Goal: Task Accomplishment & Management: Manage account settings

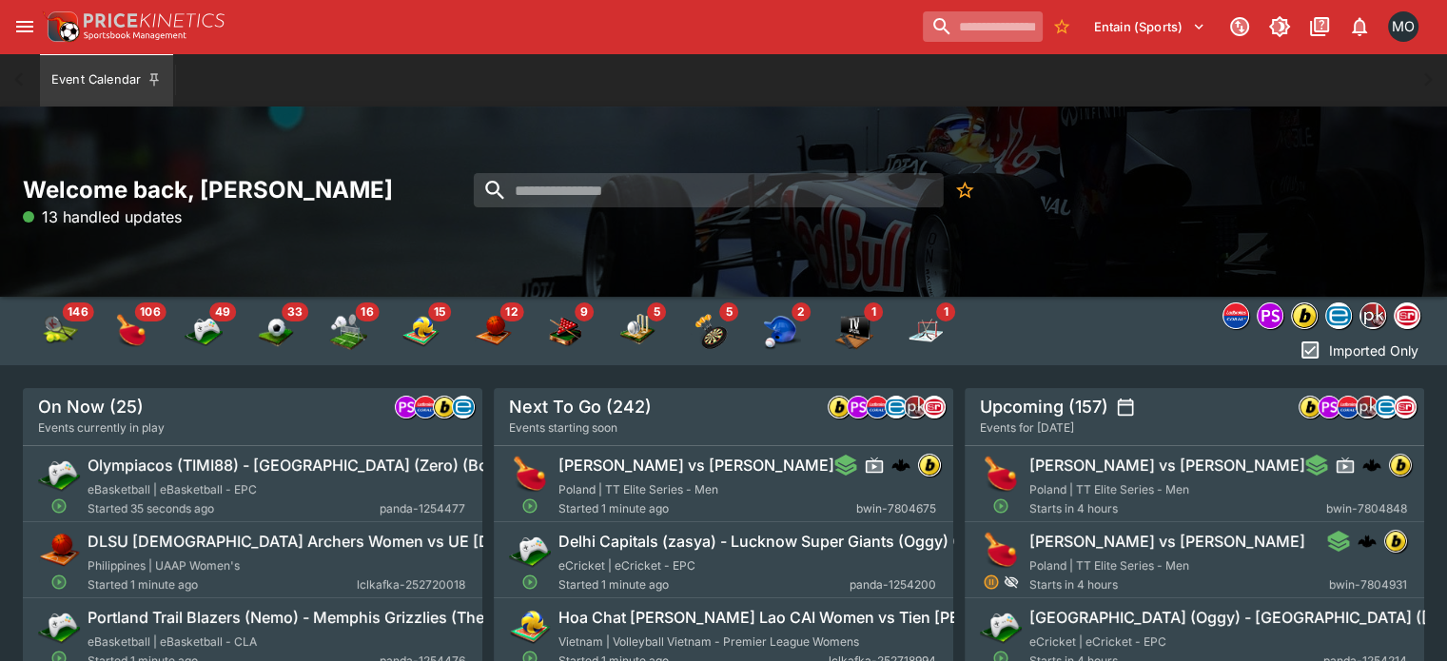
click at [936, 29] on input "search" at bounding box center [983, 26] width 120 height 30
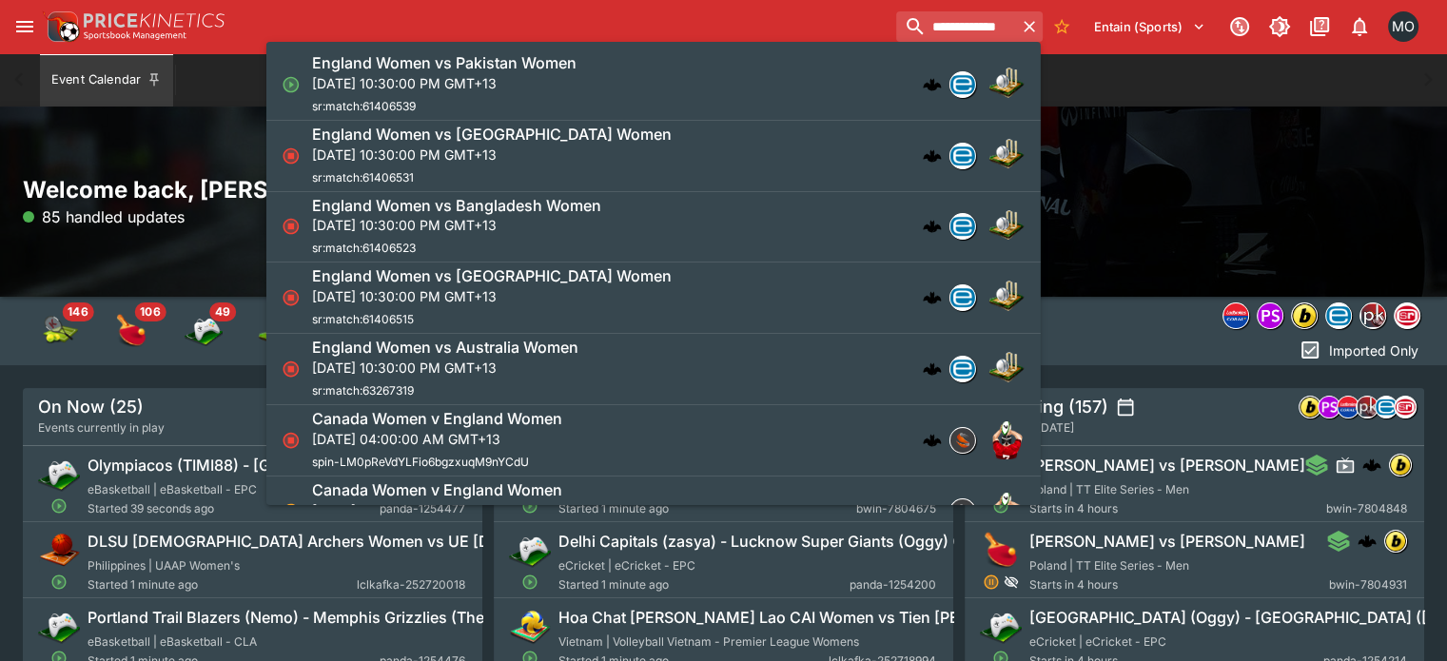
type input "**********"
click at [577, 84] on p "[DATE] 10:30:00 PM GMT+13" at bounding box center [444, 83] width 265 height 20
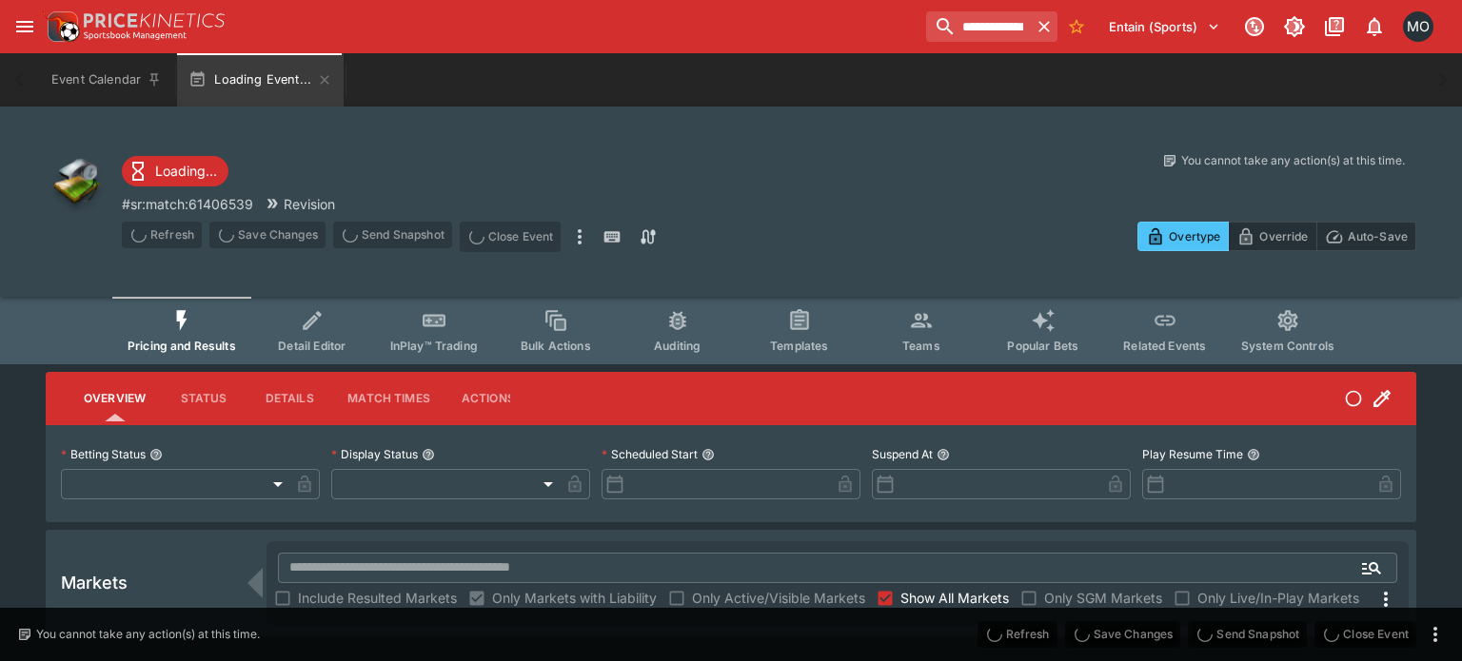
type input "**********"
type input "*******"
type input "**********"
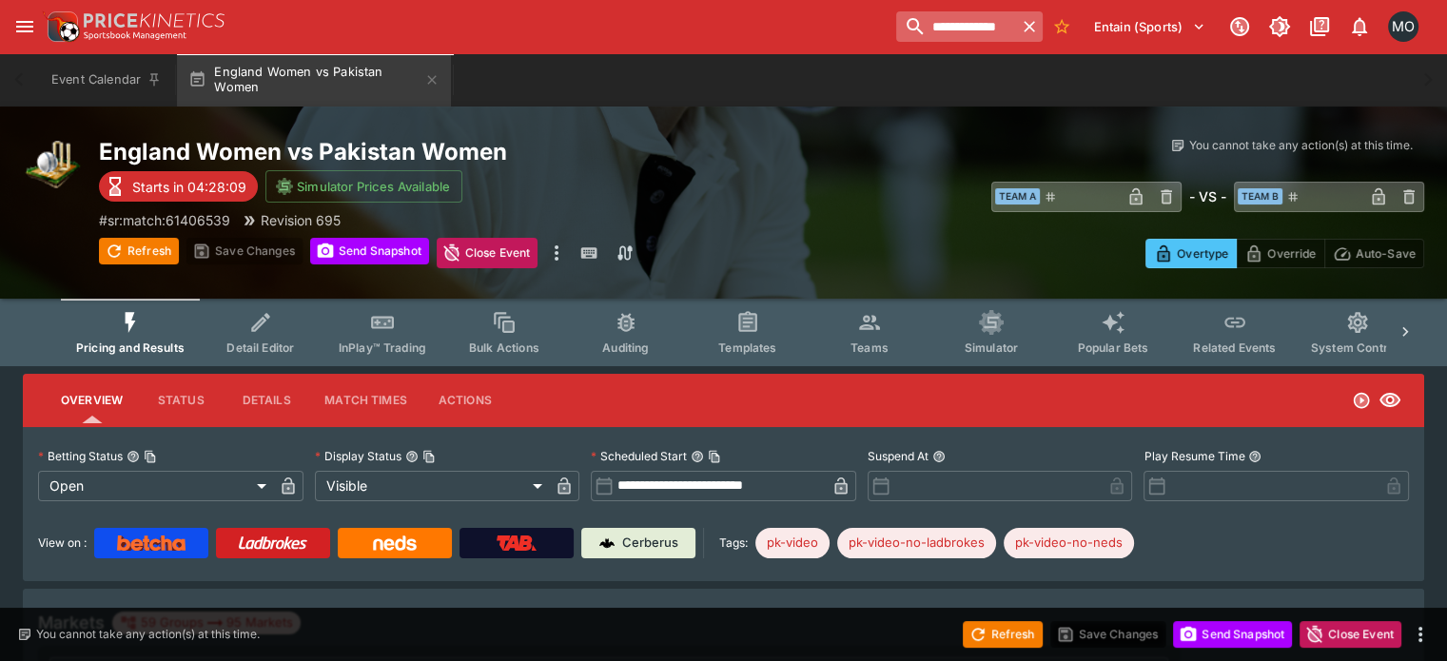
click at [1003, 26] on input "**********" at bounding box center [956, 26] width 120 height 30
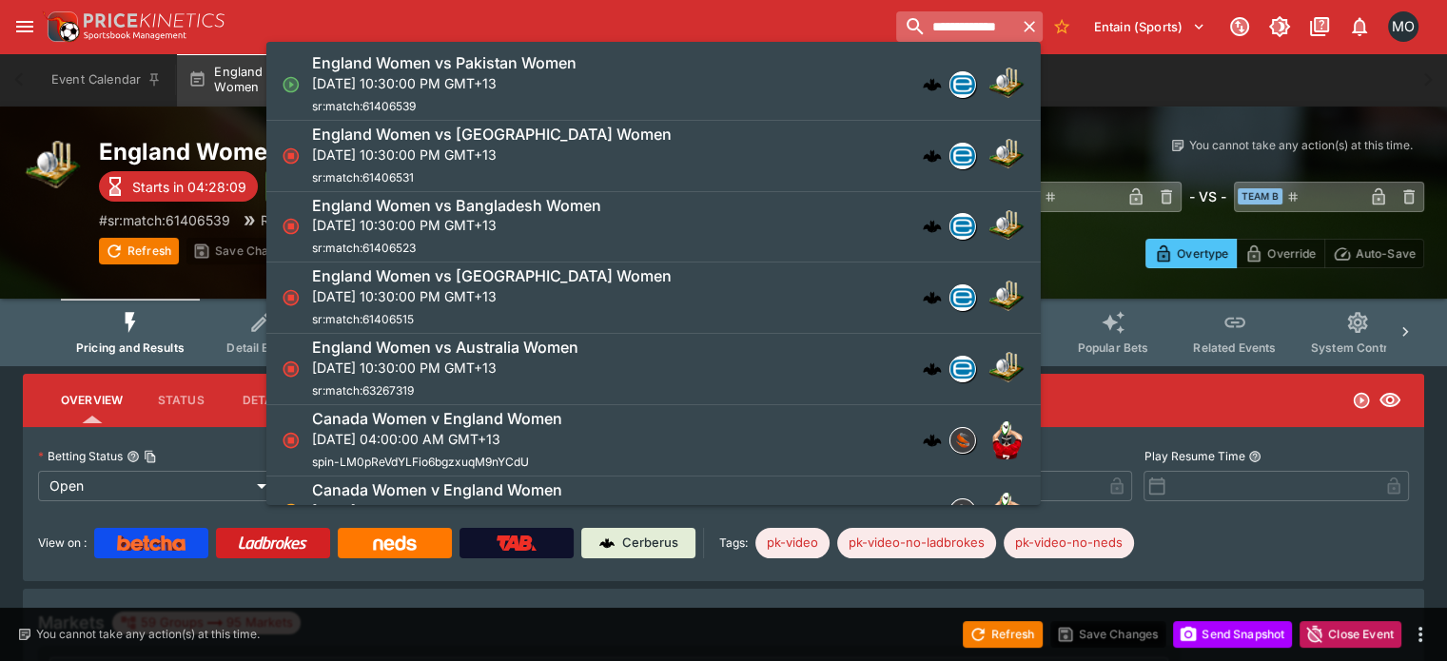
click at [1003, 26] on input "**********" at bounding box center [956, 26] width 120 height 30
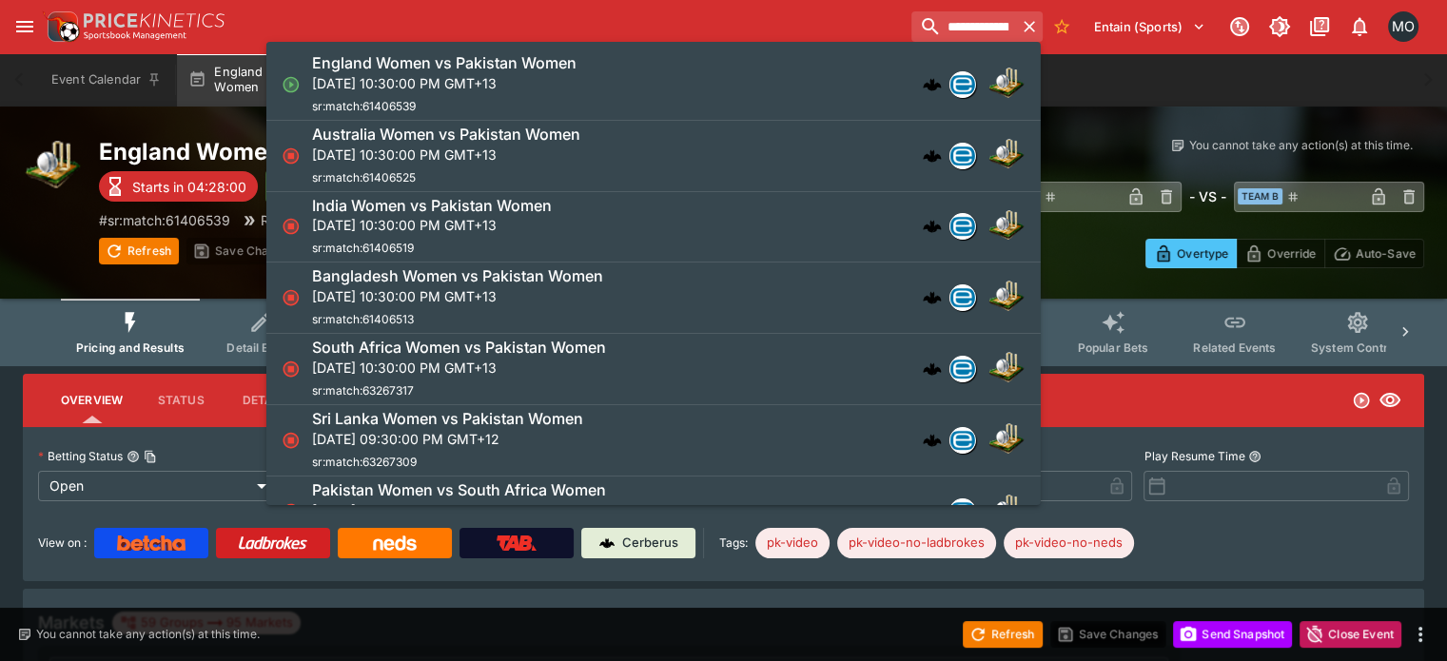
click at [713, 88] on div "England Women vs [DEMOGRAPHIC_DATA] Women [DATE] 10:30:00 PM GMT+13 sr:match:61…" at bounding box center [644, 84] width 664 height 63
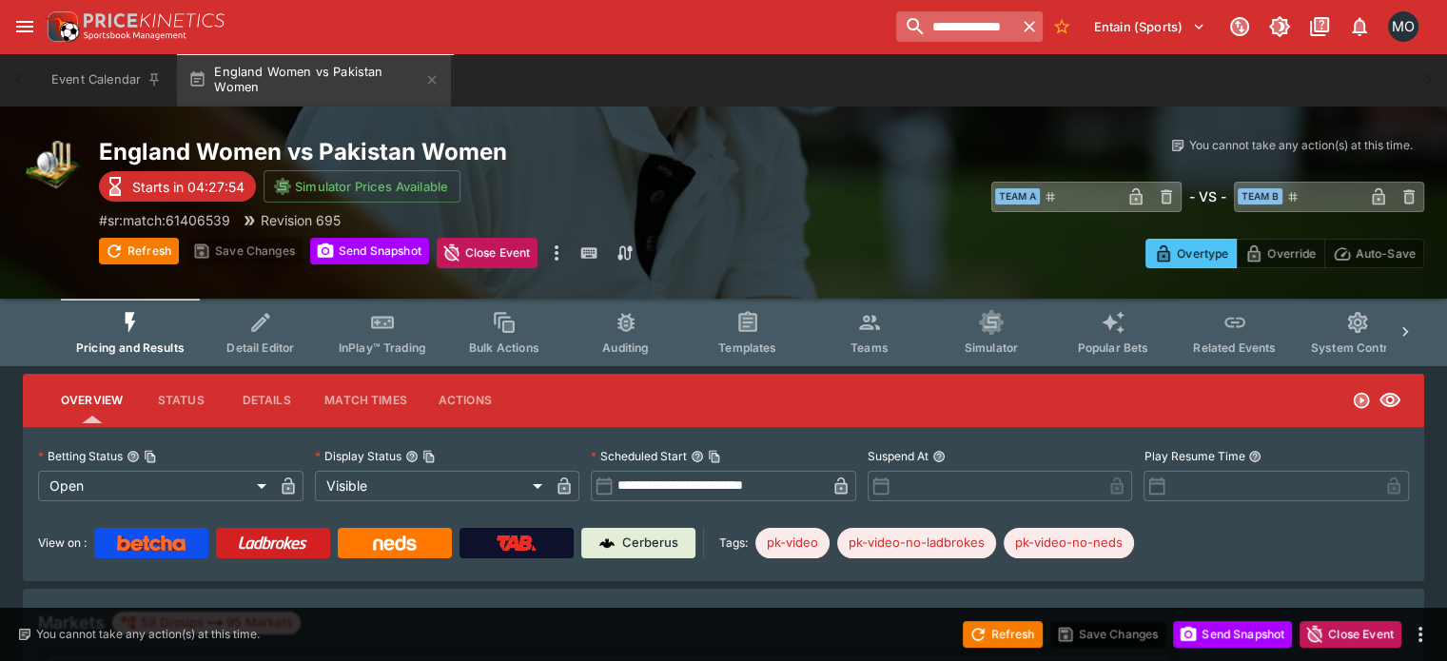
click at [896, 21] on input "**********" at bounding box center [956, 26] width 120 height 30
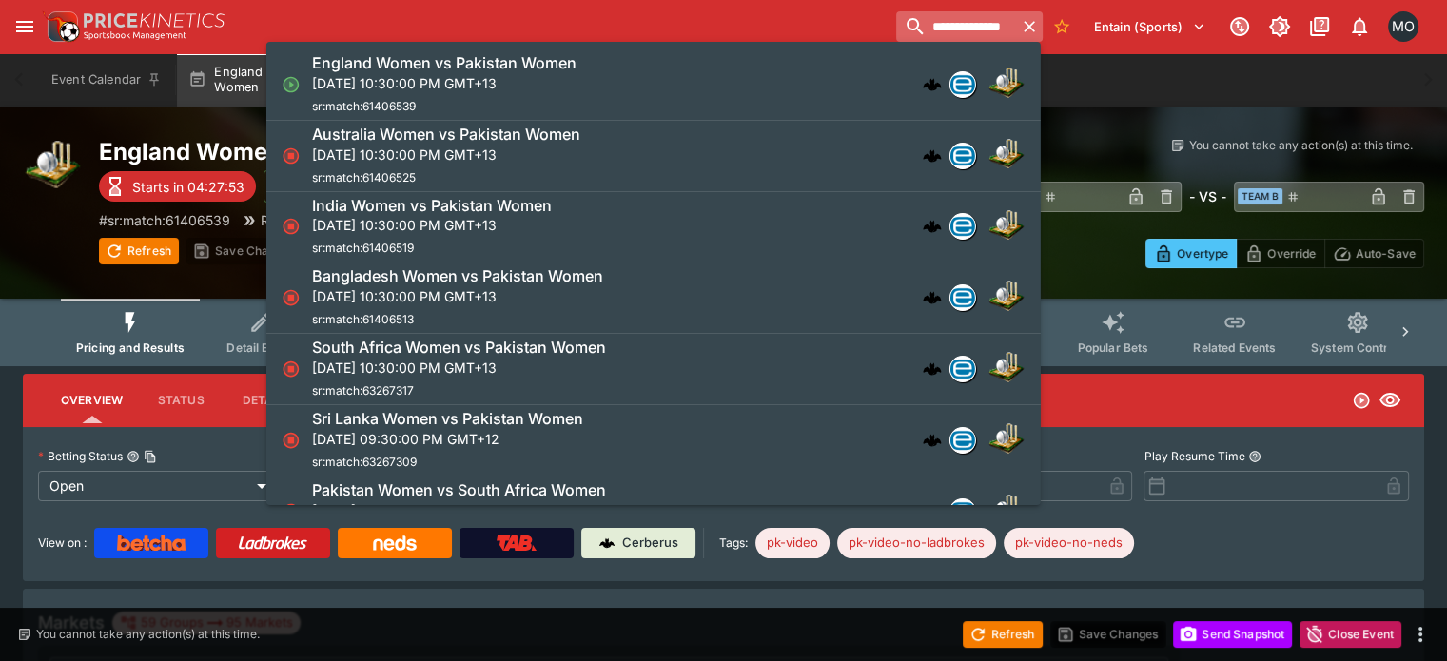
click at [896, 21] on input "**********" at bounding box center [956, 26] width 120 height 30
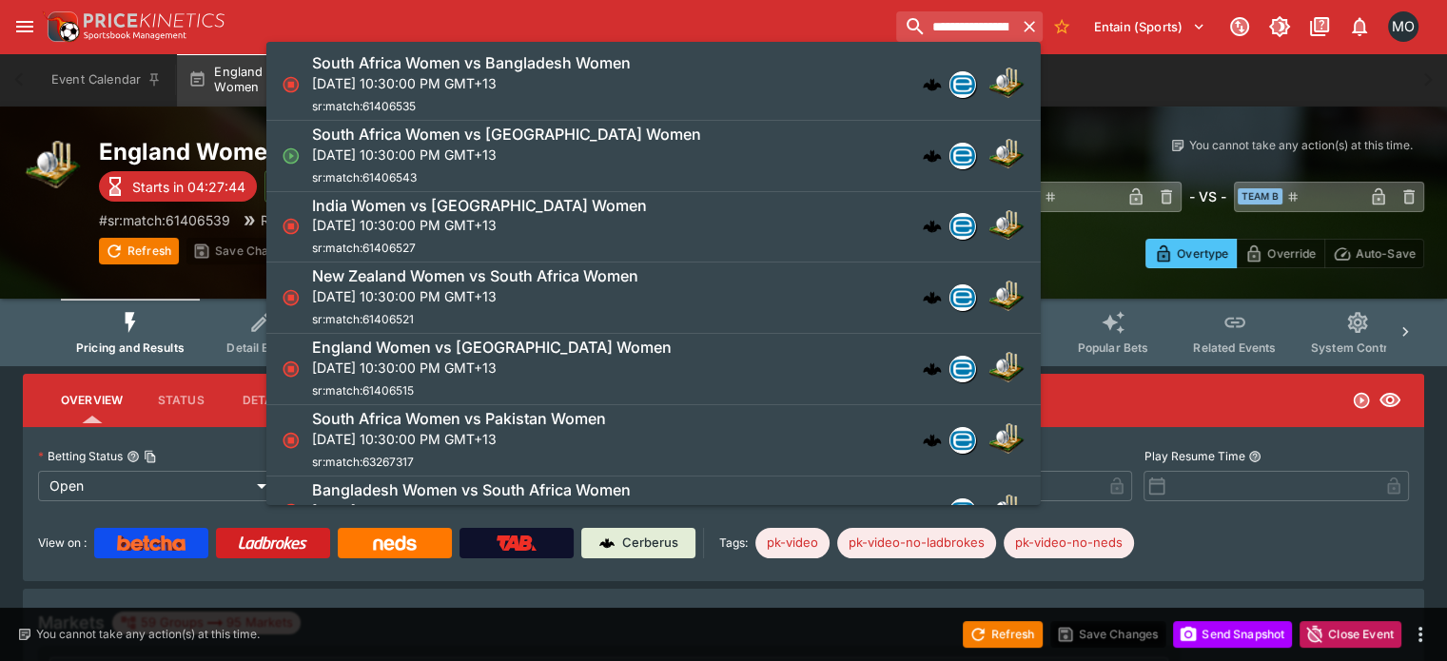
type input "**********"
click at [615, 145] on p "[DATE] 10:30:00 PM GMT+13" at bounding box center [506, 155] width 389 height 20
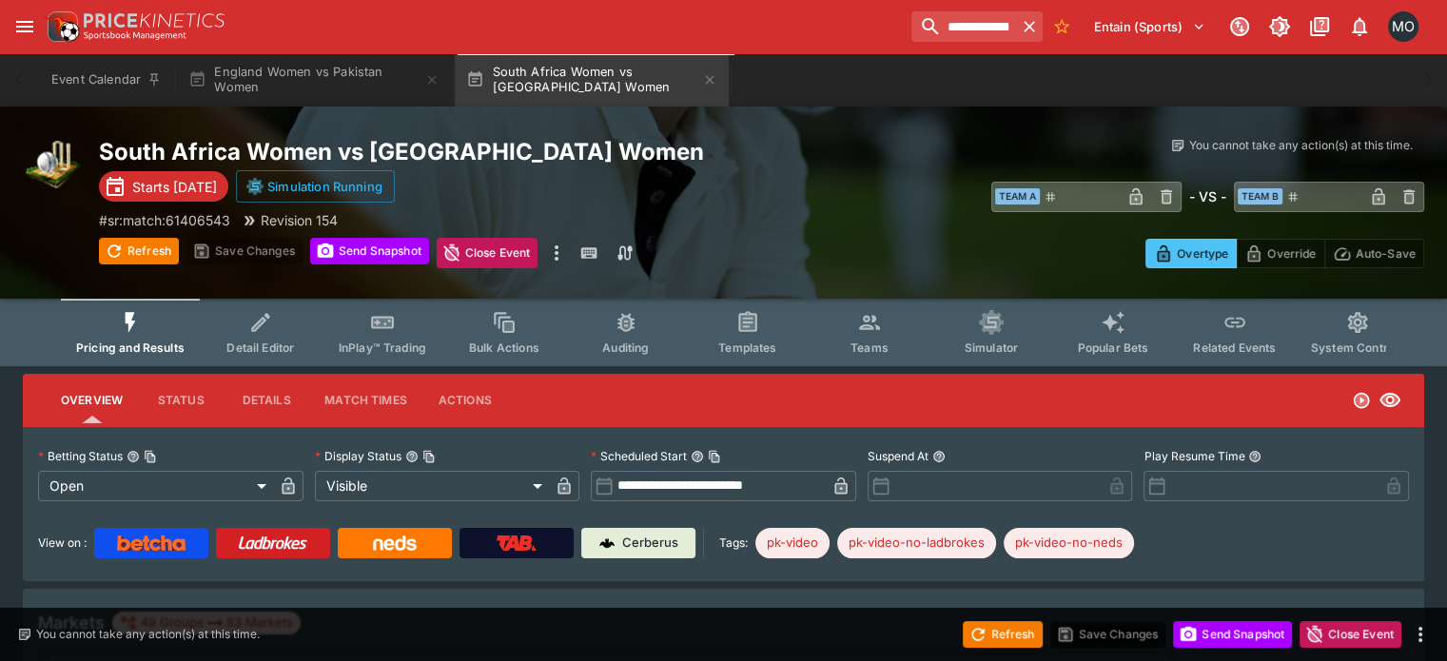
type input "**********"
type input "*******"
type input "**********"
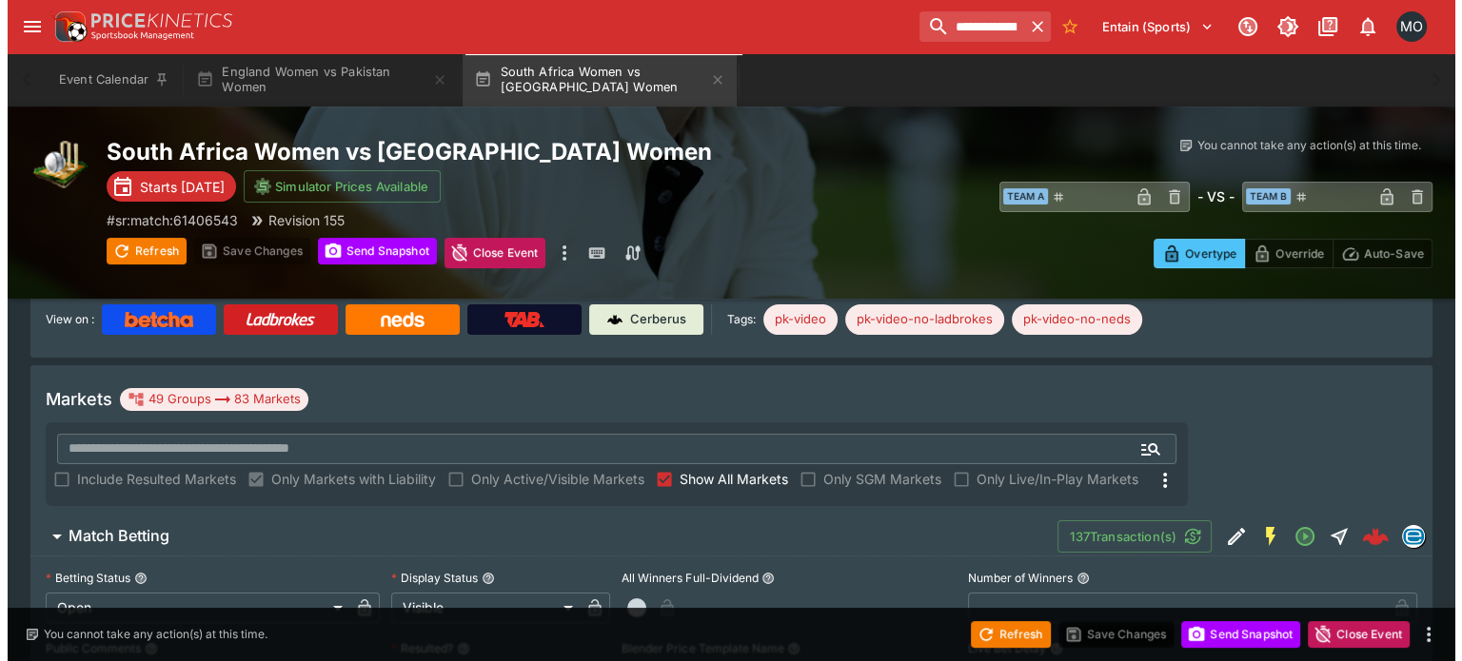
scroll to position [225, 0]
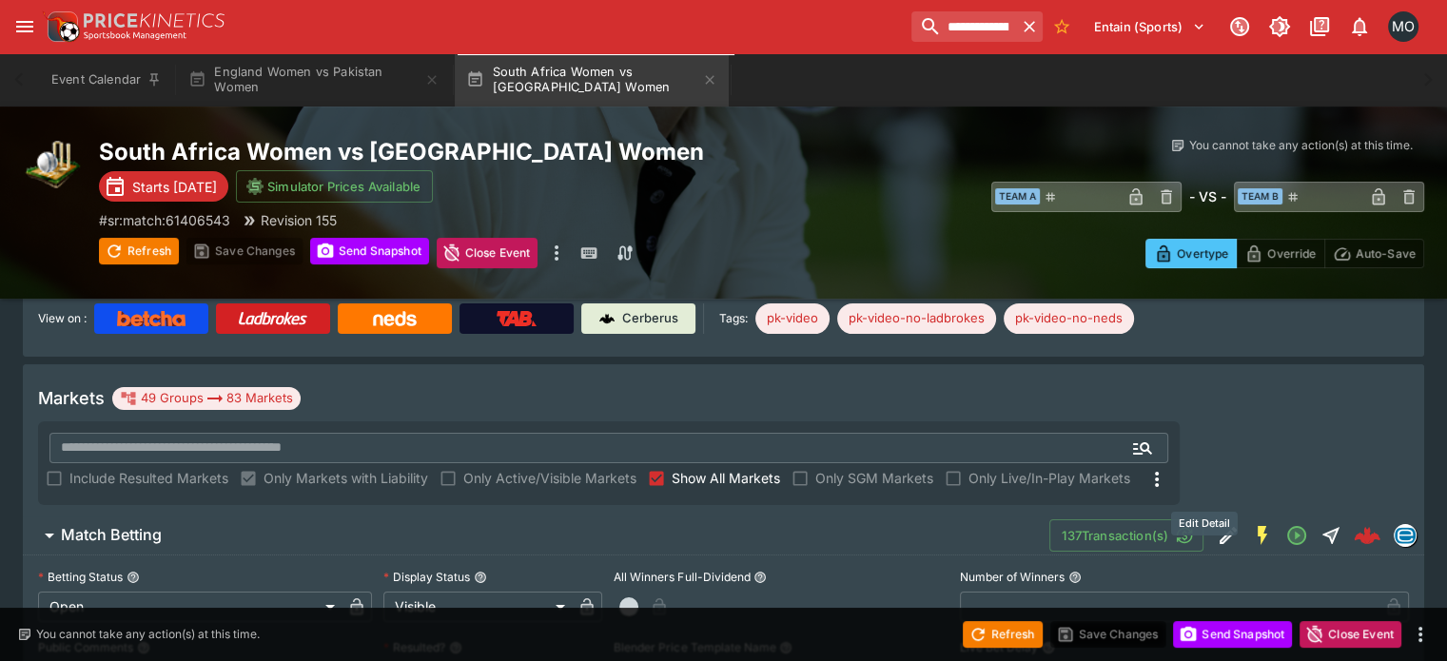
click at [1217, 524] on icon "Edit Detail" at bounding box center [1228, 535] width 23 height 23
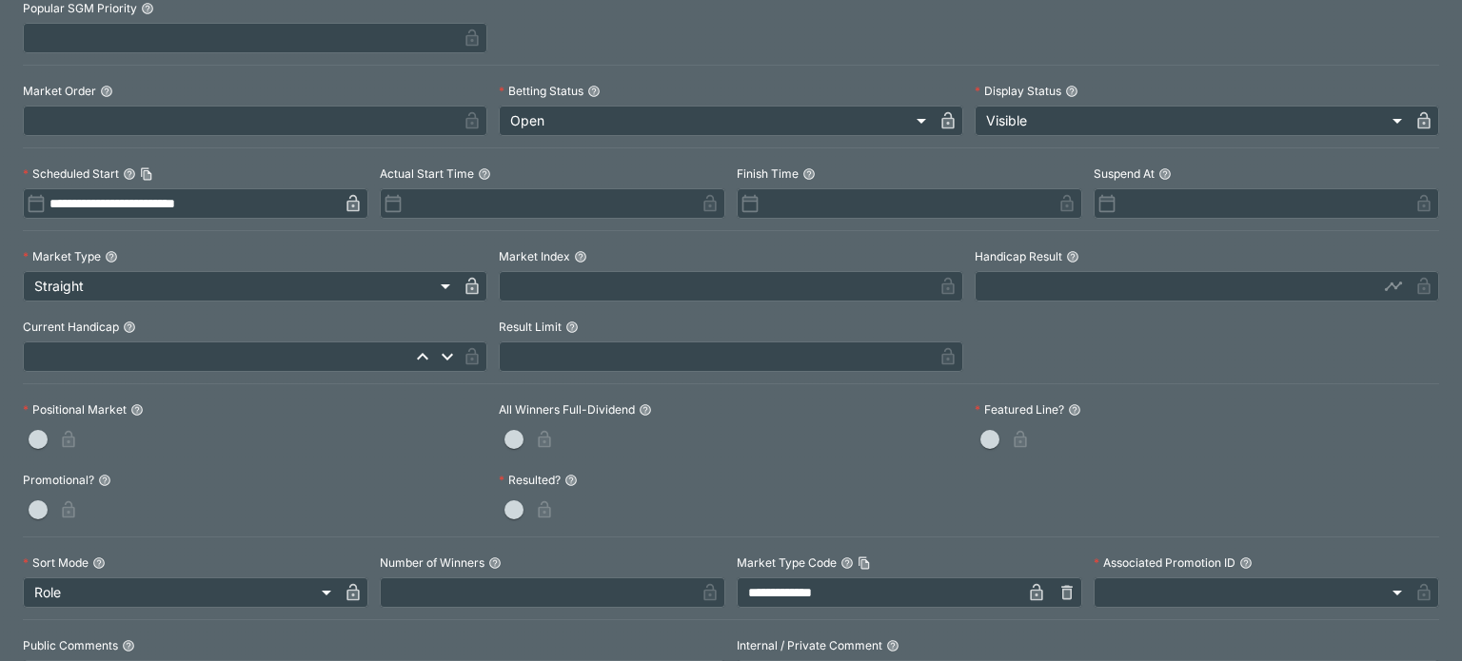
scroll to position [0, 0]
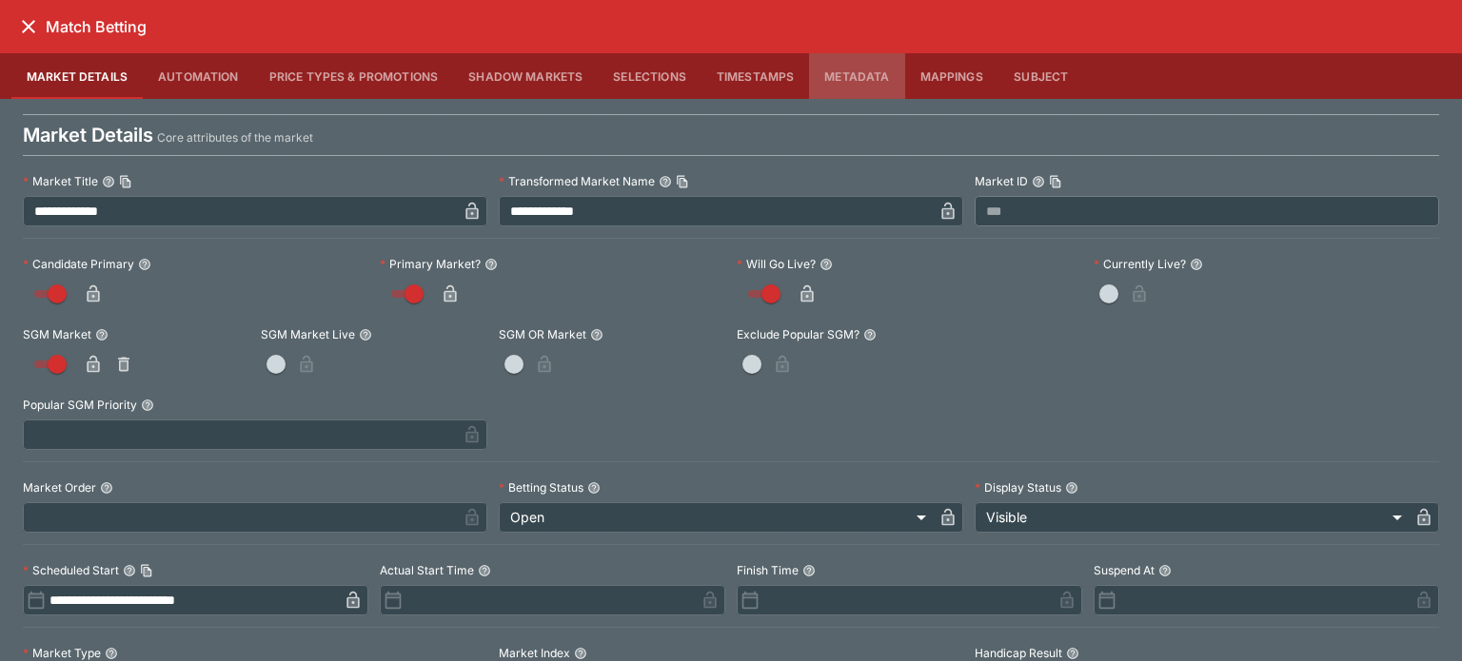
click at [841, 83] on button "Metadata" at bounding box center [856, 76] width 95 height 46
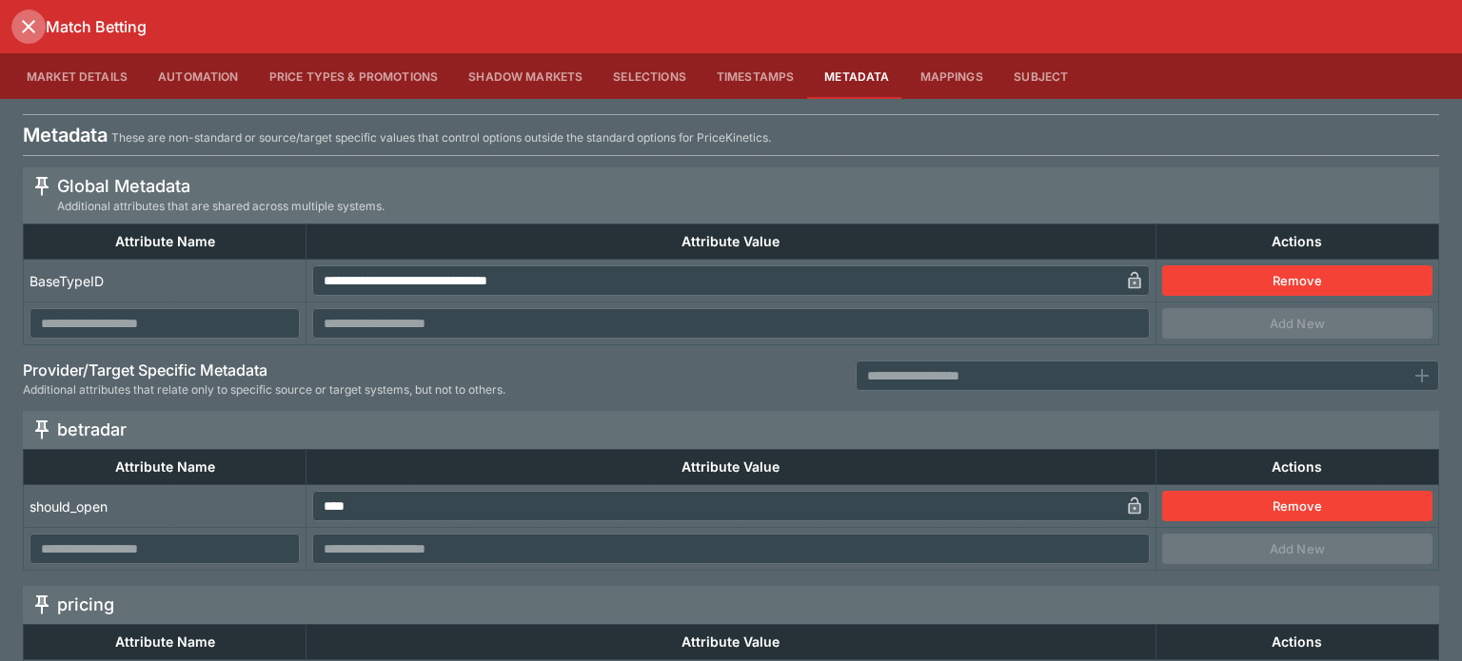
click at [42, 33] on button "close" at bounding box center [28, 27] width 34 height 34
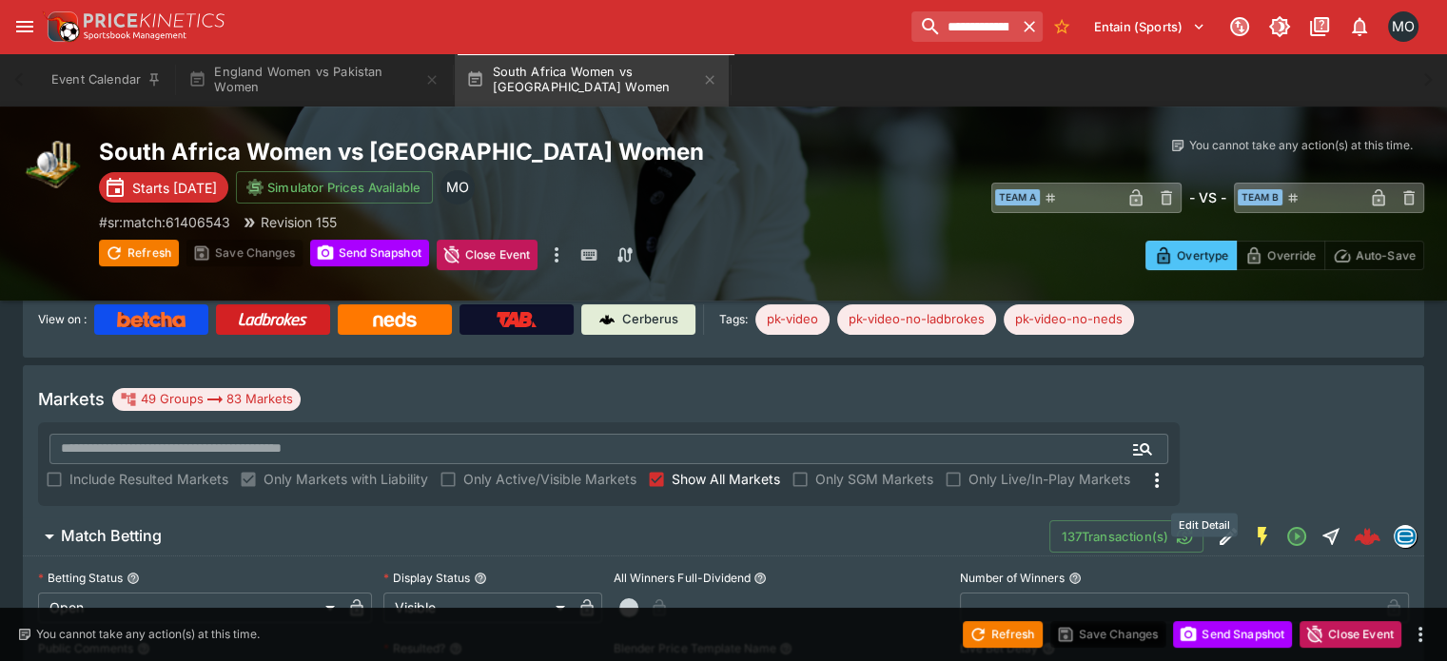
click at [1217, 525] on icon "Edit Detail" at bounding box center [1228, 536] width 23 height 23
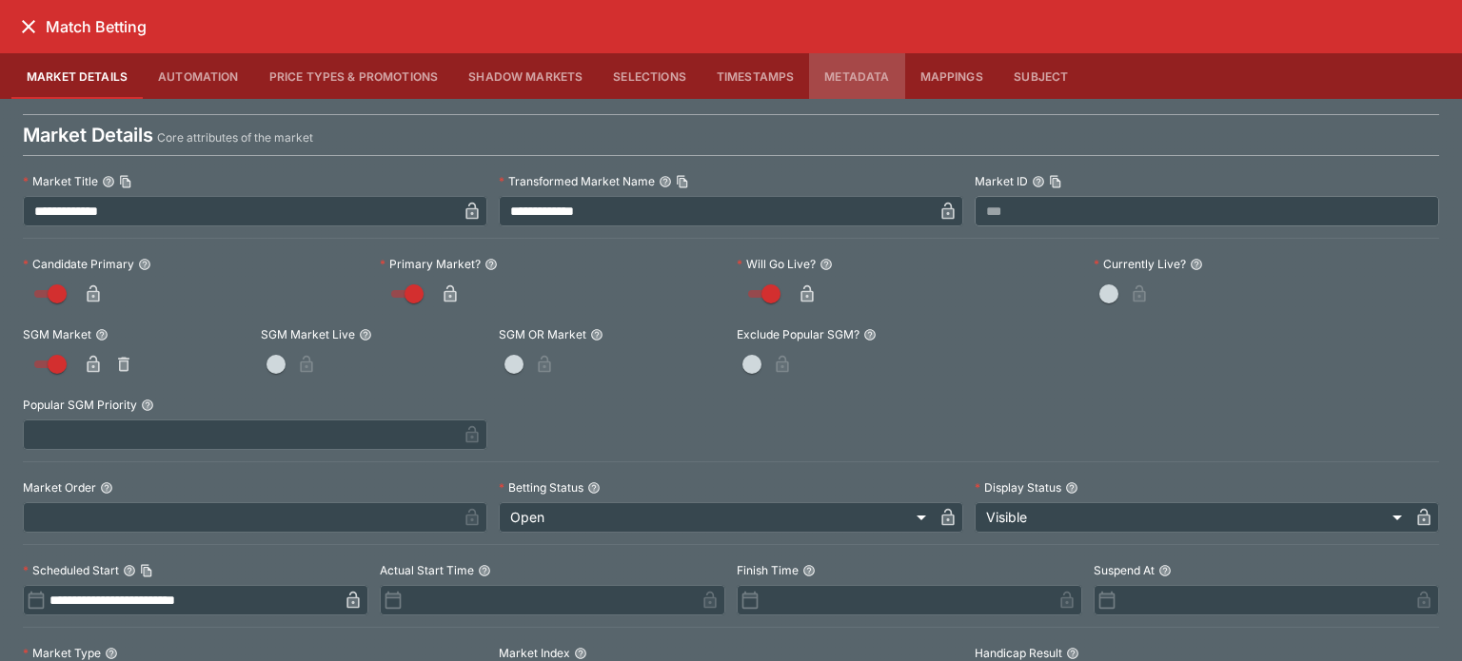
click at [867, 53] on button "Metadata" at bounding box center [856, 76] width 95 height 46
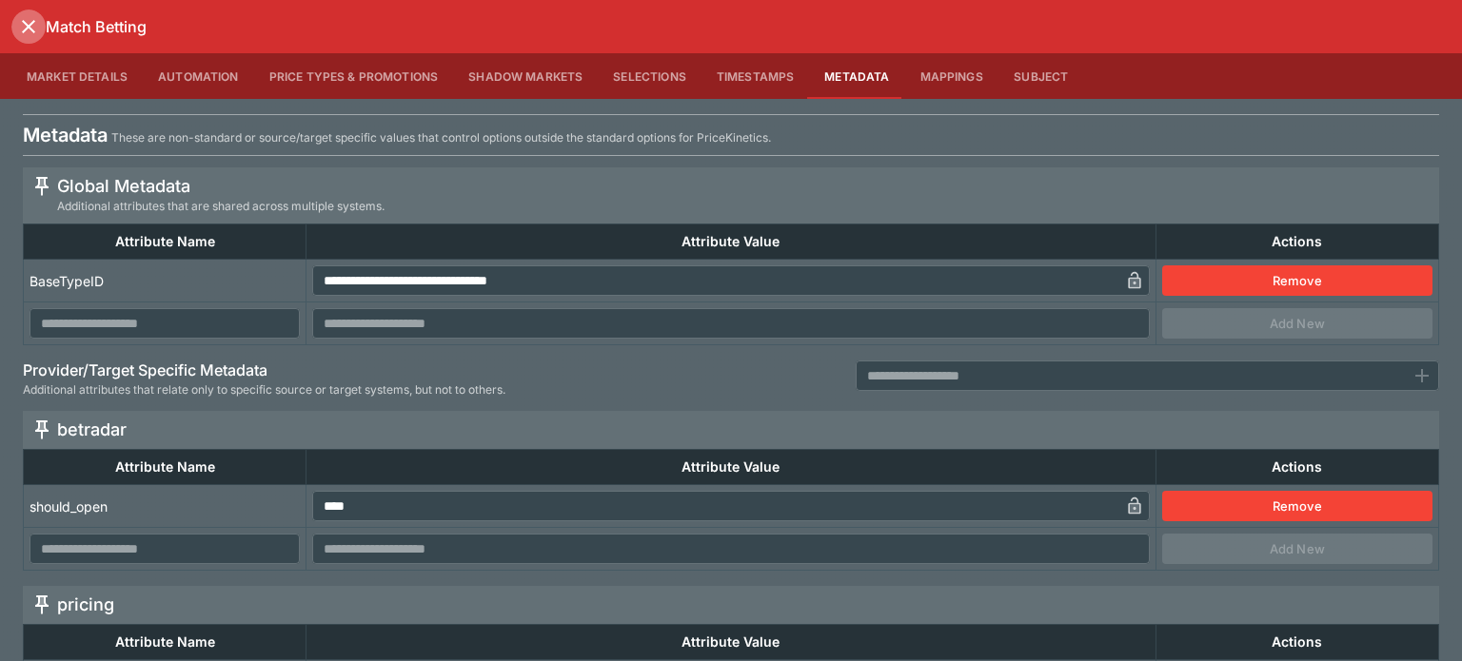
click at [24, 18] on icon "close" at bounding box center [28, 26] width 23 height 23
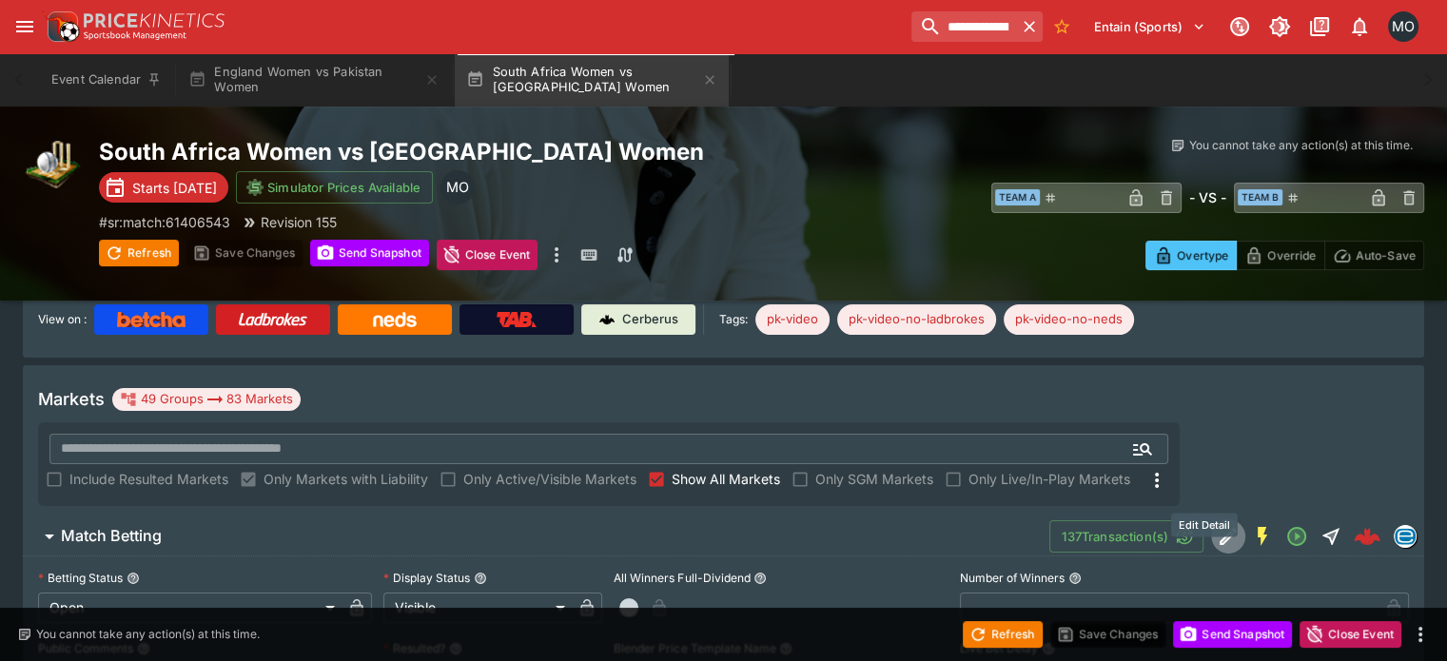
click at [1217, 525] on icon "Edit Detail" at bounding box center [1228, 536] width 23 height 23
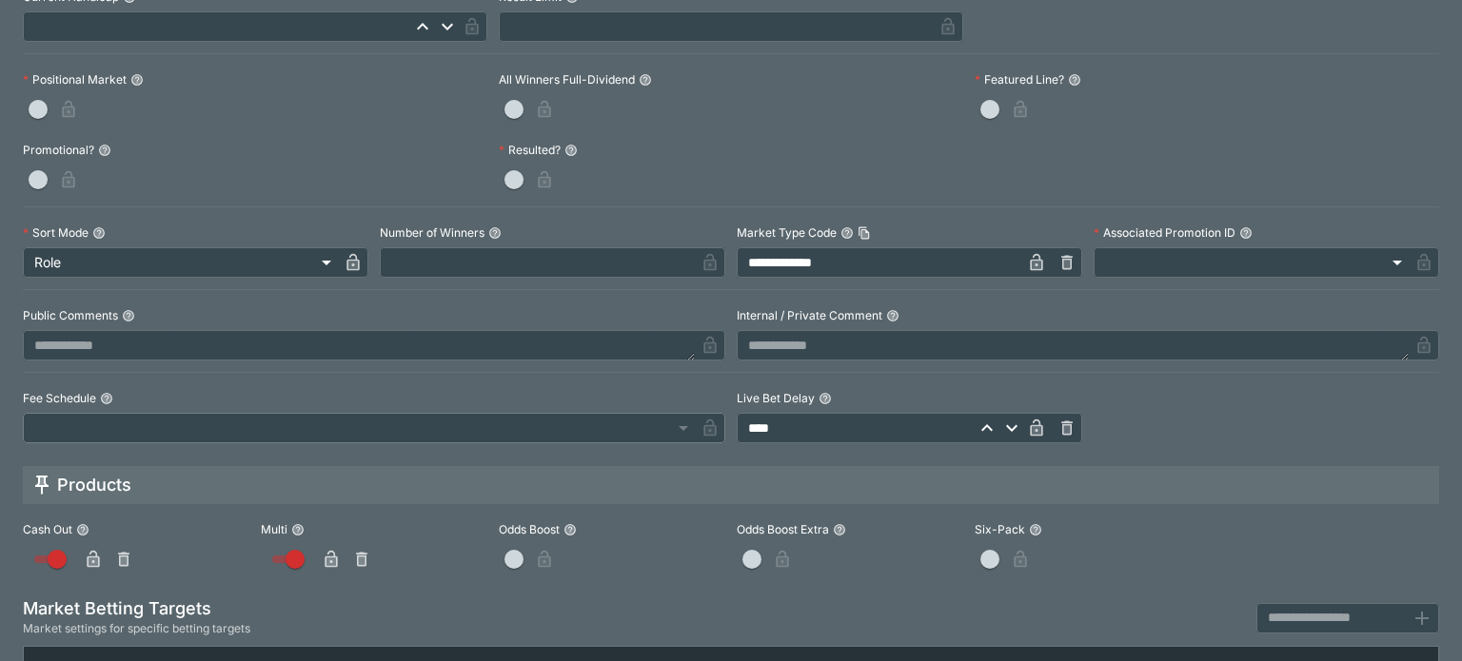
scroll to position [1003, 0]
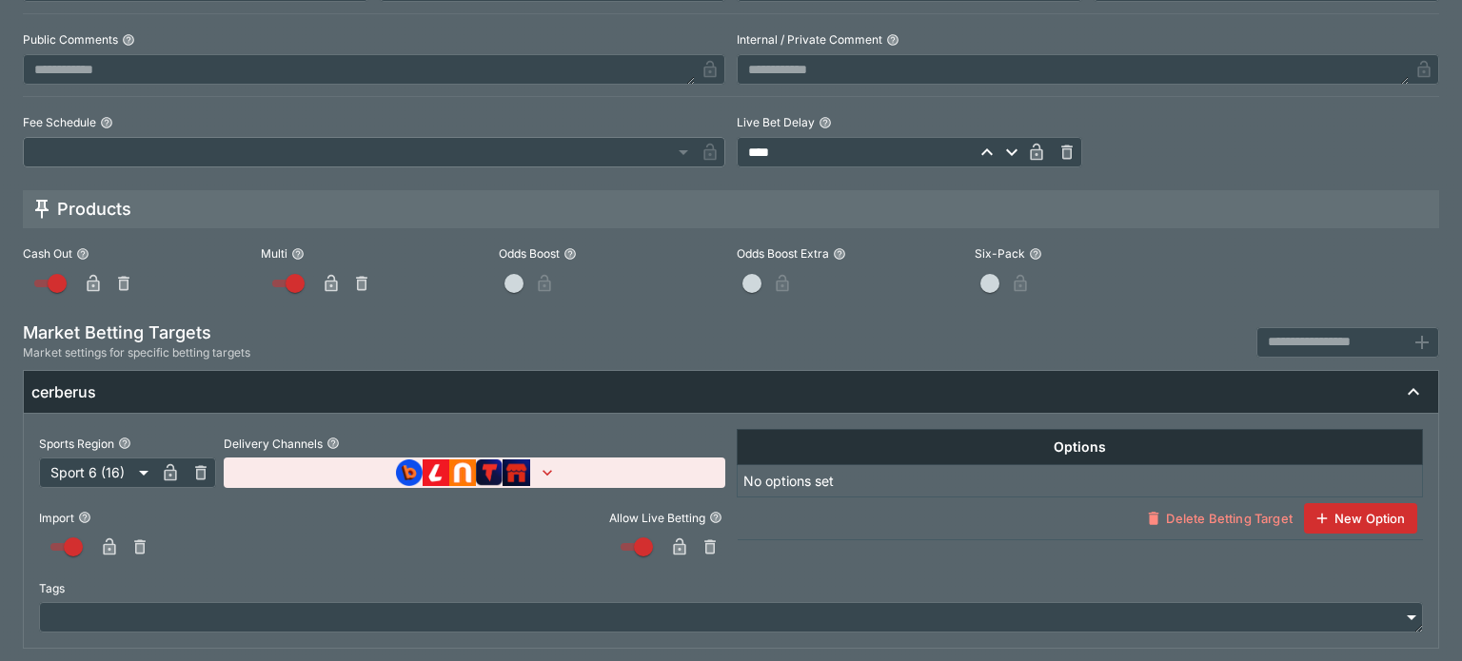
click at [536, 489] on div "Import Allow Live Betting" at bounding box center [382, 525] width 686 height 74
click at [537, 488] on div "Import Allow Live Betting" at bounding box center [382, 525] width 686 height 74
click at [542, 479] on icon "button" at bounding box center [547, 472] width 19 height 19
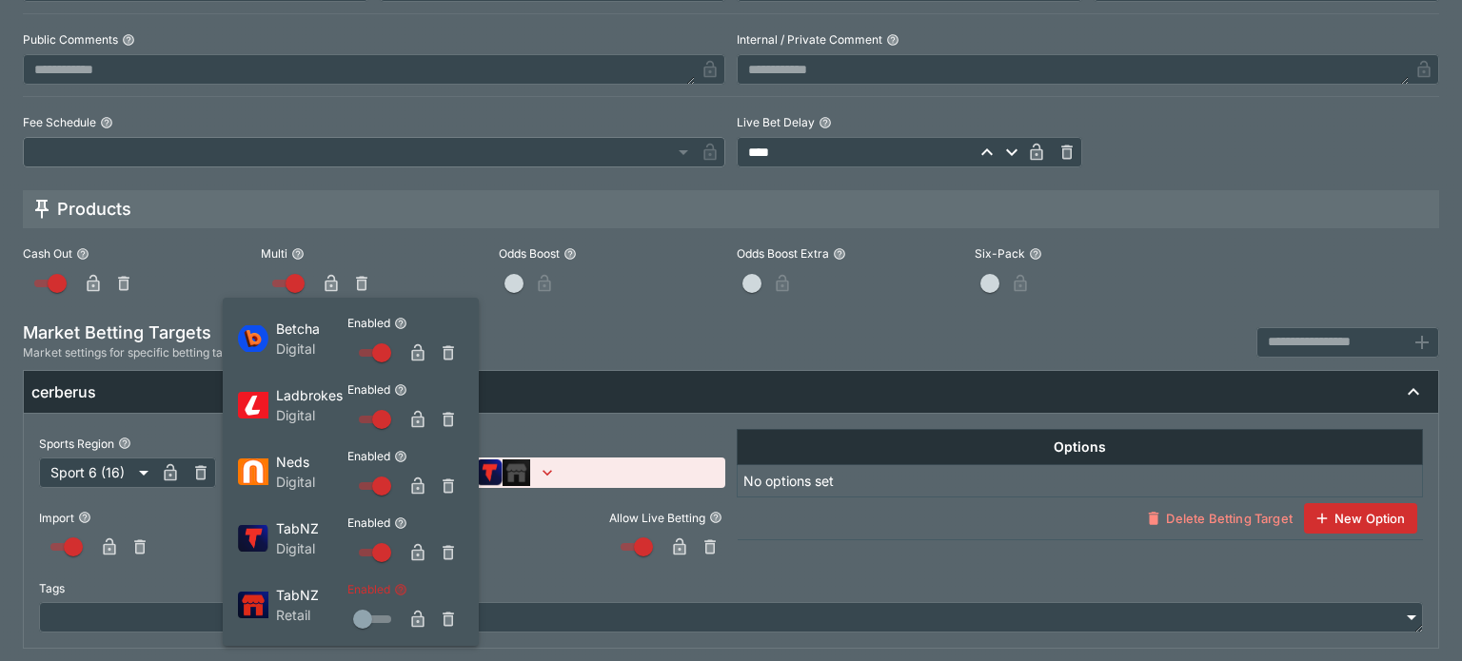
click at [418, 614] on icon "button" at bounding box center [417, 619] width 19 height 19
click at [601, 429] on div at bounding box center [731, 330] width 1462 height 661
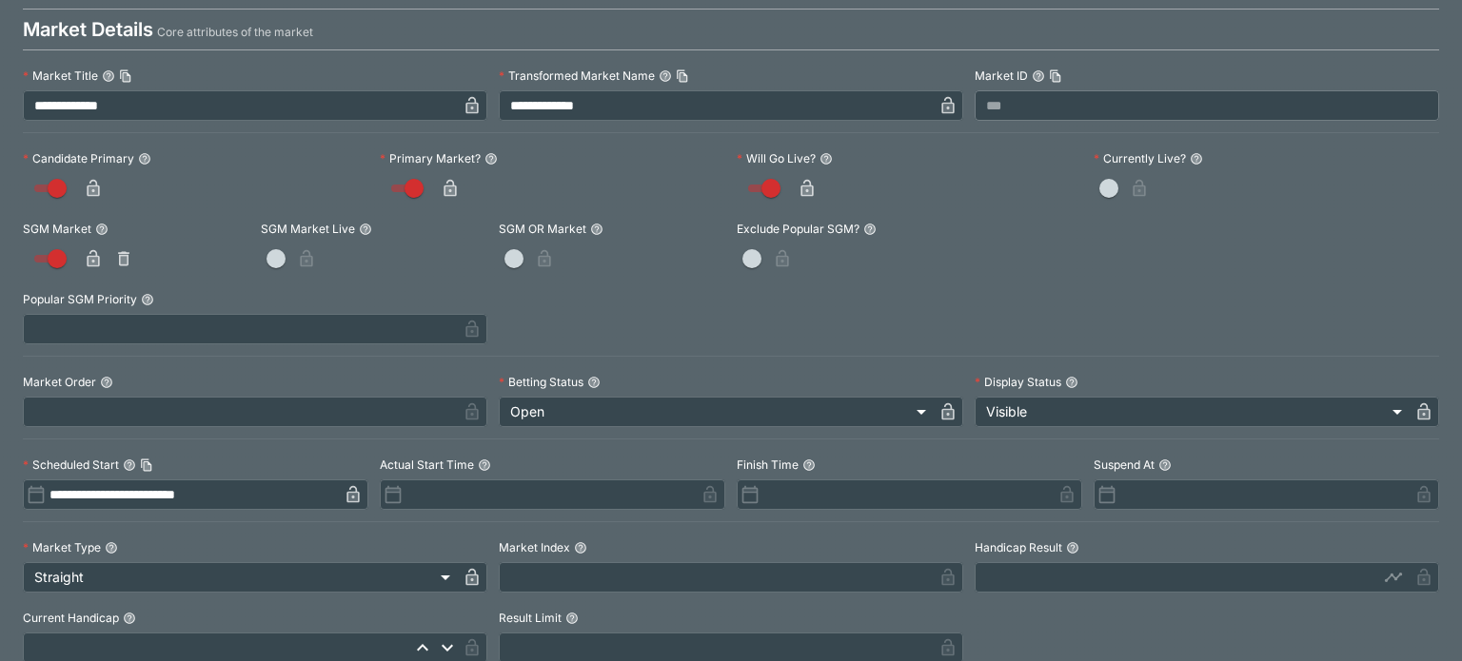
scroll to position [0, 0]
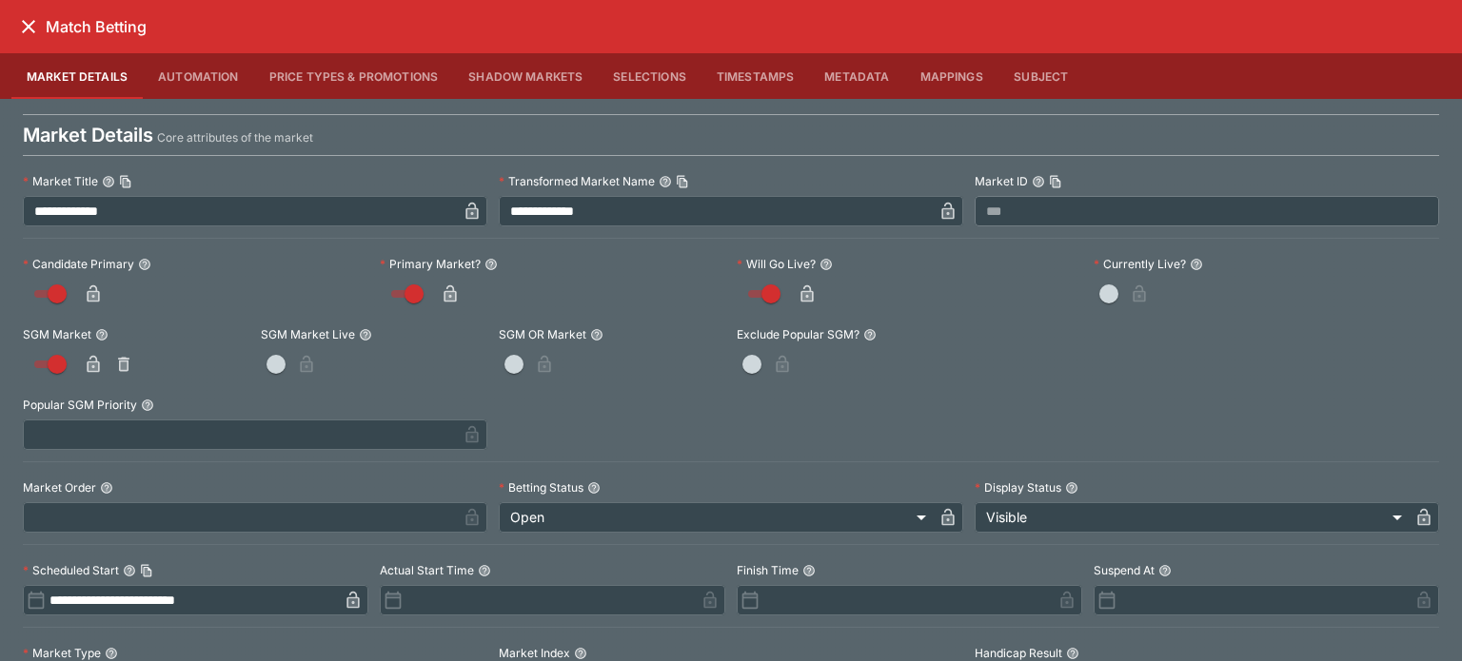
click at [31, 12] on button "close" at bounding box center [28, 27] width 34 height 34
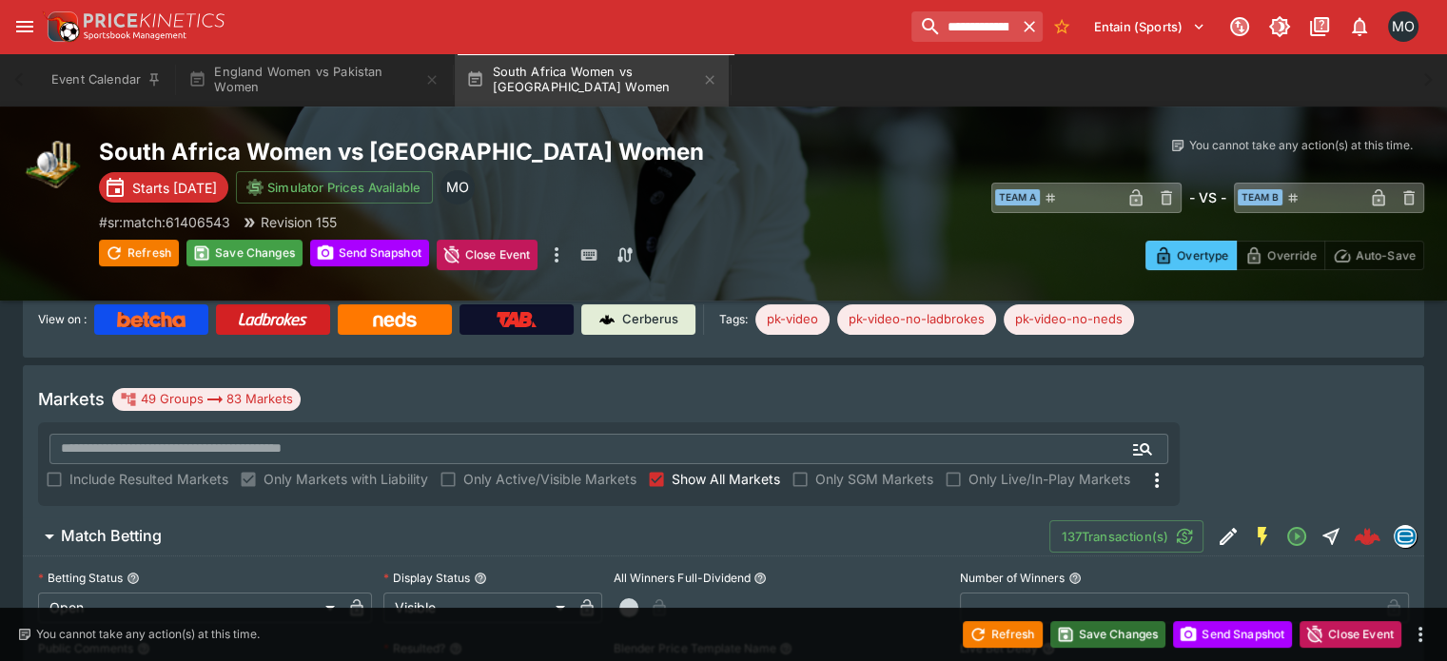
click at [1130, 633] on button "Save Changes" at bounding box center [1109, 634] width 116 height 27
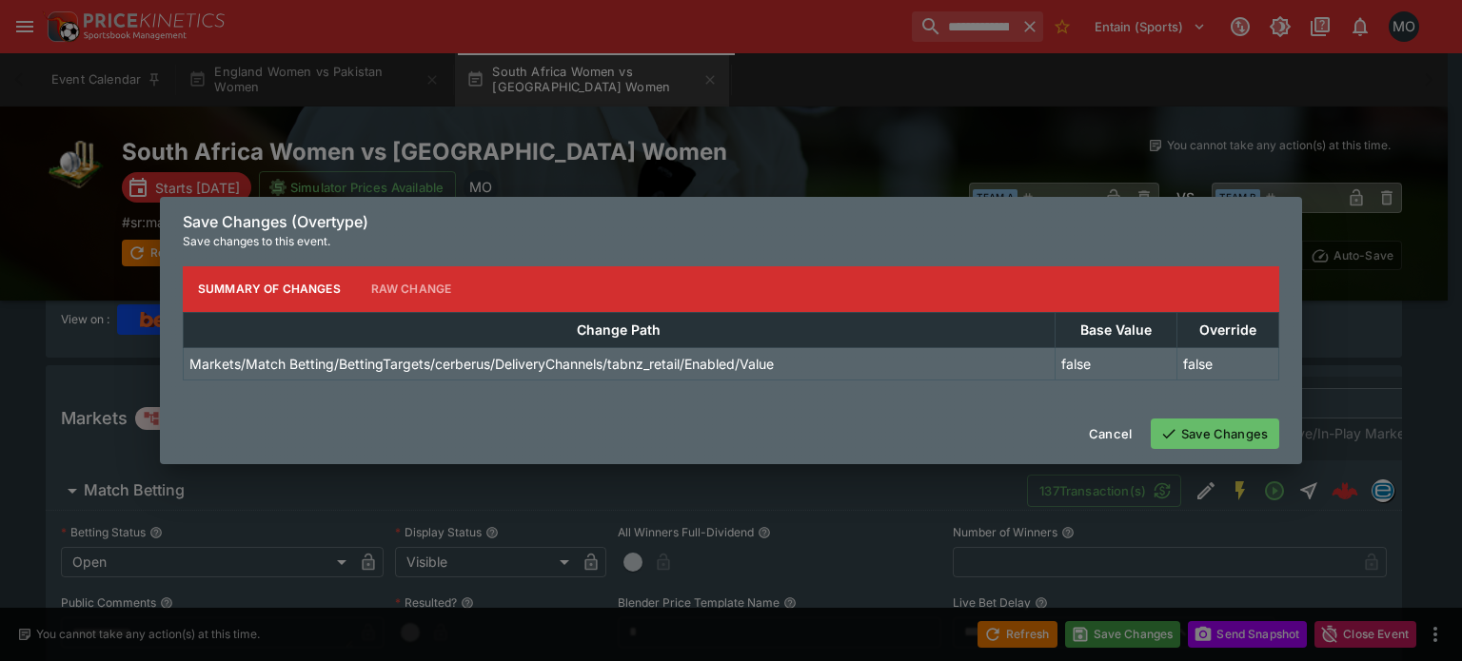
click at [1180, 441] on button "Save Changes" at bounding box center [1214, 434] width 128 height 30
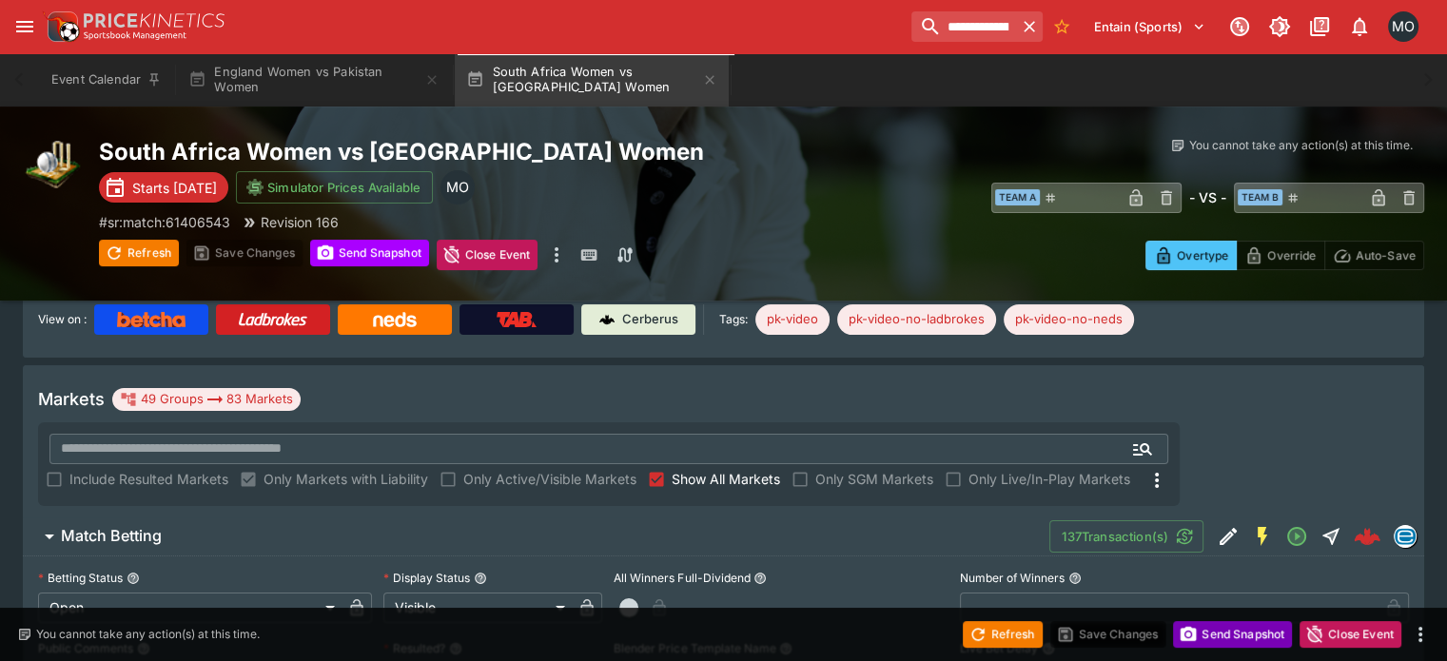
click at [1261, 643] on button "Send Snapshot" at bounding box center [1232, 634] width 119 height 27
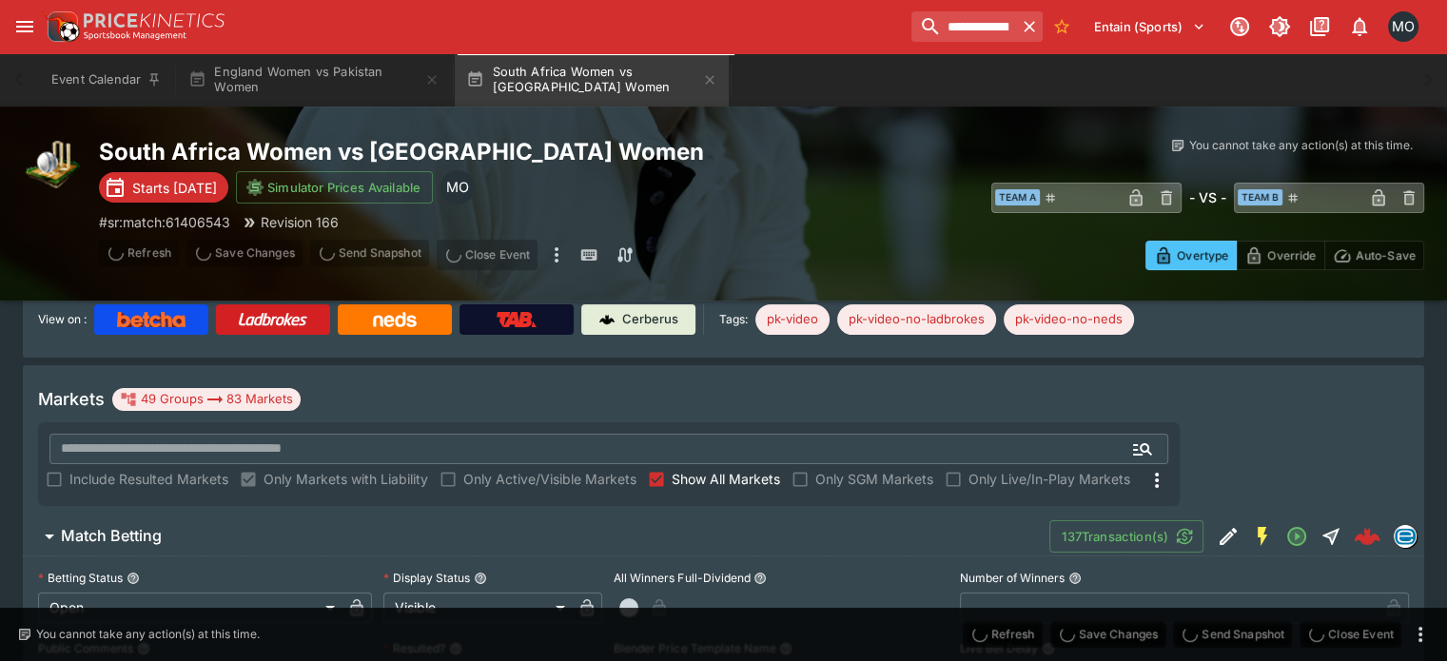
click at [1241, 636] on span "Send Snapshot" at bounding box center [1232, 634] width 119 height 27
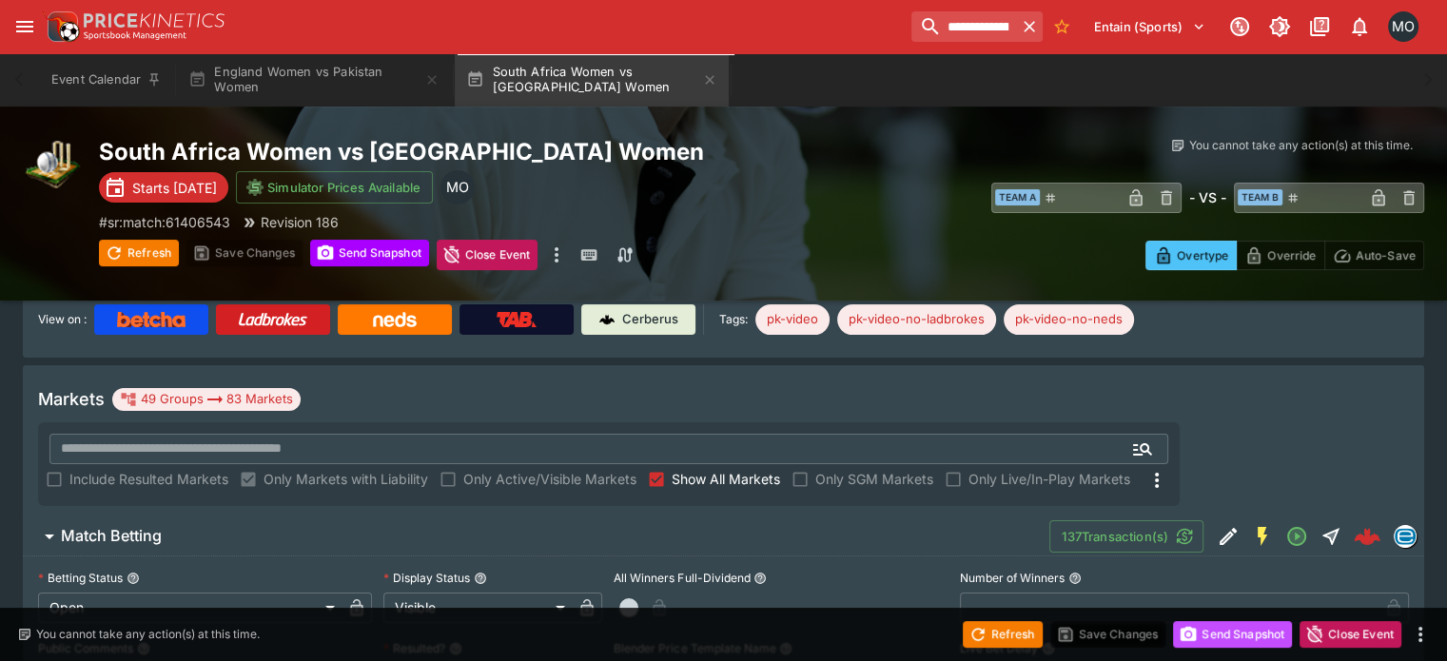
click at [1241, 636] on button "Send Snapshot" at bounding box center [1232, 634] width 119 height 27
click at [1217, 525] on icon "Edit Detail" at bounding box center [1228, 536] width 23 height 23
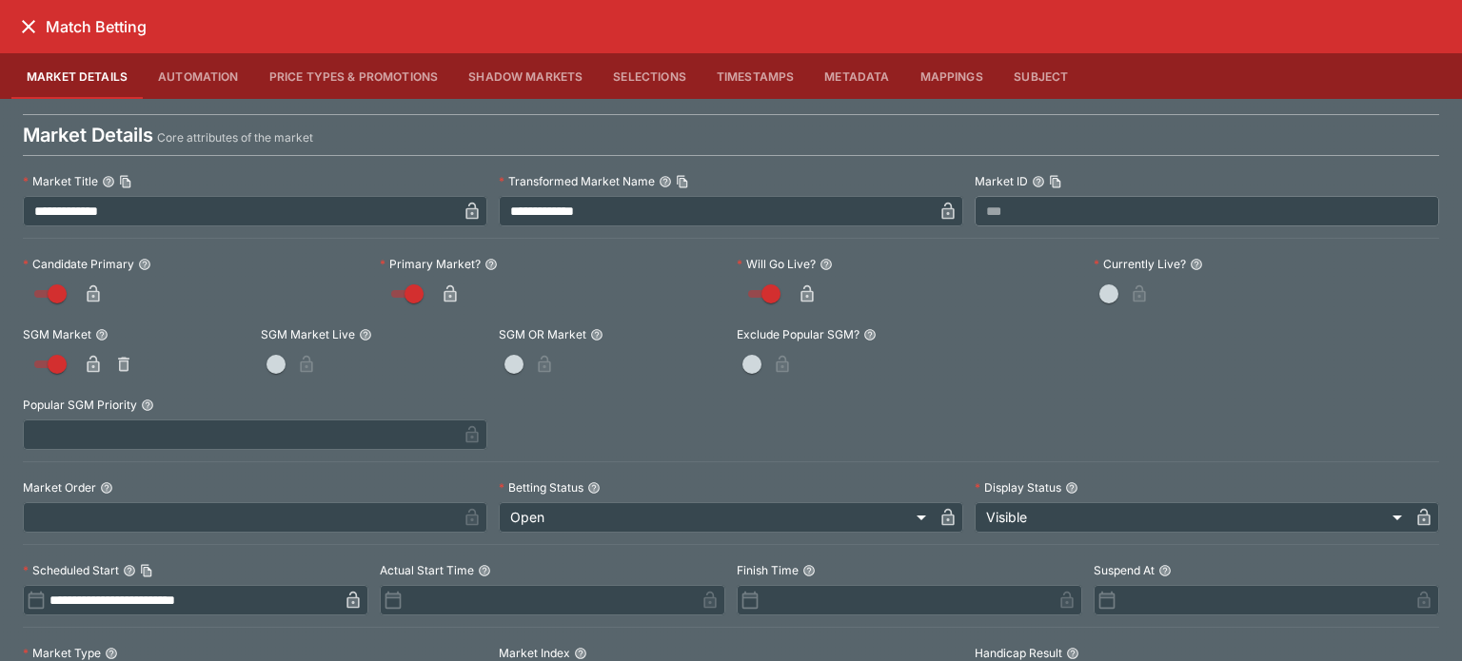
scroll to position [1003, 0]
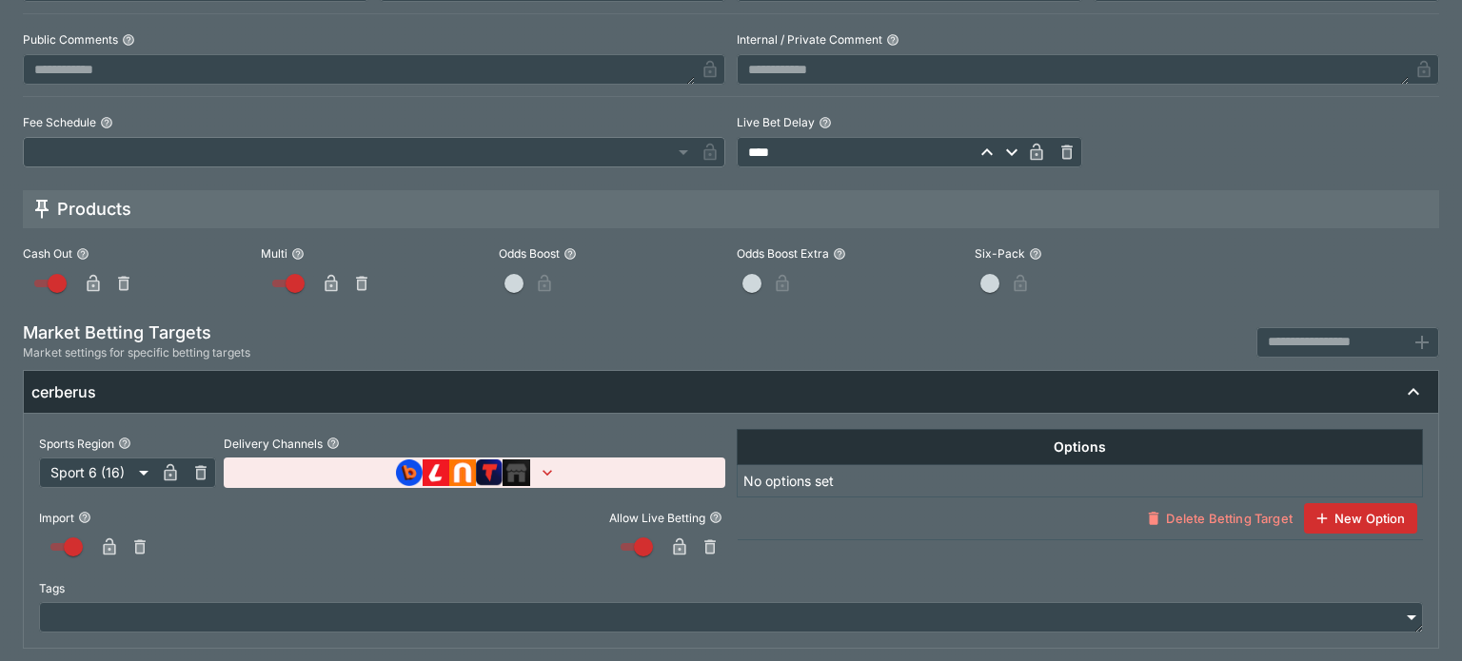
click at [547, 468] on icon "button" at bounding box center [547, 472] width 19 height 19
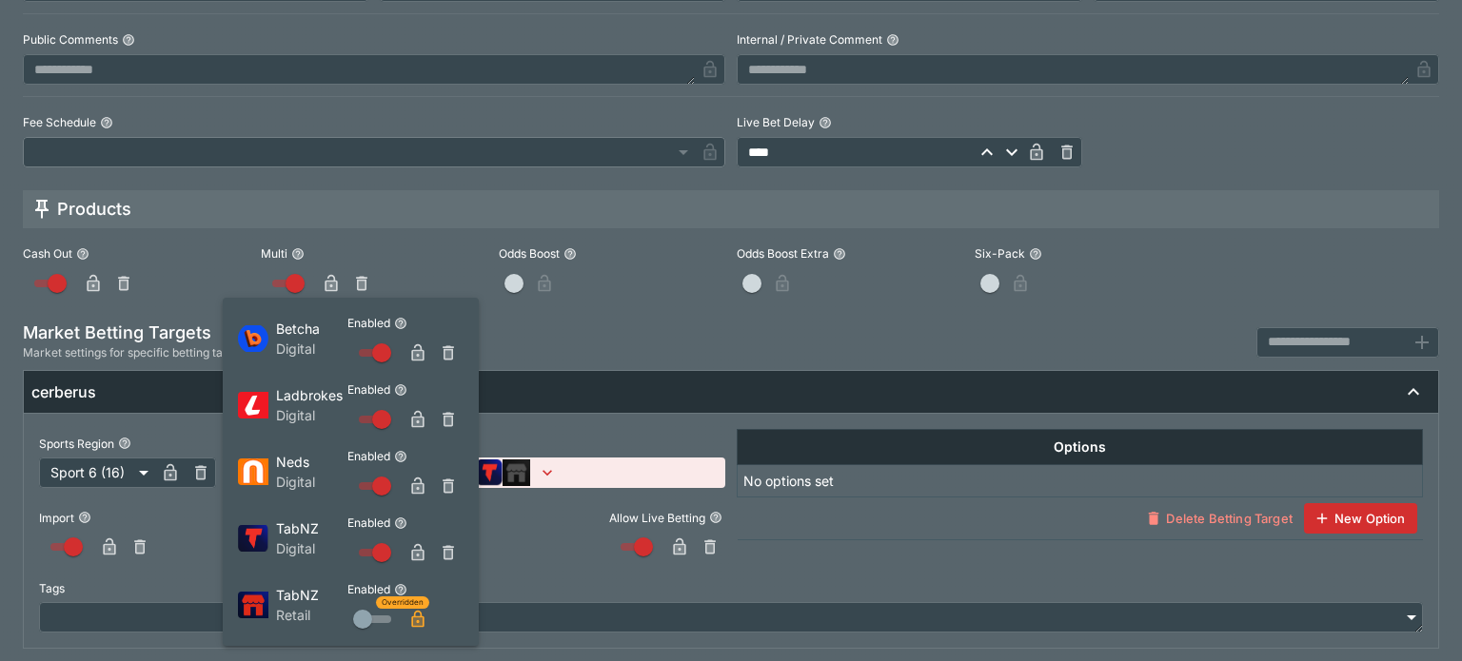
click at [407, 608] on span "Overridden" at bounding box center [403, 603] width 42 height 12
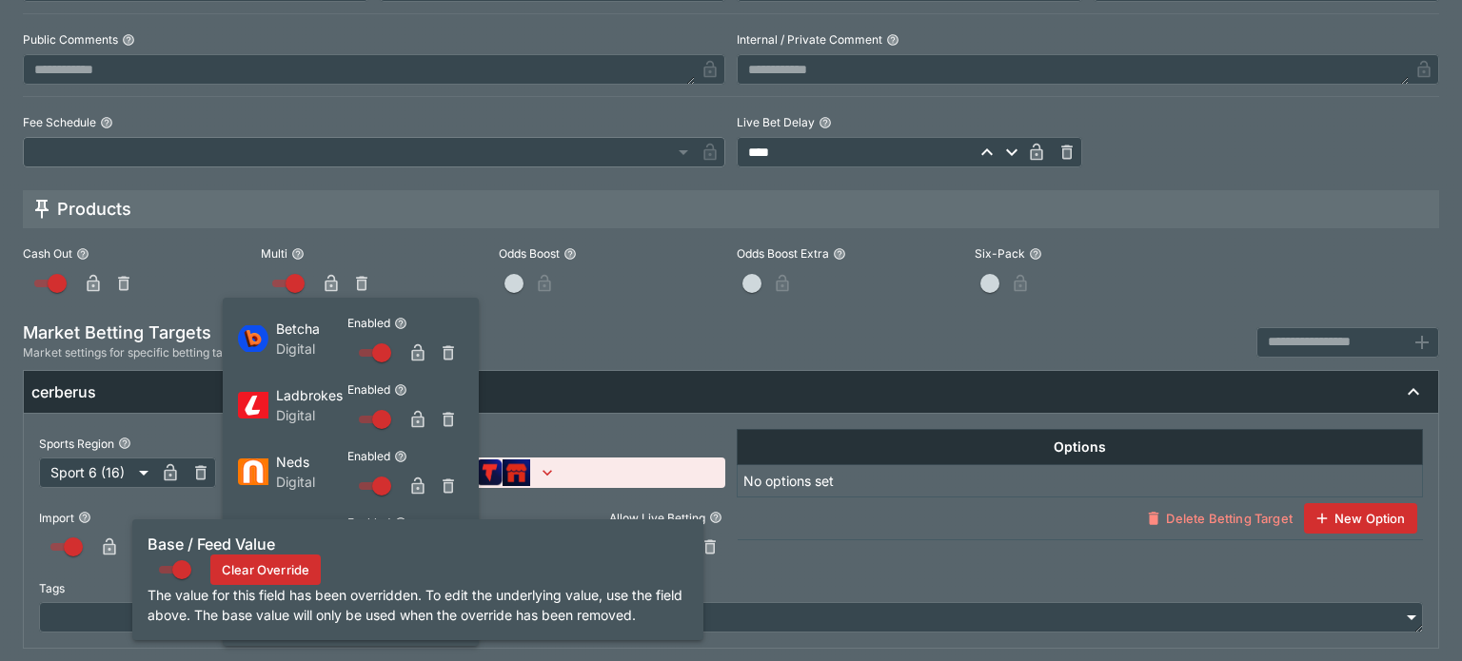
click at [287, 562] on button "Clear Override" at bounding box center [265, 570] width 110 height 30
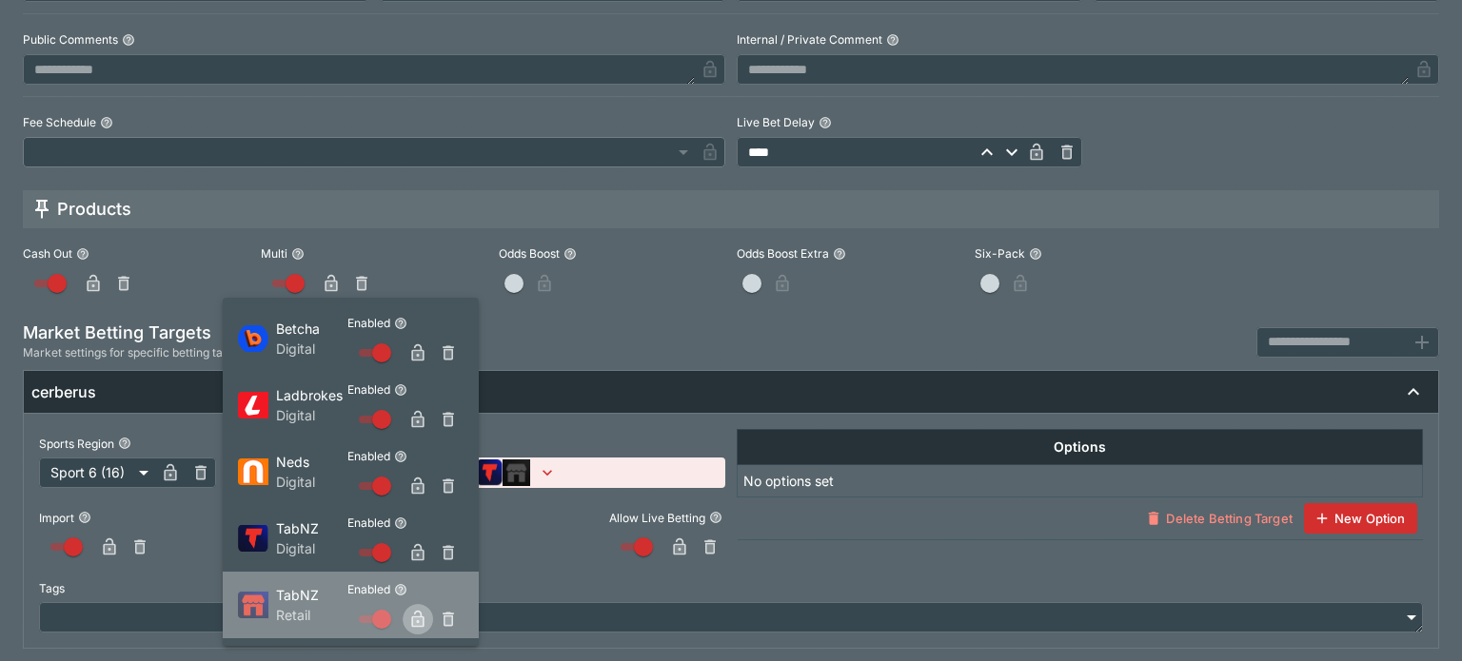
click at [414, 612] on icon "button" at bounding box center [417, 619] width 19 height 19
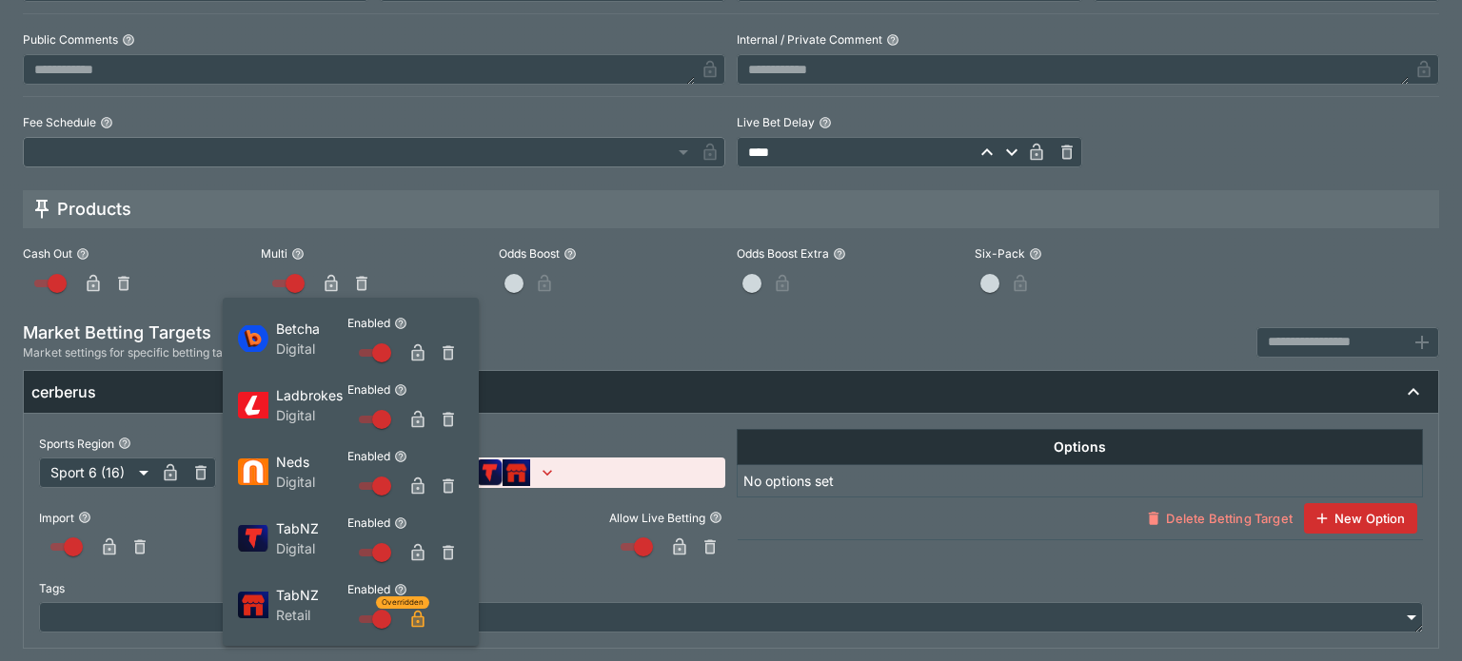
click at [560, 405] on div at bounding box center [731, 330] width 1462 height 661
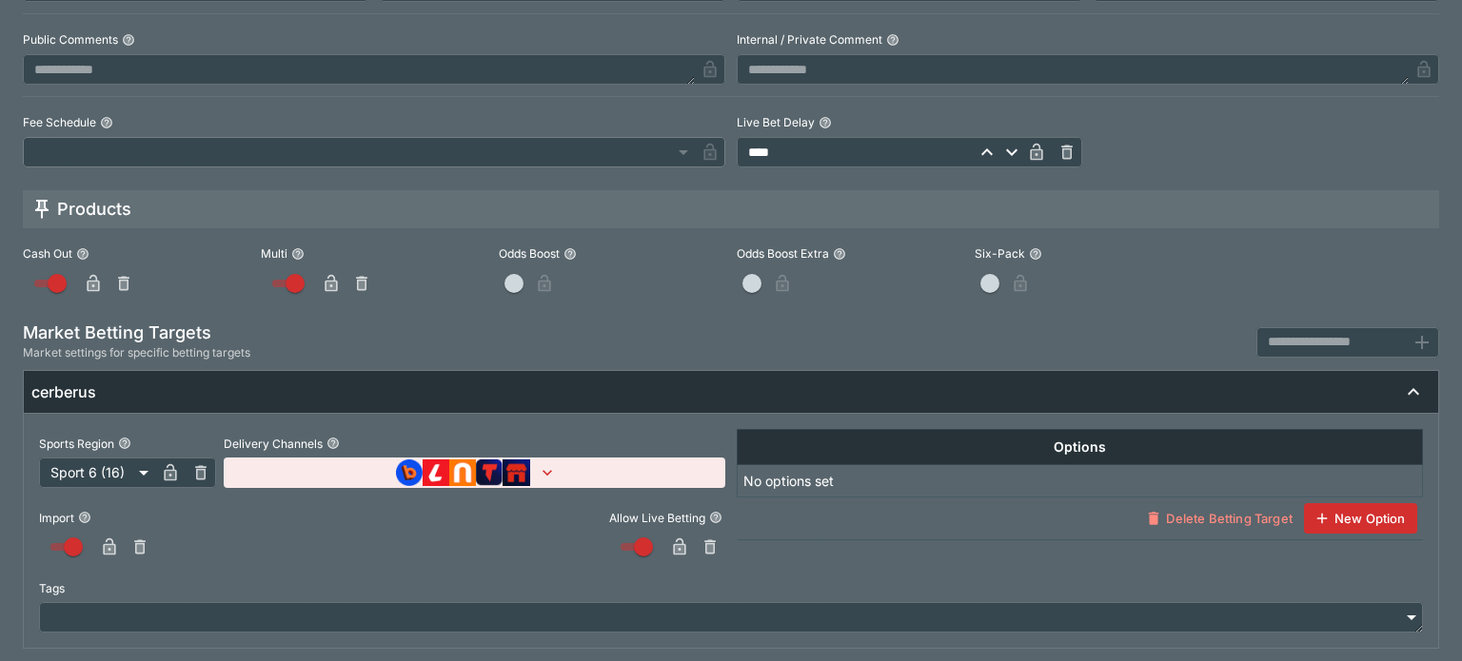
scroll to position [0, 0]
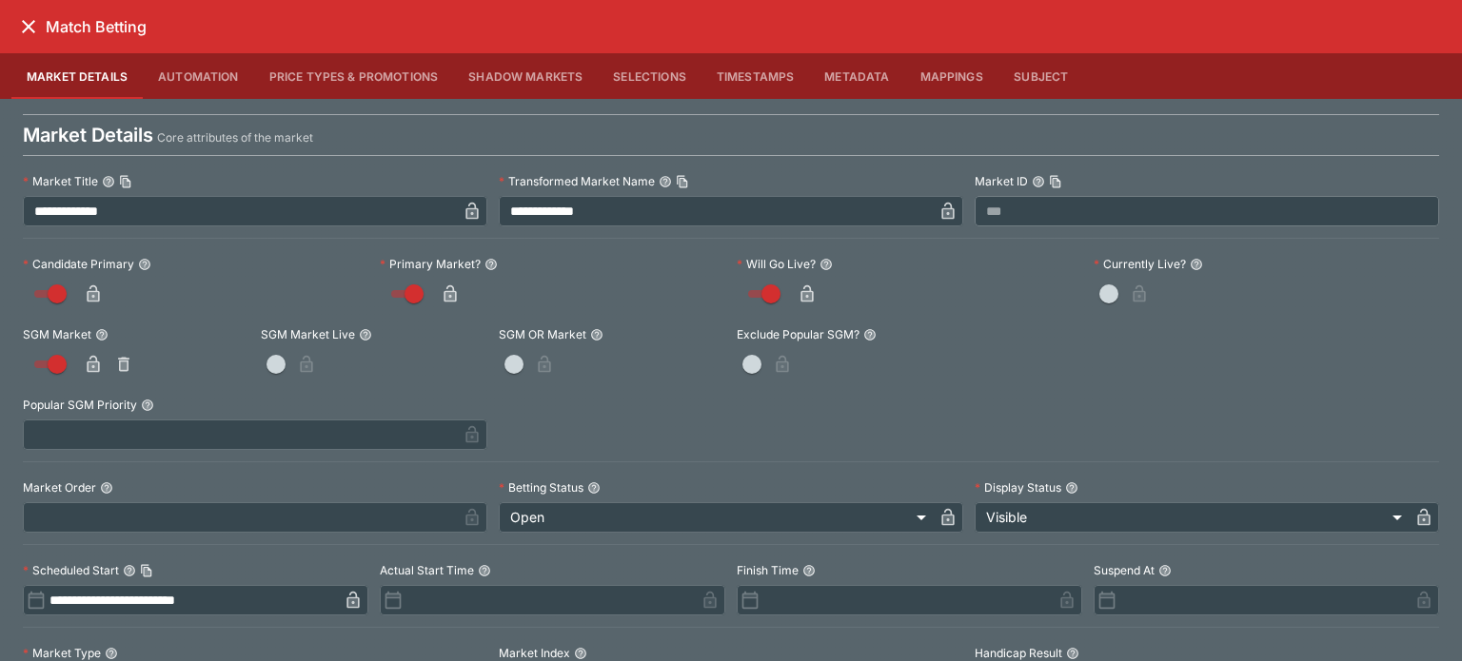
click at [24, 3] on div "Match Betting" at bounding box center [731, 26] width 1462 height 53
click at [24, 12] on button "close" at bounding box center [28, 27] width 34 height 34
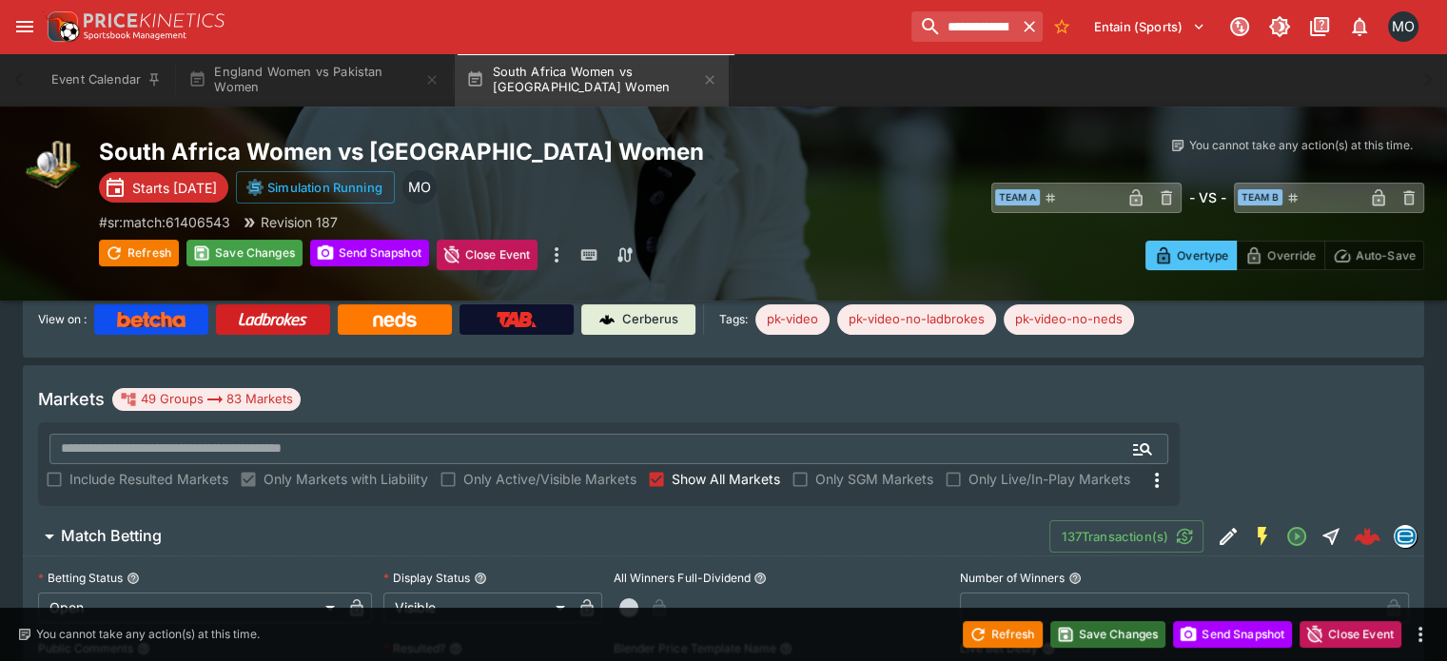
click at [1127, 646] on button "Save Changes" at bounding box center [1109, 634] width 116 height 27
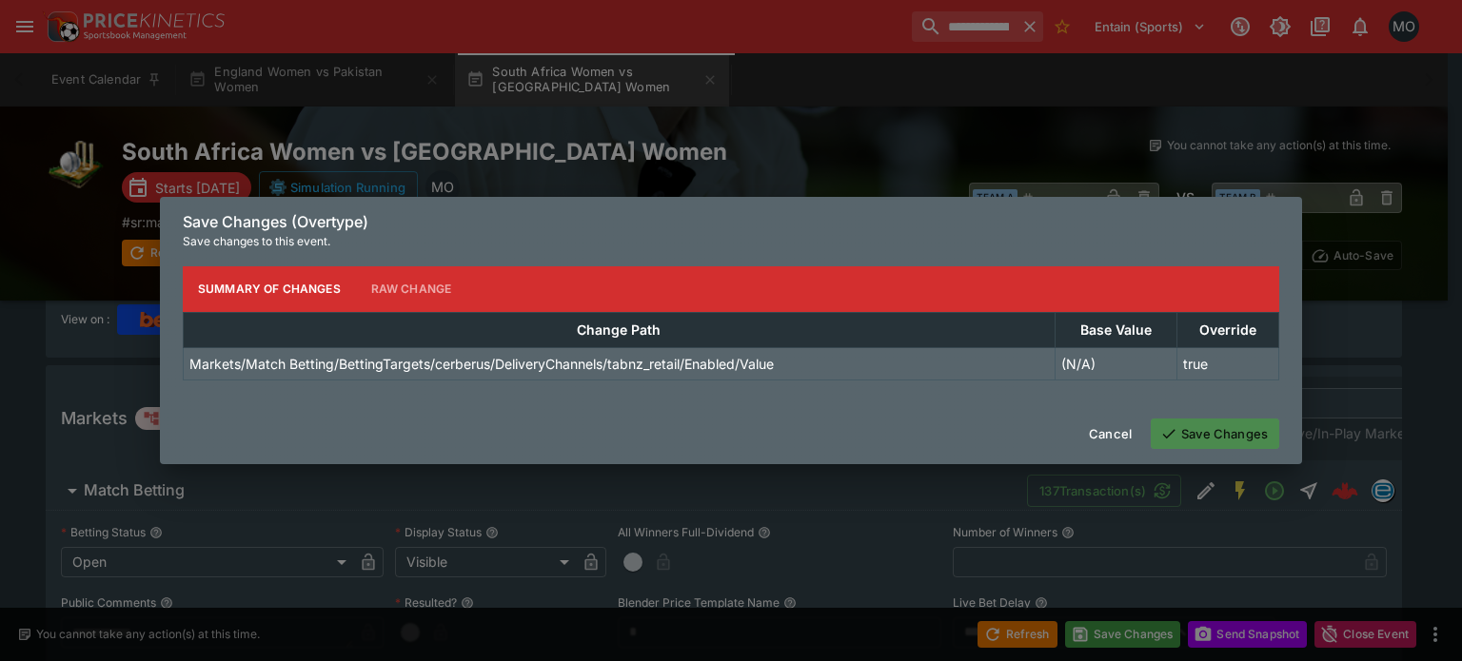
click at [1228, 442] on button "Save Changes" at bounding box center [1214, 434] width 128 height 30
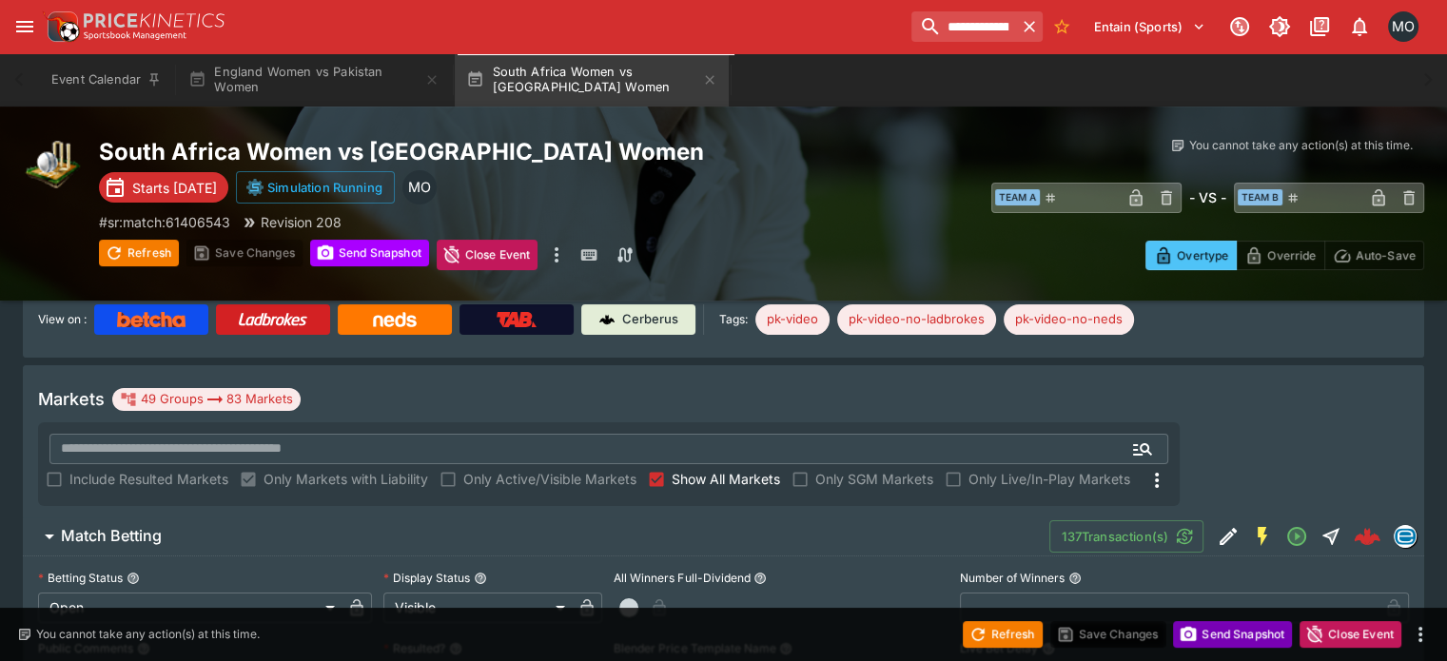
click at [1241, 628] on button "Send Snapshot" at bounding box center [1232, 634] width 119 height 27
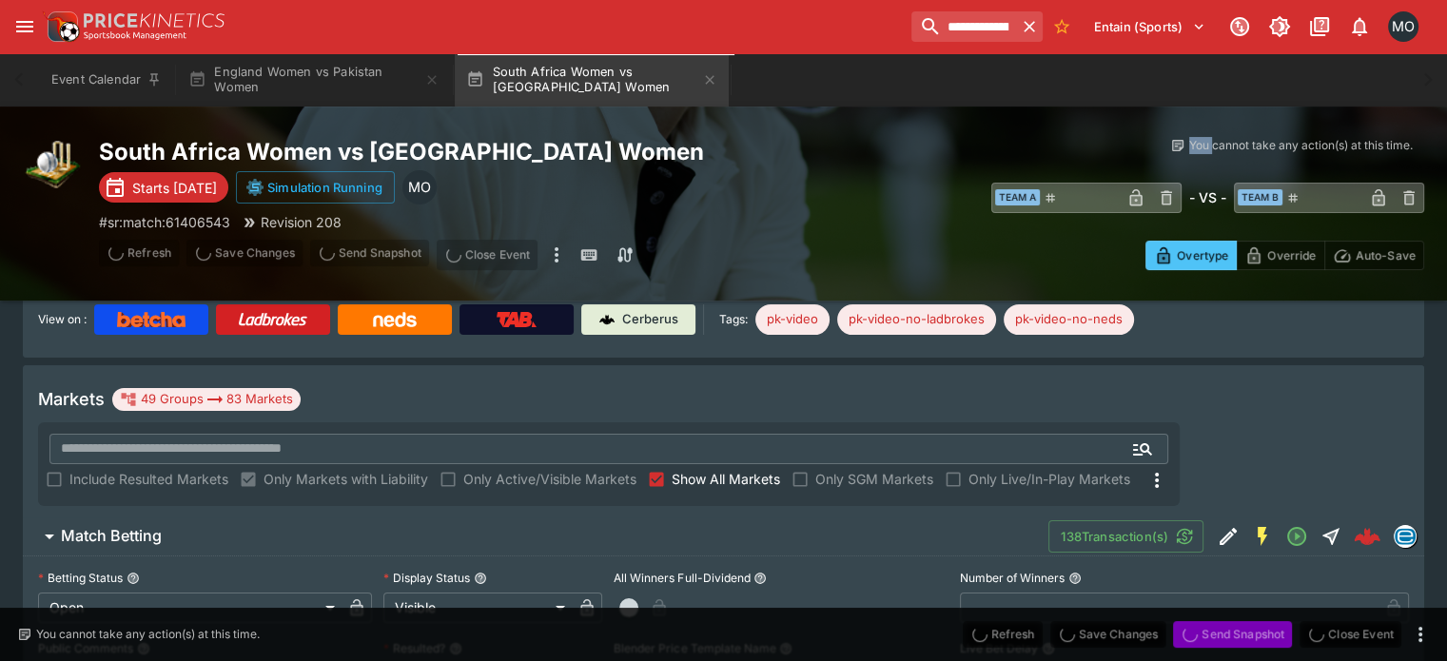
click at [1241, 628] on span "Send Snapshot" at bounding box center [1232, 634] width 119 height 27
click at [1241, 628] on button "Send Snapshot" at bounding box center [1232, 634] width 119 height 27
click at [1241, 628] on span "Send Snapshot" at bounding box center [1232, 634] width 119 height 27
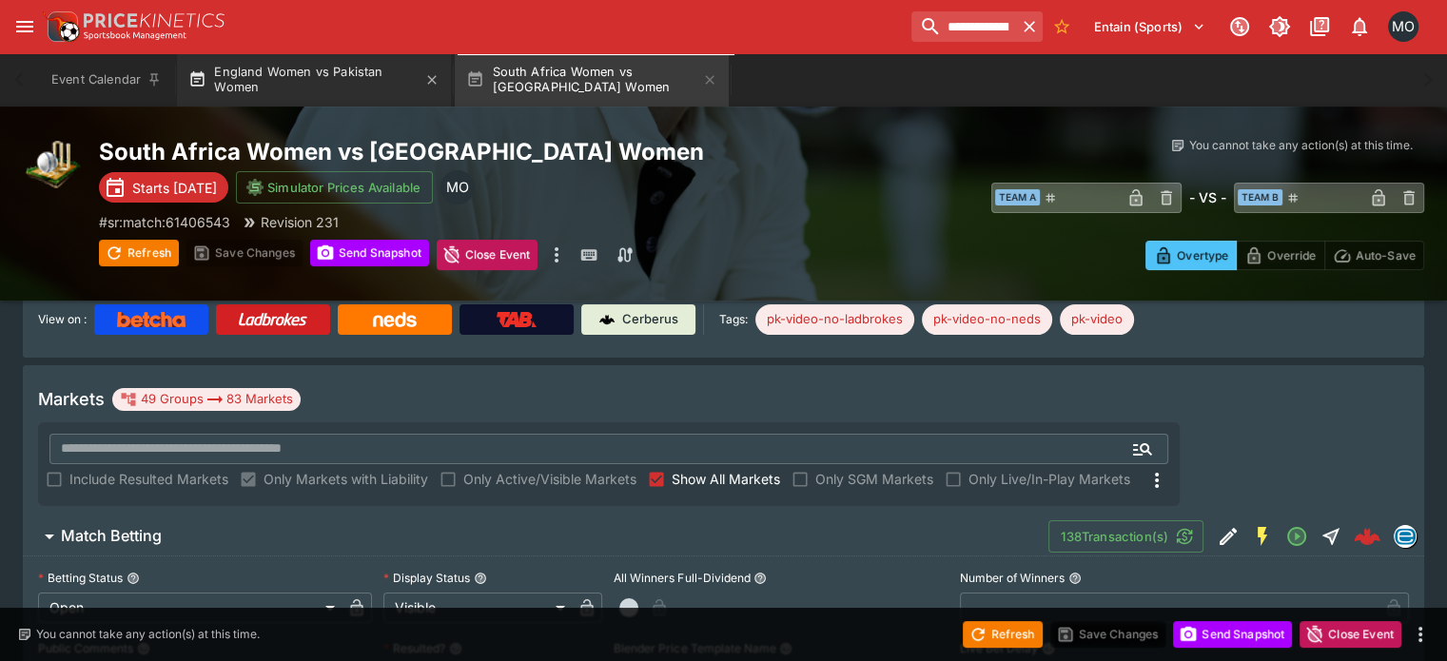
click at [299, 73] on button "England Women vs Pakistan Women" at bounding box center [314, 79] width 274 height 53
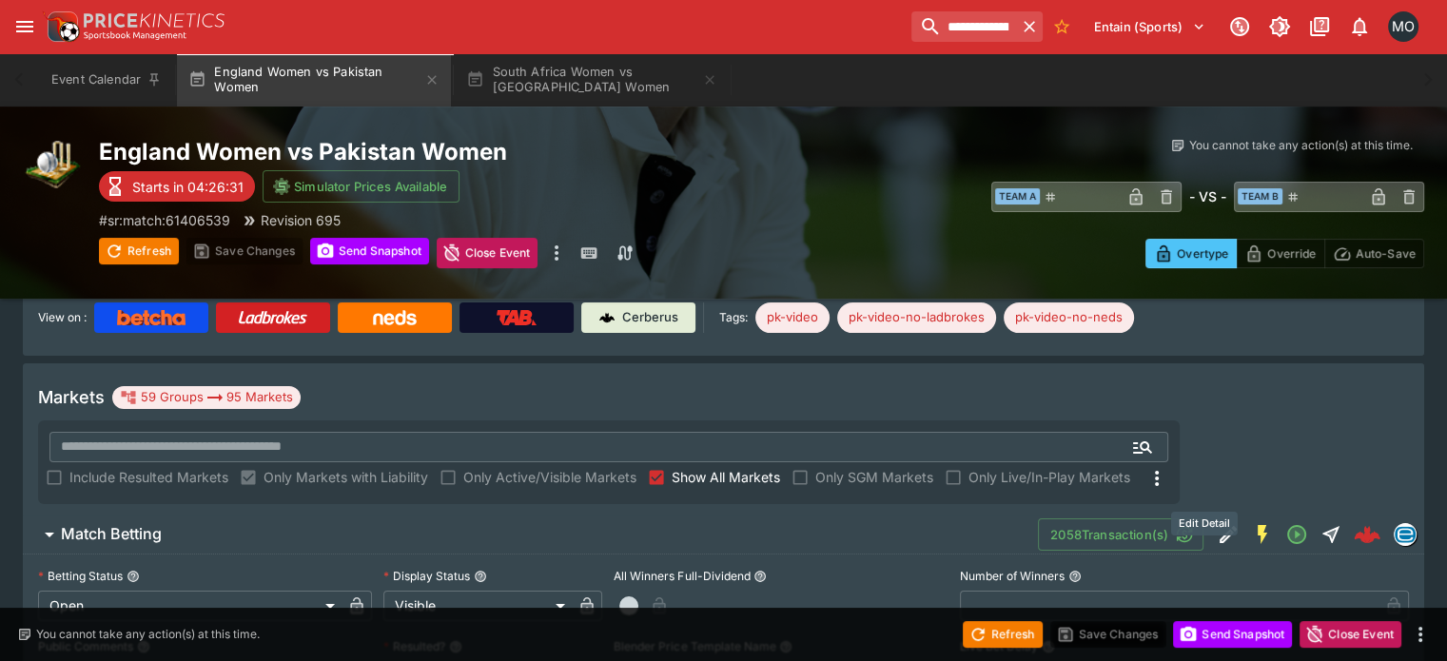
click at [1220, 526] on icon "Edit Detail" at bounding box center [1228, 534] width 17 height 17
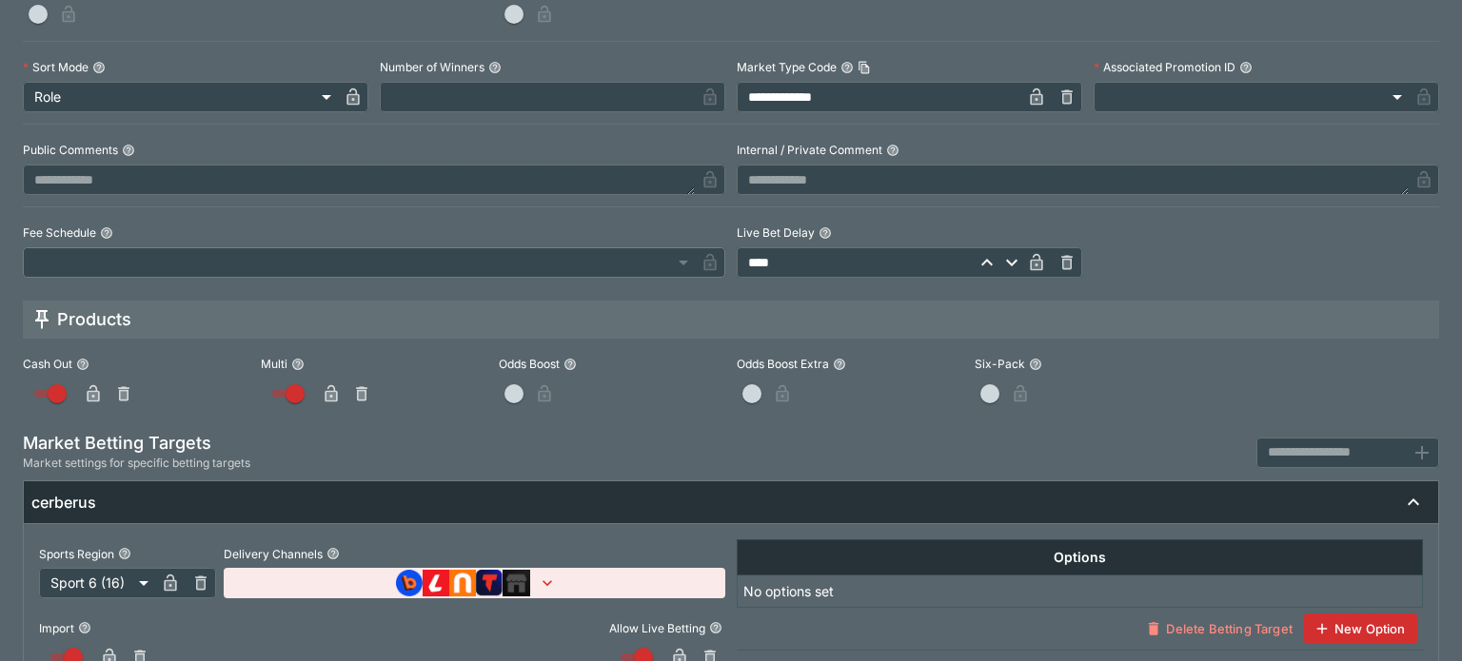
scroll to position [1003, 0]
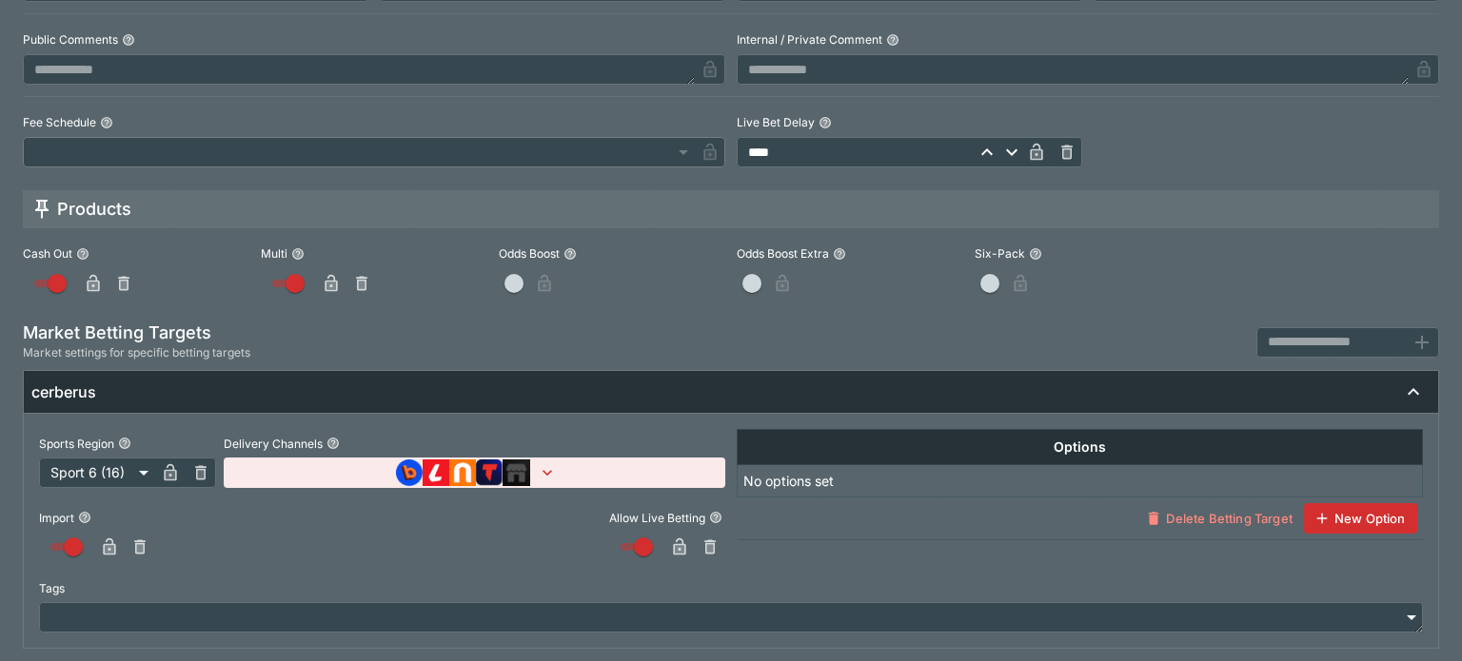
click at [542, 474] on icon "button" at bounding box center [547, 472] width 19 height 19
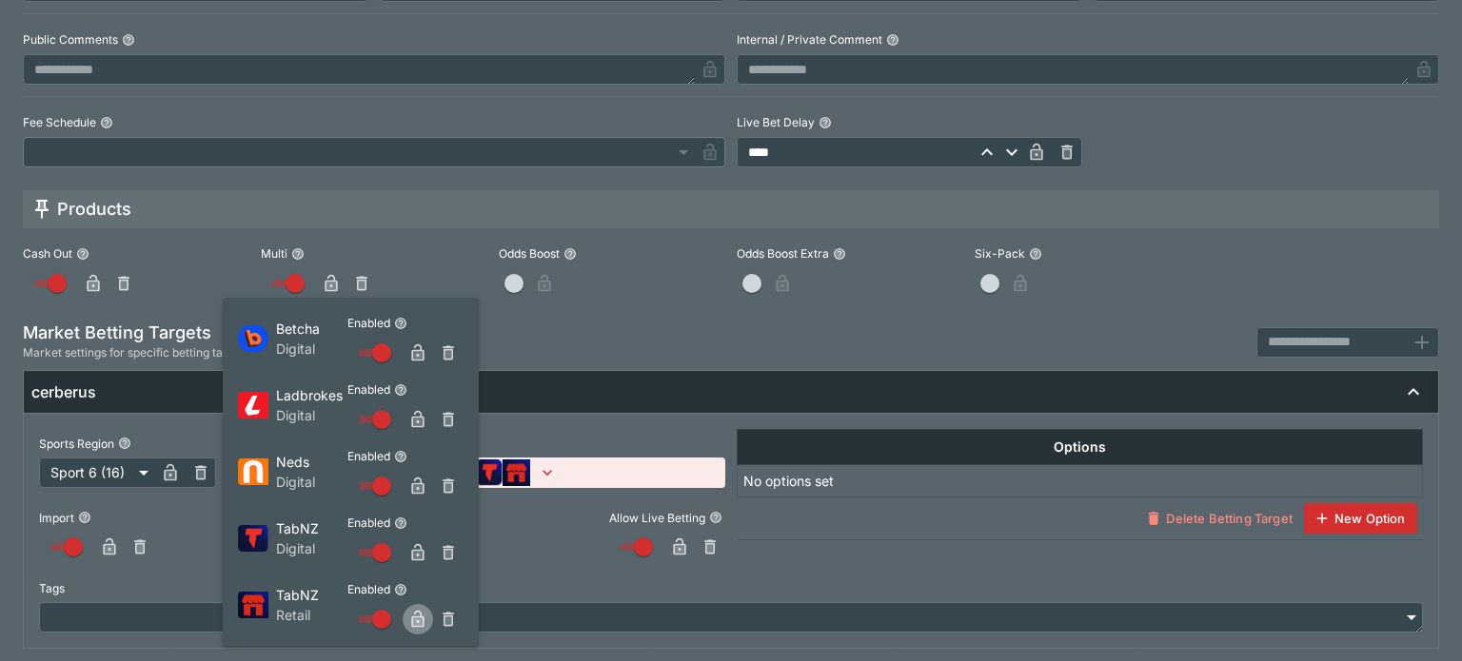
click at [415, 610] on icon "button" at bounding box center [417, 619] width 19 height 19
click at [385, 258] on div at bounding box center [731, 330] width 1462 height 661
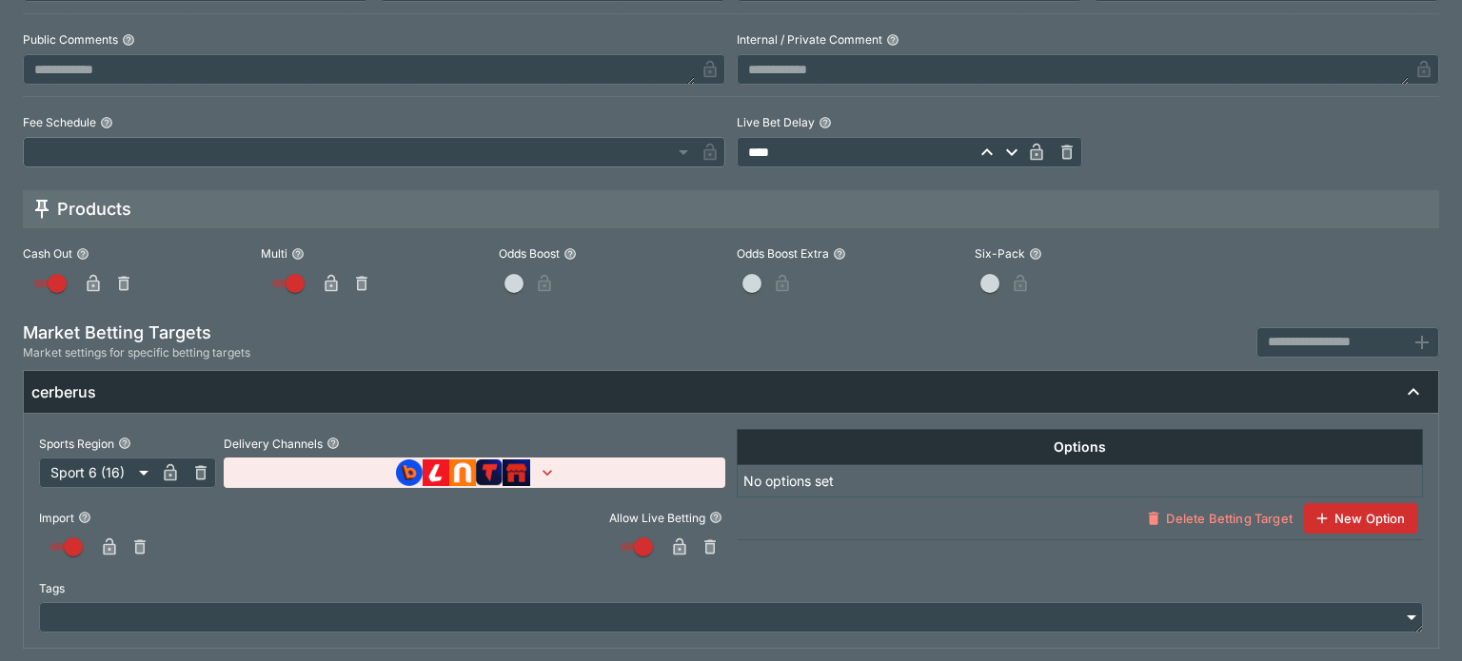
scroll to position [0, 0]
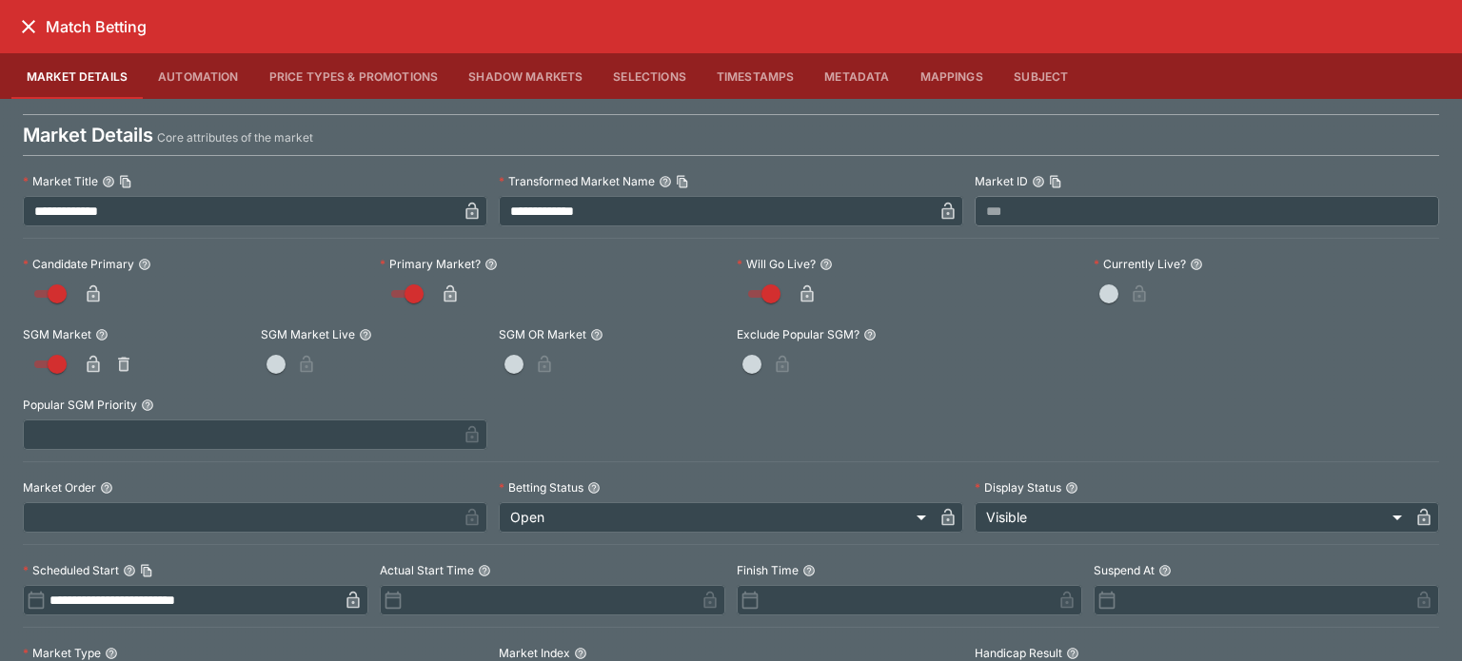
click at [855, 73] on button "Metadata" at bounding box center [856, 76] width 95 height 46
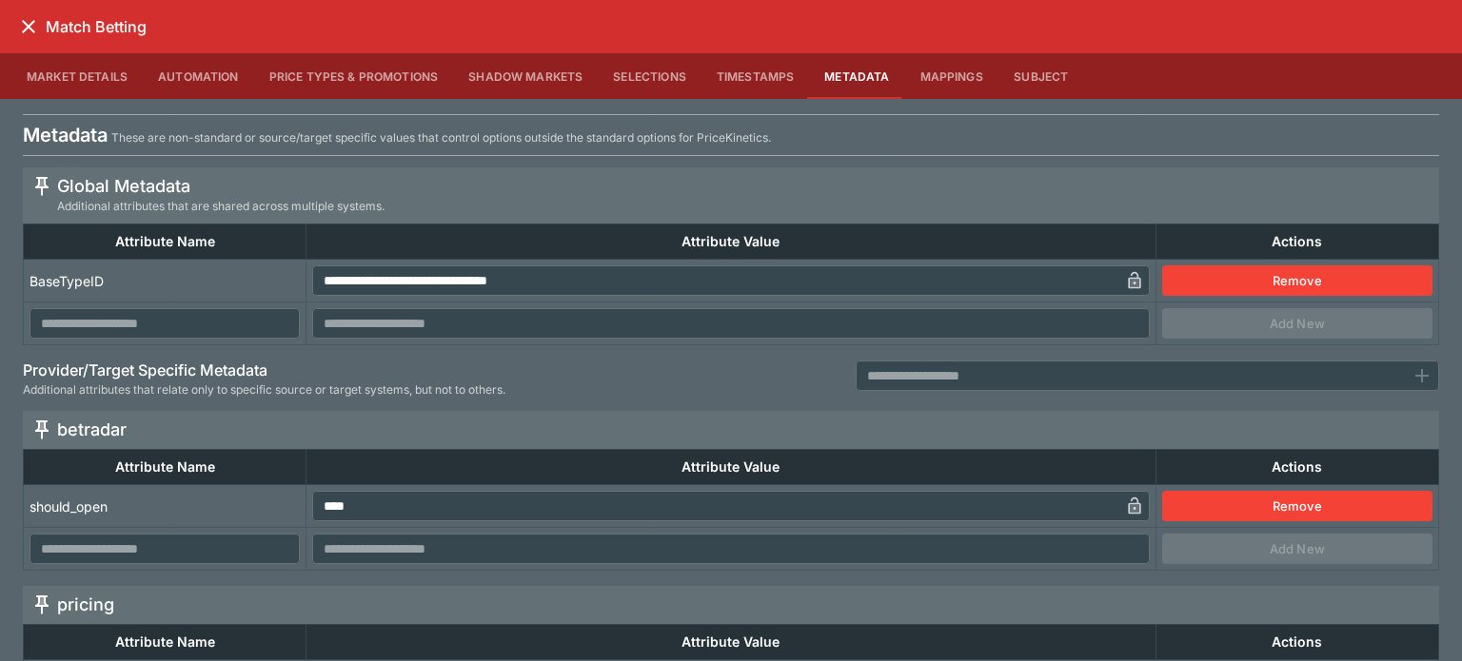
click at [30, 16] on icon "close" at bounding box center [28, 26] width 23 height 23
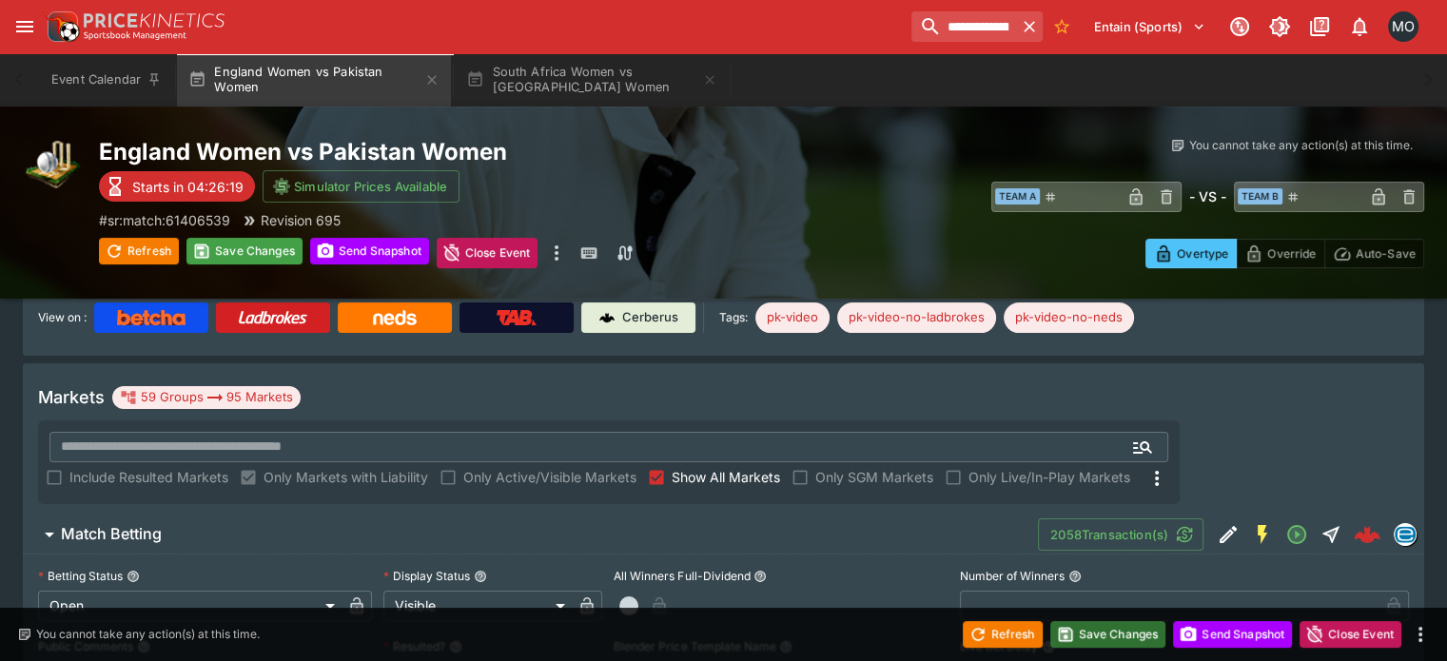
click at [1075, 640] on button "Save Changes" at bounding box center [1109, 634] width 116 height 27
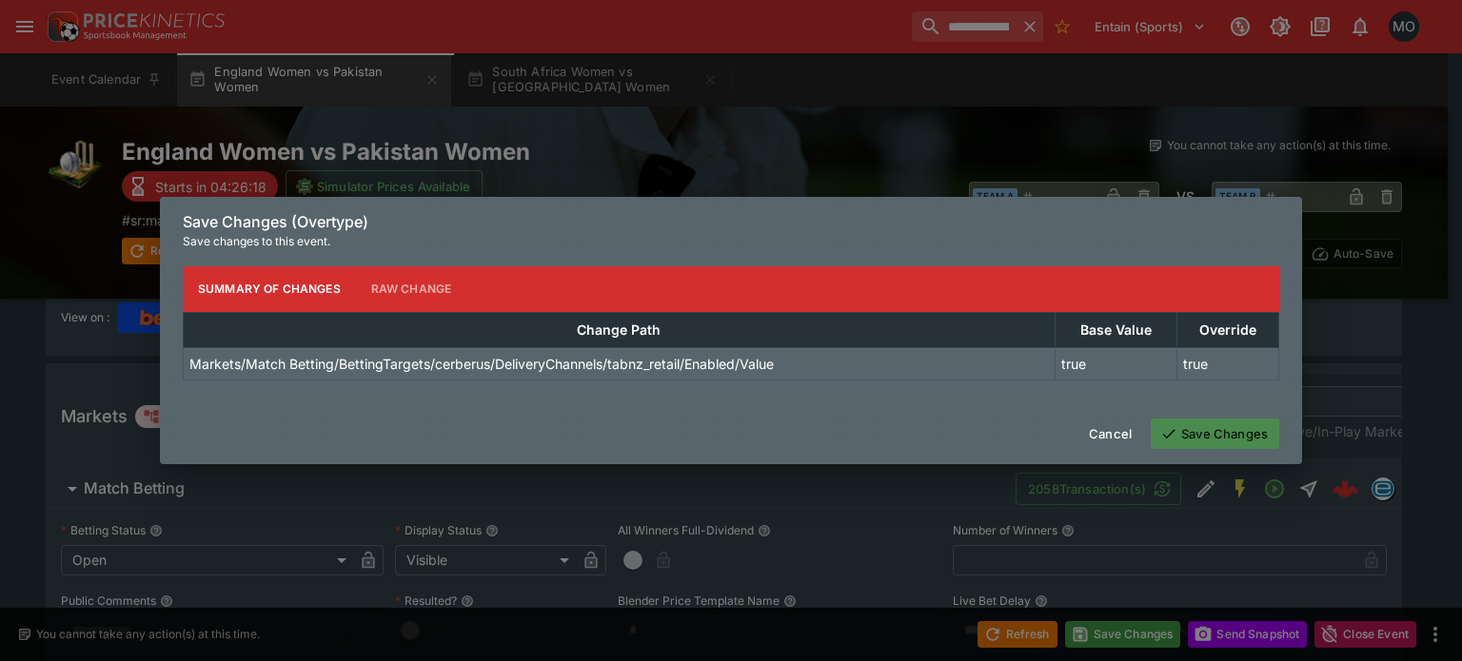
click at [1186, 424] on button "Save Changes" at bounding box center [1214, 434] width 128 height 30
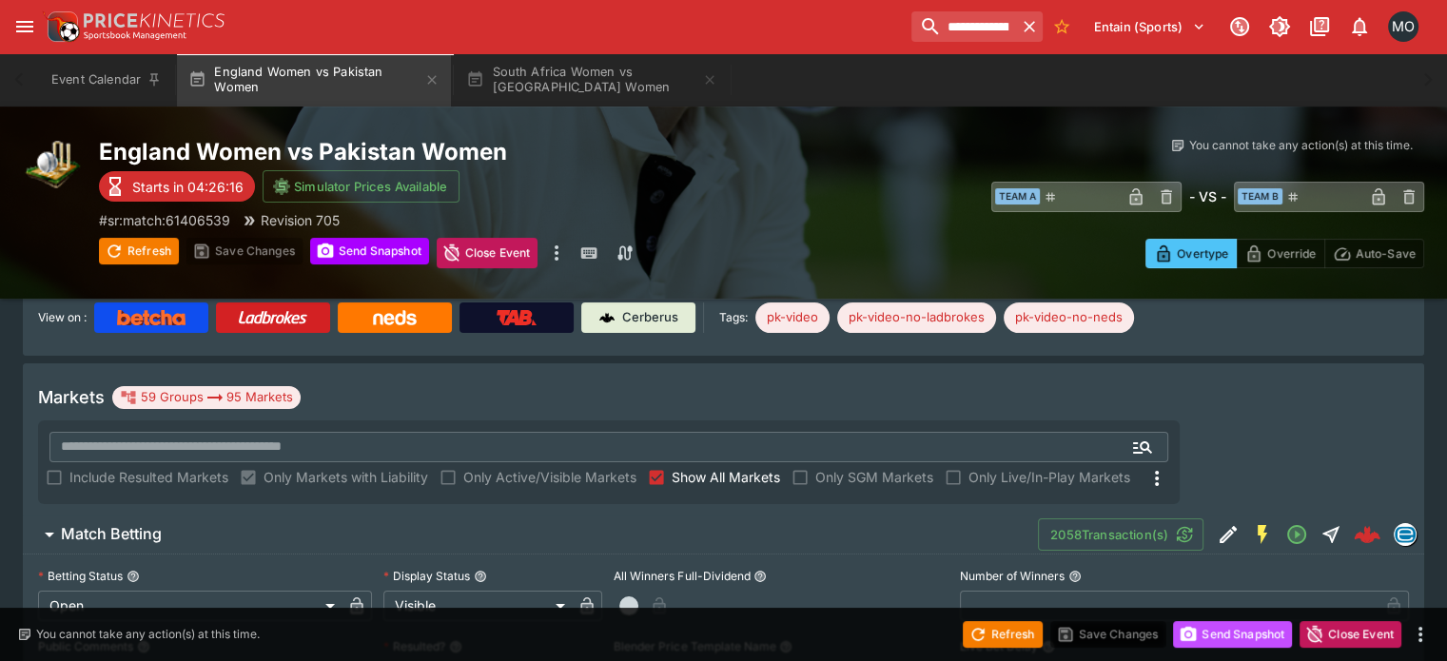
click at [1210, 636] on button "Send Snapshot" at bounding box center [1232, 634] width 119 height 27
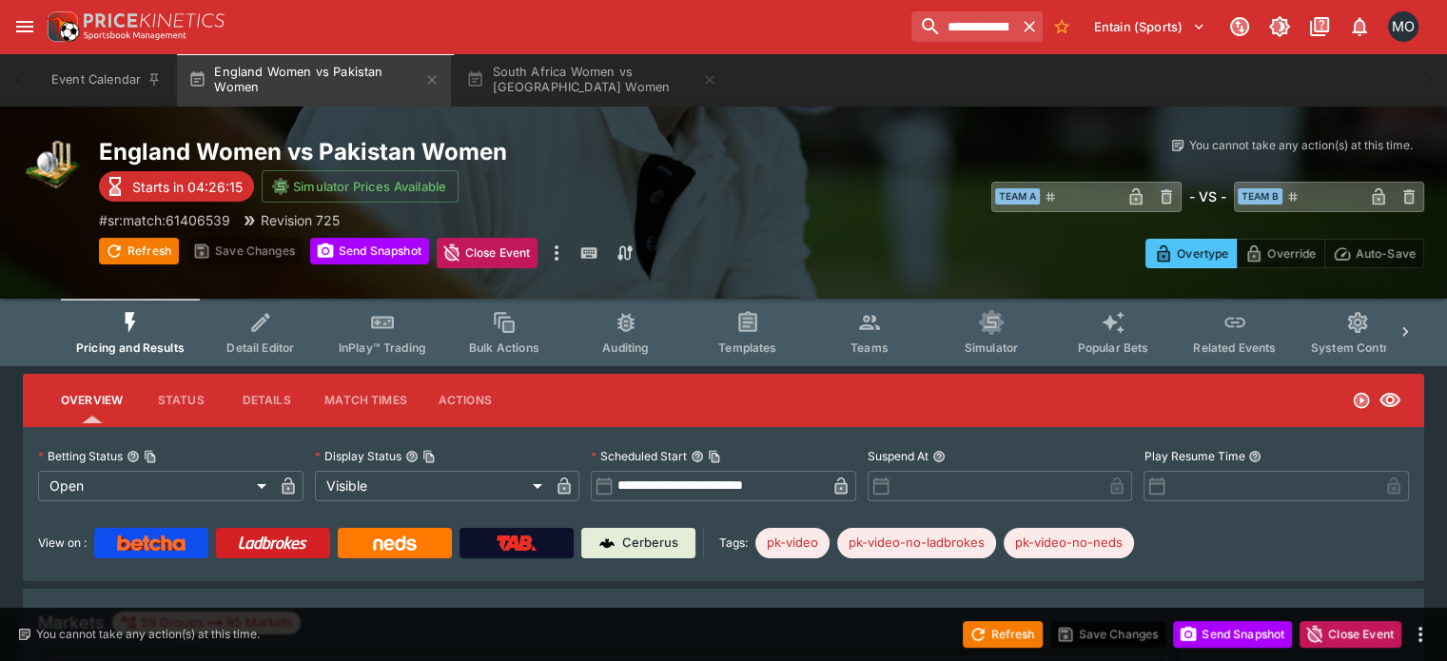
click at [253, 330] on button "Detail Editor" at bounding box center [261, 333] width 122 height 68
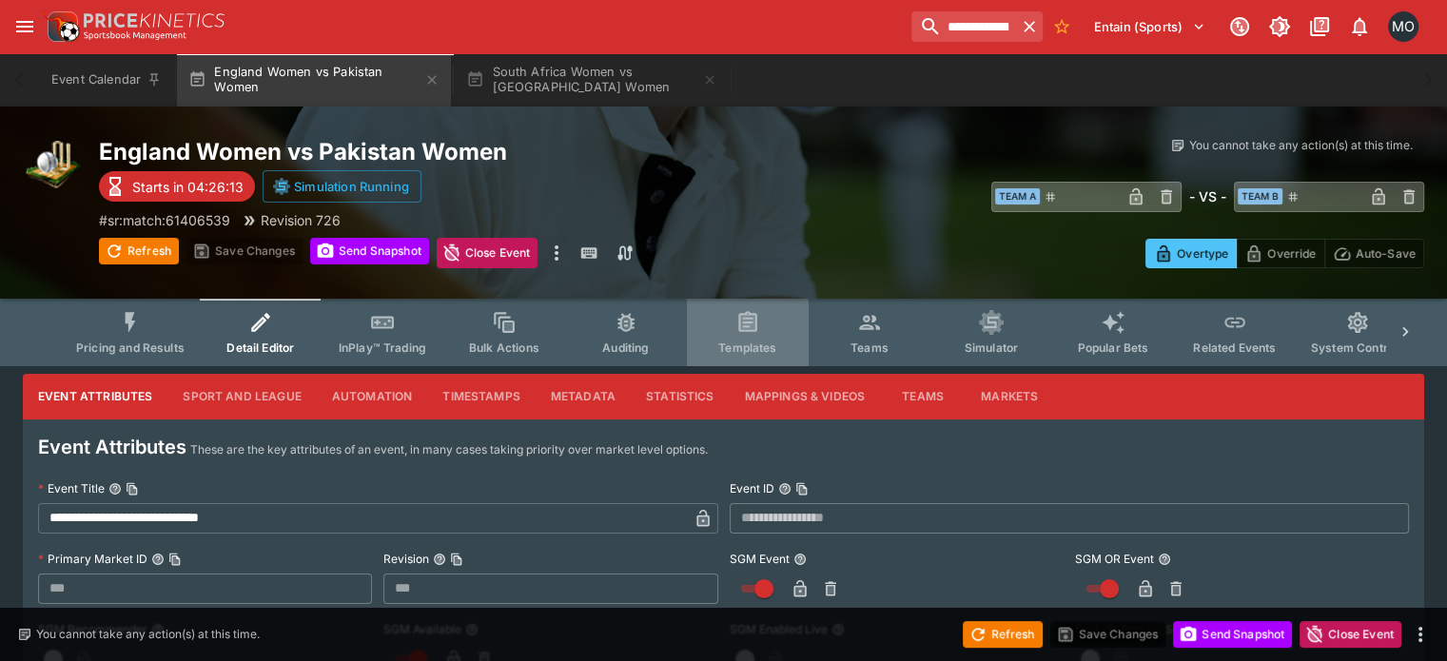
click at [784, 334] on button "Templates" at bounding box center [748, 333] width 122 height 68
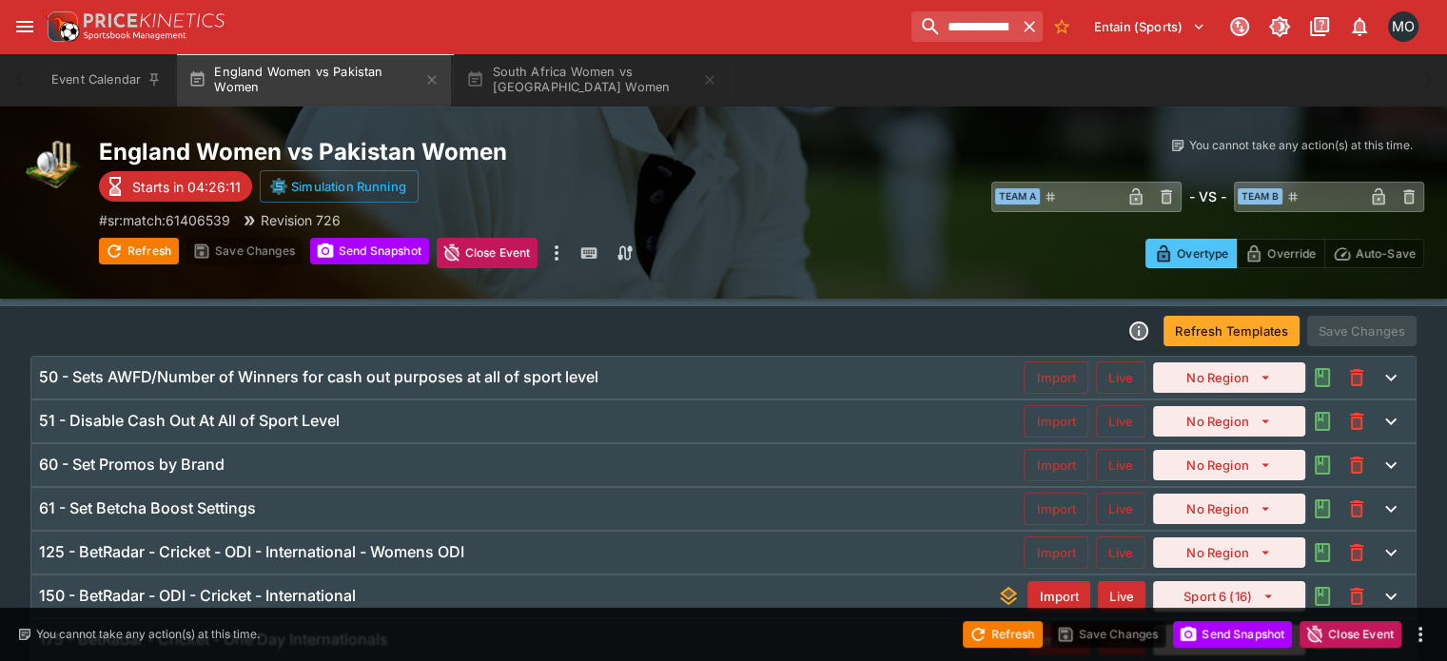
scroll to position [59, 0]
click at [276, 463] on div "60 - Set Promos by Brand" at bounding box center [531, 466] width 985 height 20
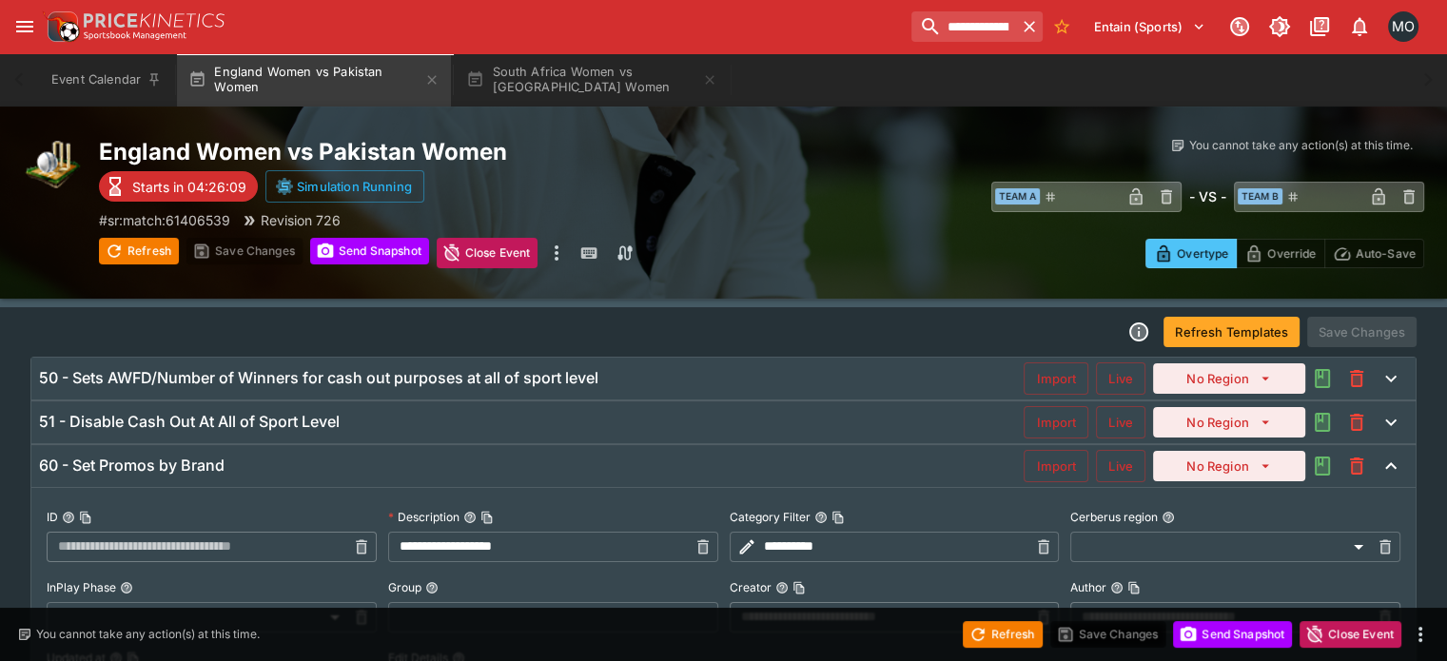
type input "**********"
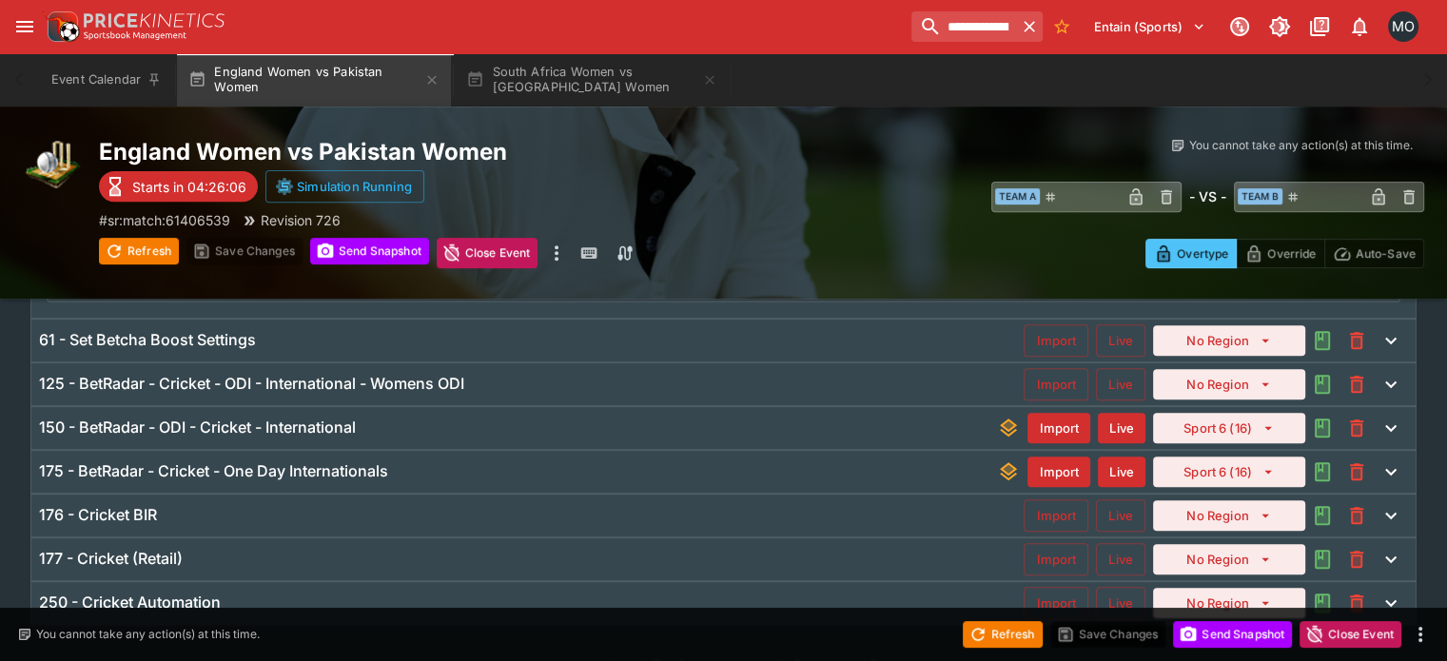
scroll to position [0, 0]
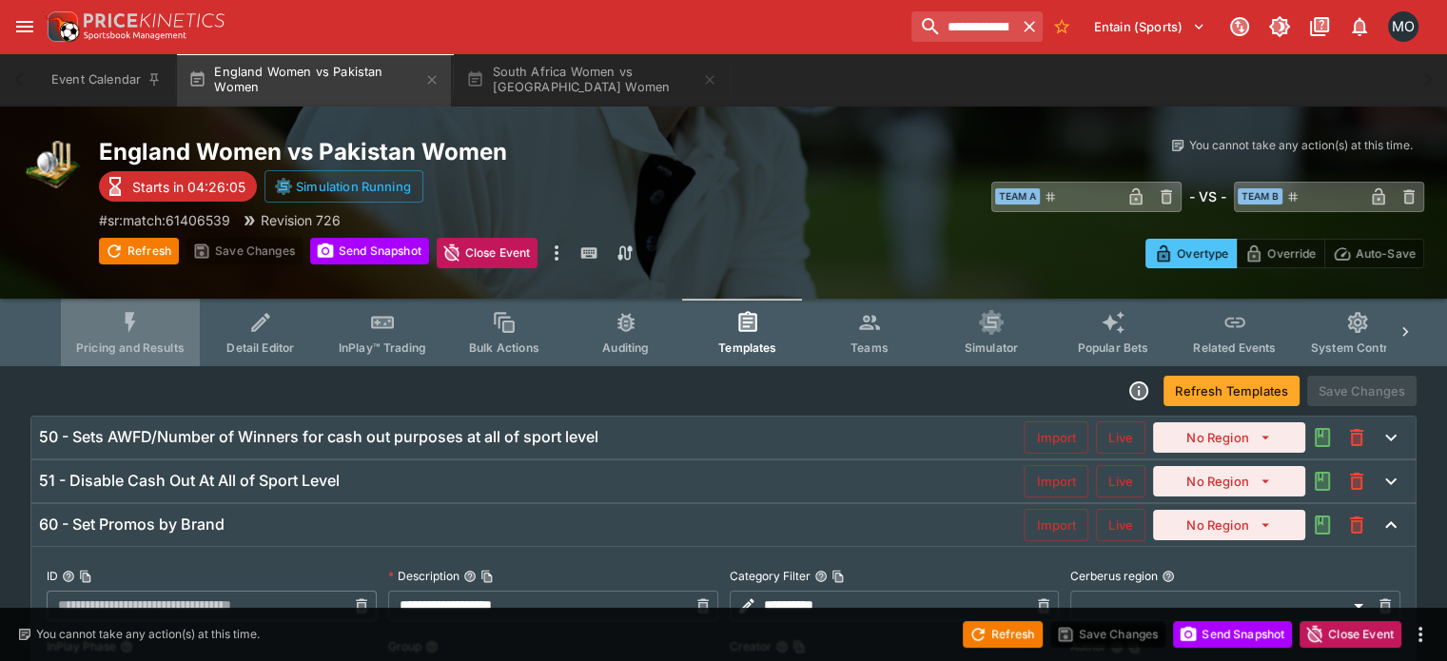
click at [147, 341] on span "Pricing and Results" at bounding box center [130, 348] width 108 height 14
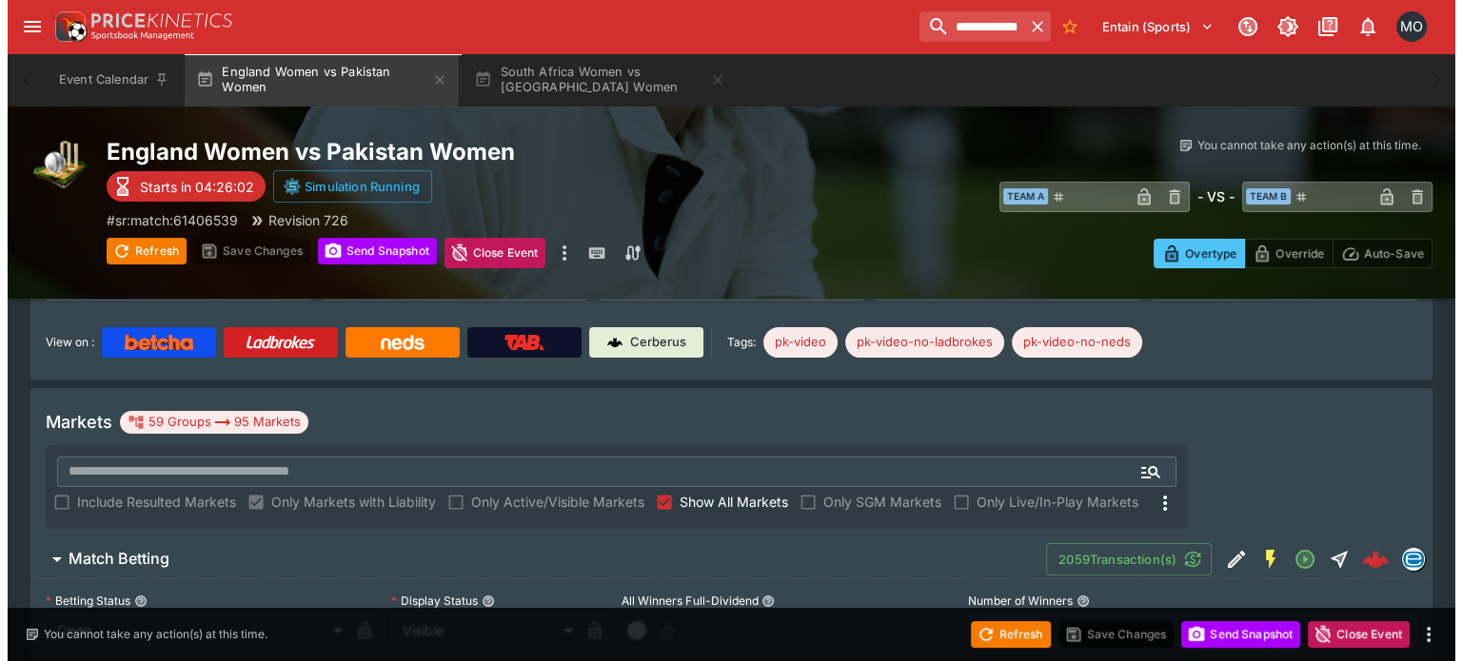
scroll to position [188, 0]
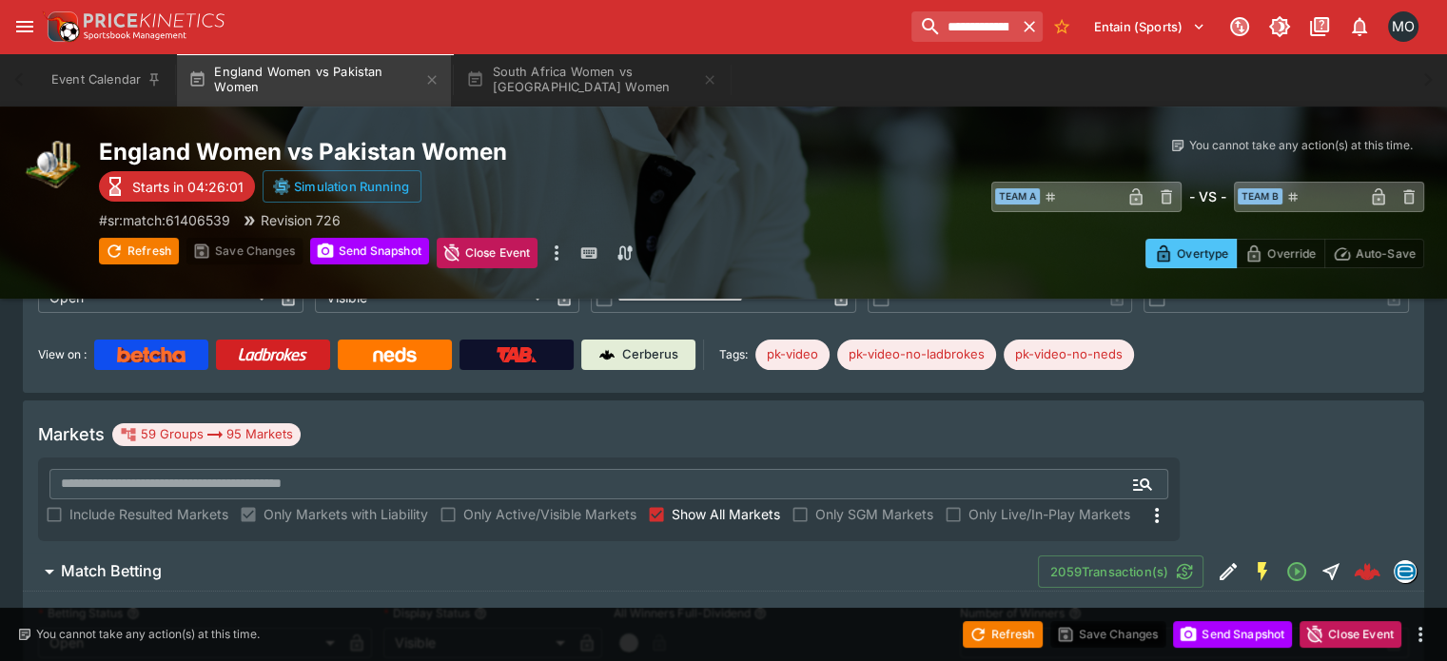
click at [1187, 553] on div "2059 Transaction(s)" at bounding box center [1231, 572] width 386 height 38
click at [1211, 555] on button "Edit Detail" at bounding box center [1228, 572] width 34 height 34
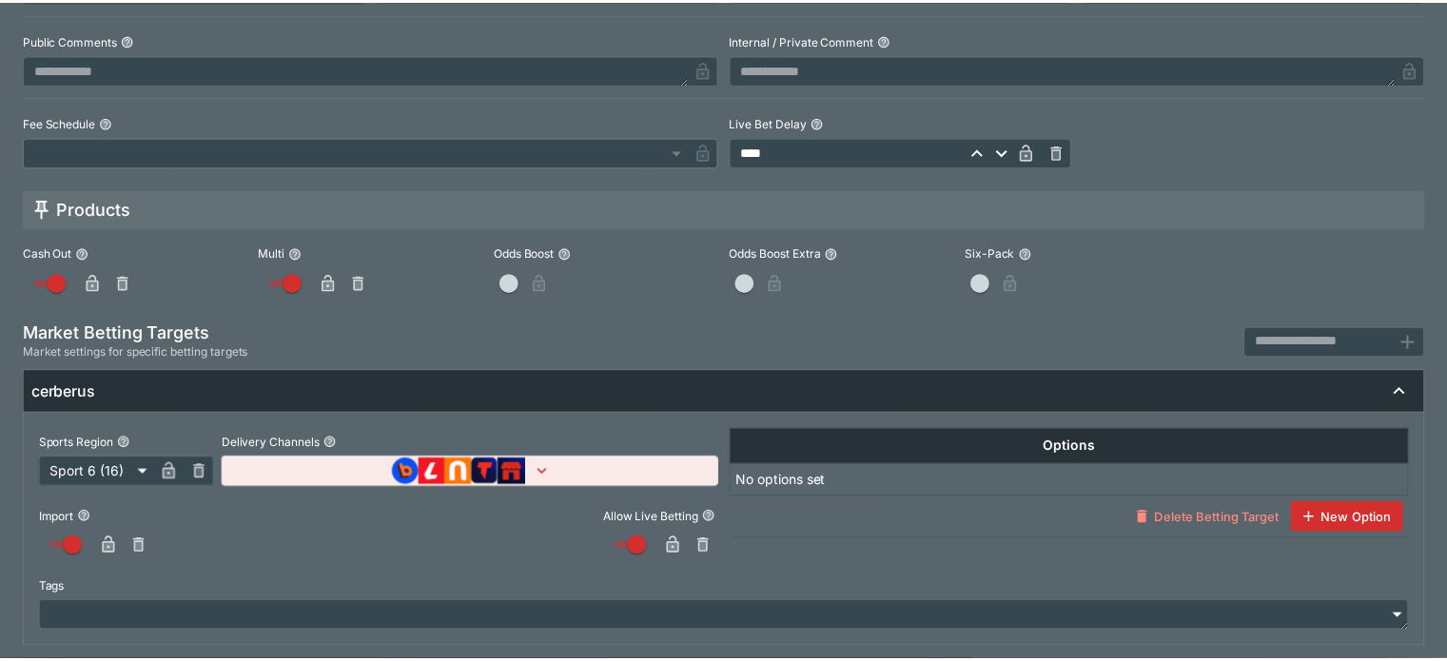
scroll to position [0, 0]
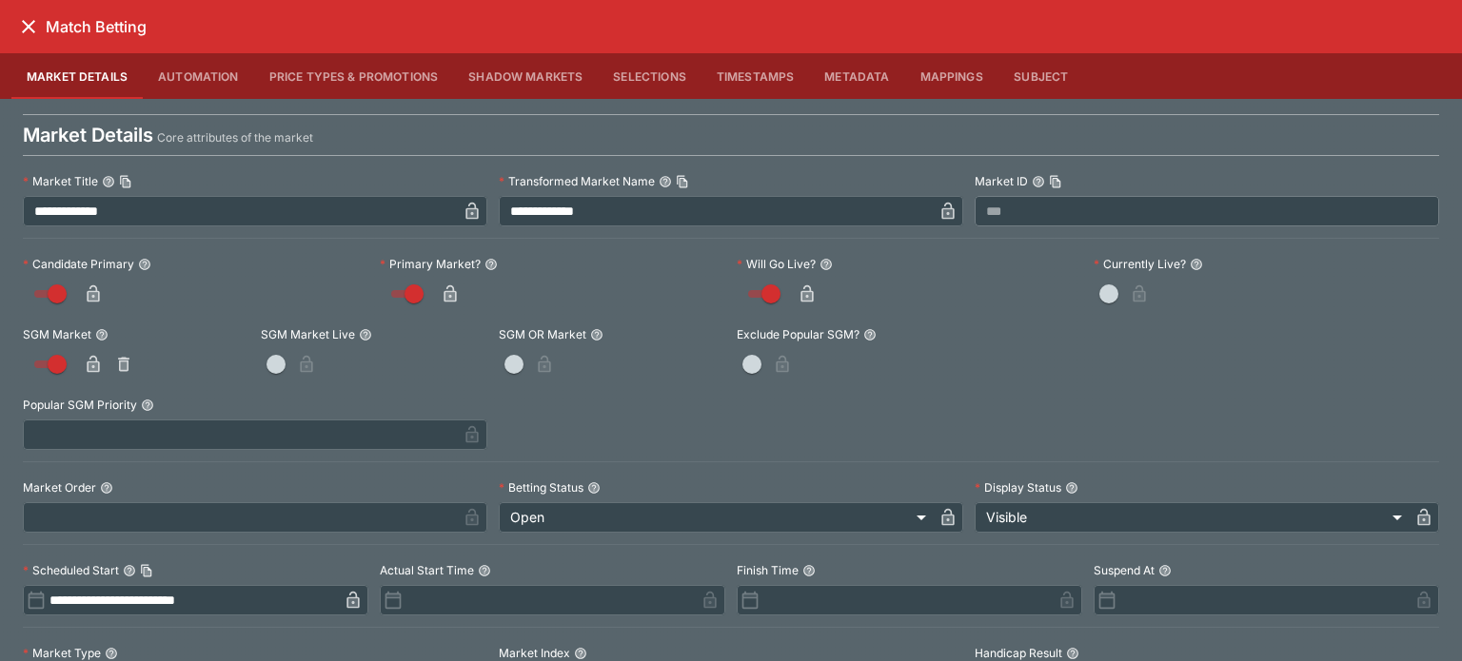
click at [11, 5] on div "Match Betting" at bounding box center [731, 26] width 1462 height 53
click at [24, 19] on icon "close" at bounding box center [28, 26] width 23 height 23
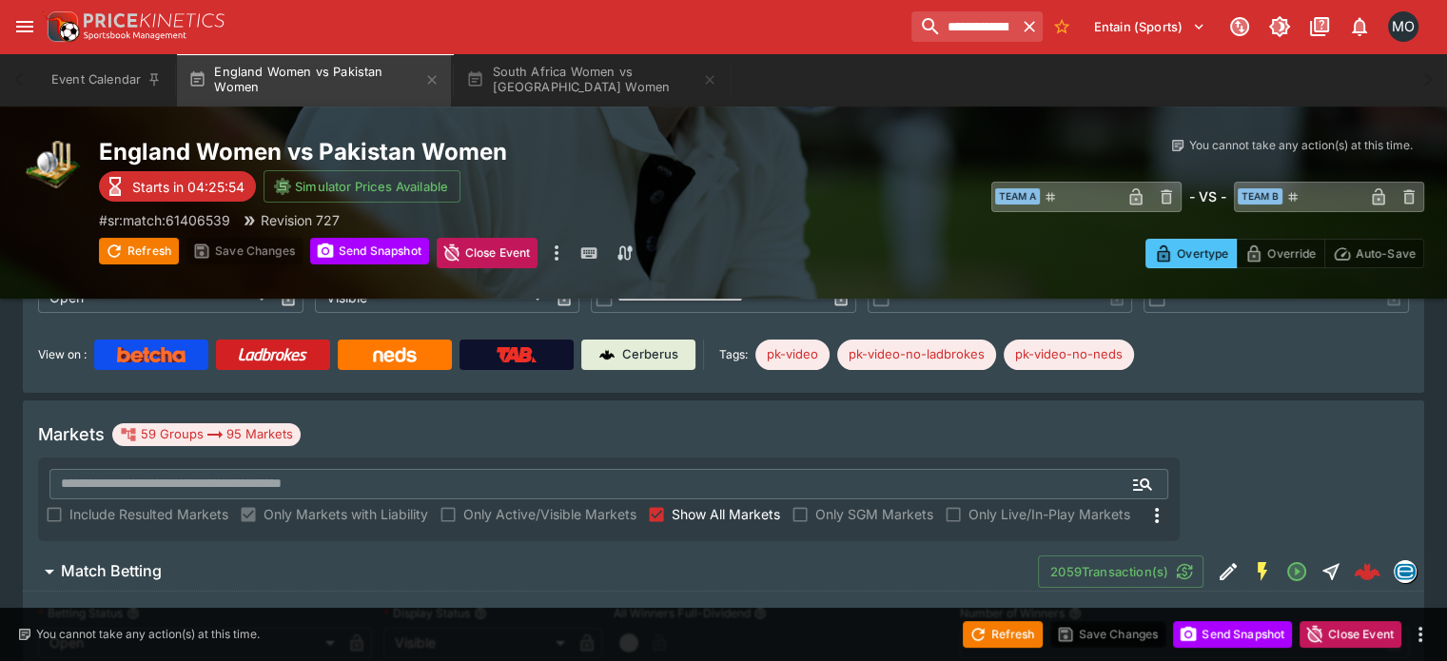
click at [480, 553] on button "Match Betting" at bounding box center [530, 572] width 1015 height 38
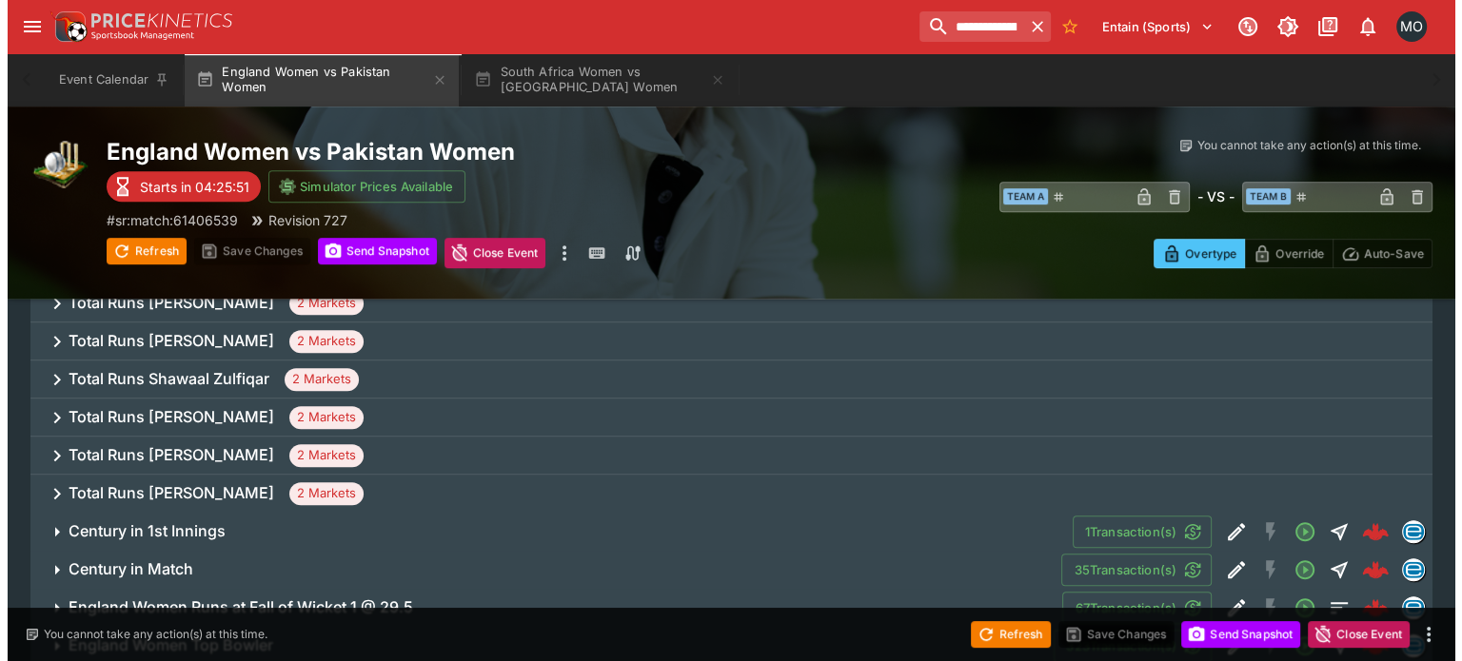
scroll to position [1030, 0]
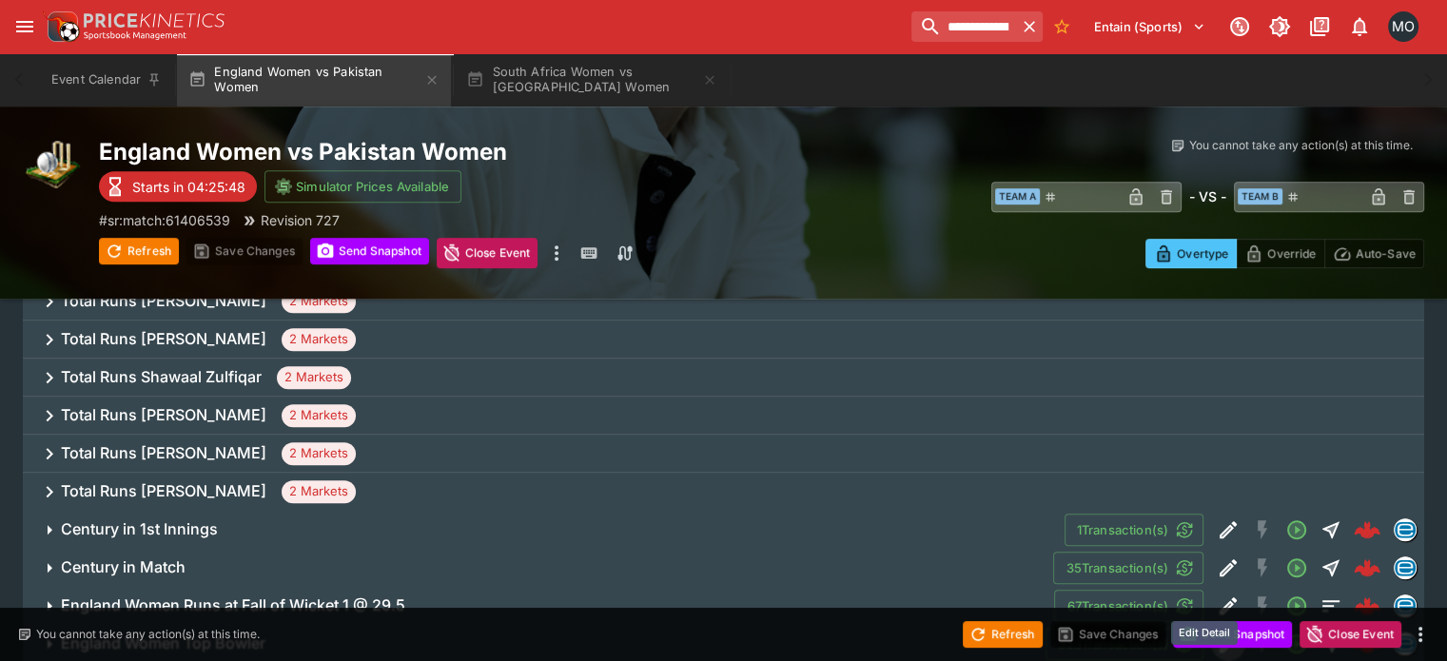
click at [1220, 636] on icon "Edit Detail" at bounding box center [1228, 644] width 17 height 17
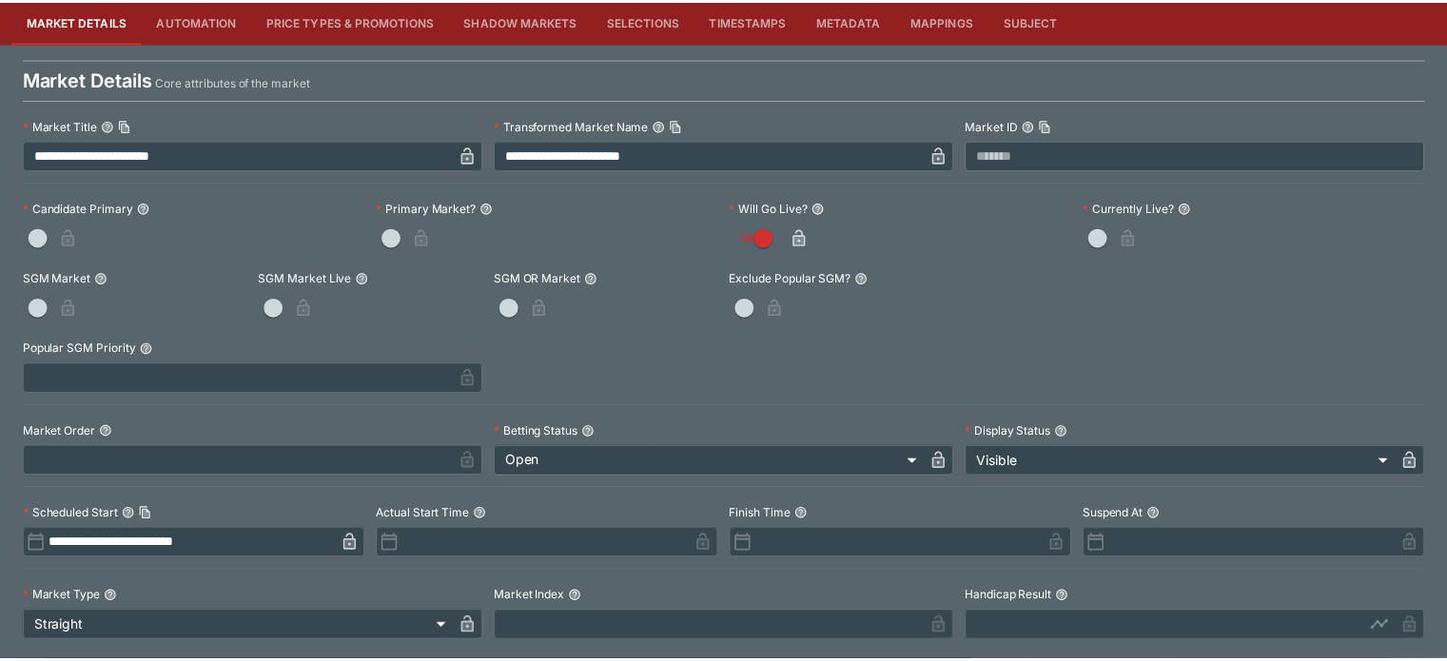
scroll to position [0, 0]
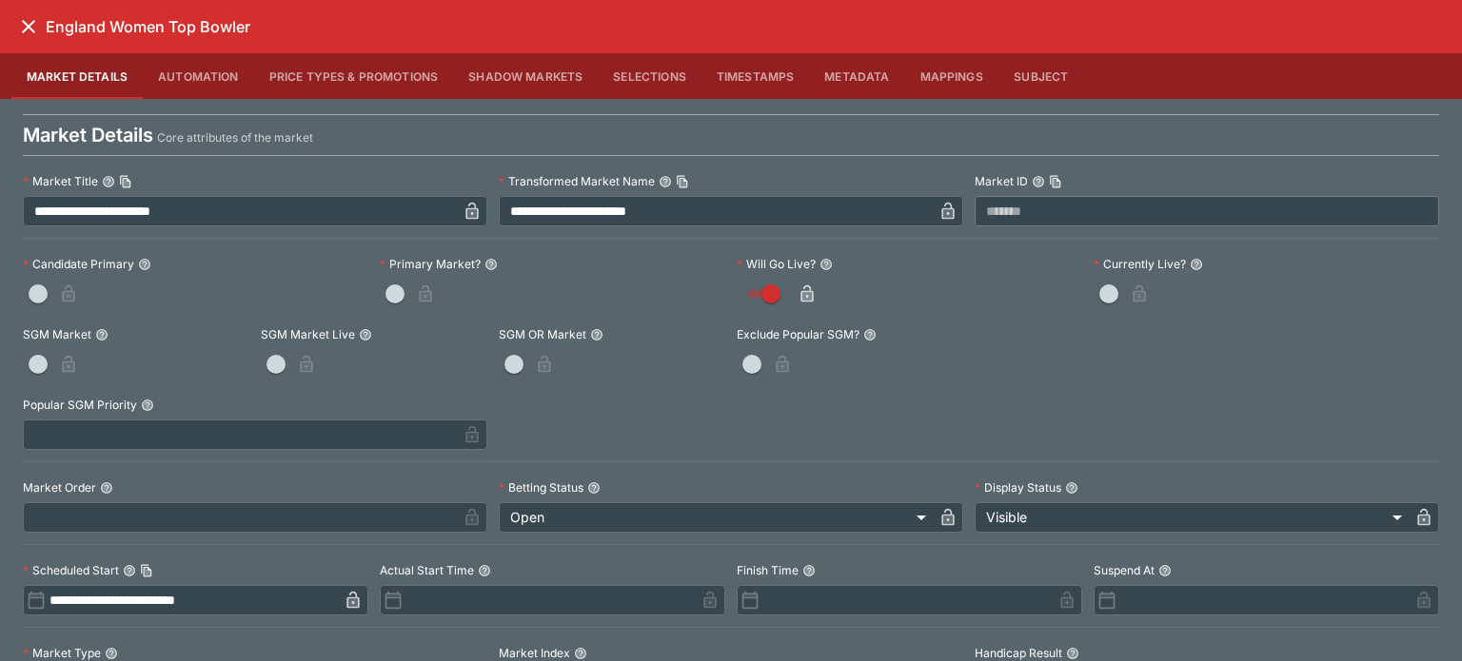
click at [24, 28] on icon "close" at bounding box center [28, 26] width 23 height 23
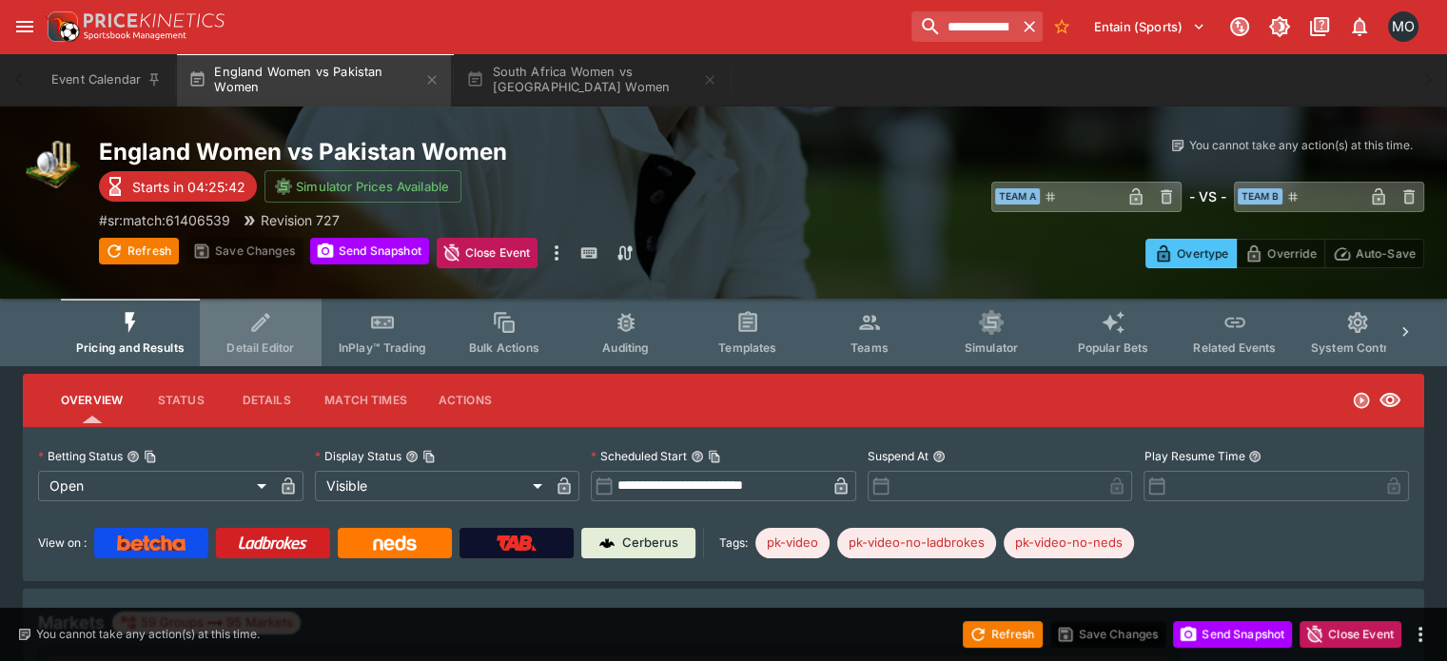
click at [273, 317] on icon "Event type filters" at bounding box center [260, 322] width 25 height 25
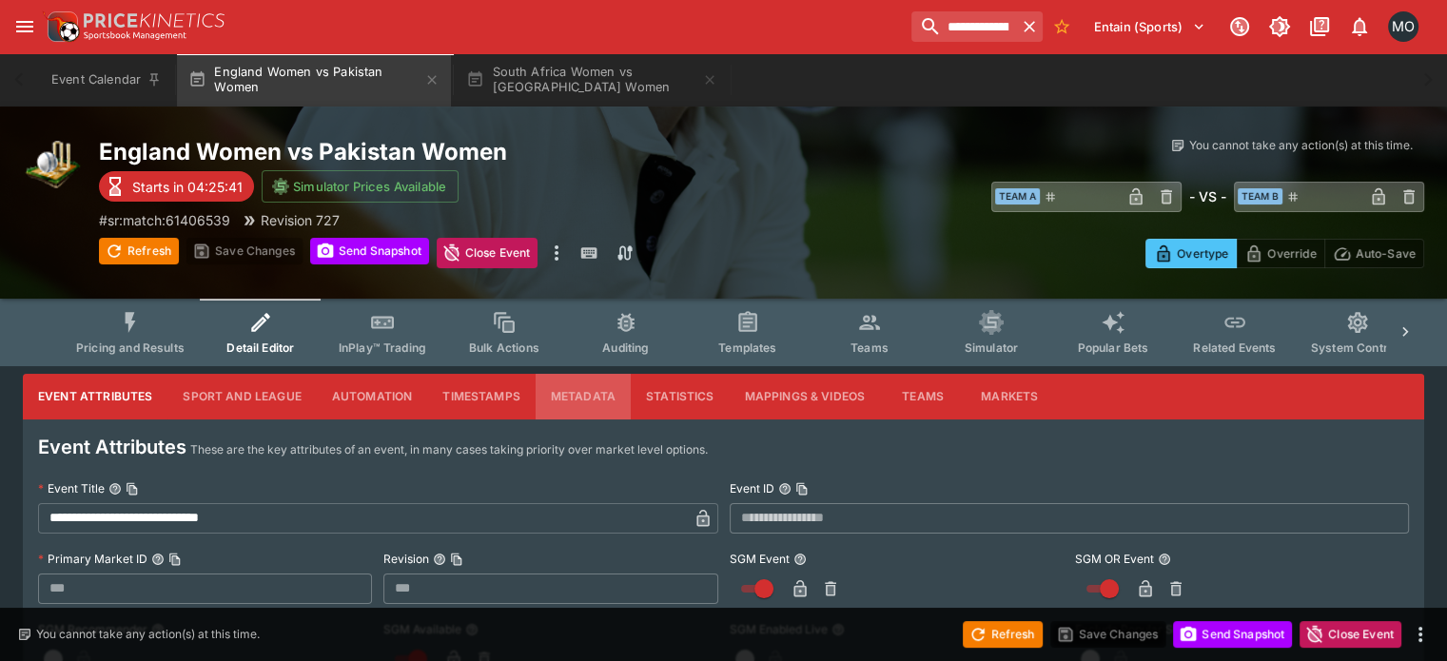
click at [624, 387] on button "Metadata" at bounding box center [583, 397] width 95 height 46
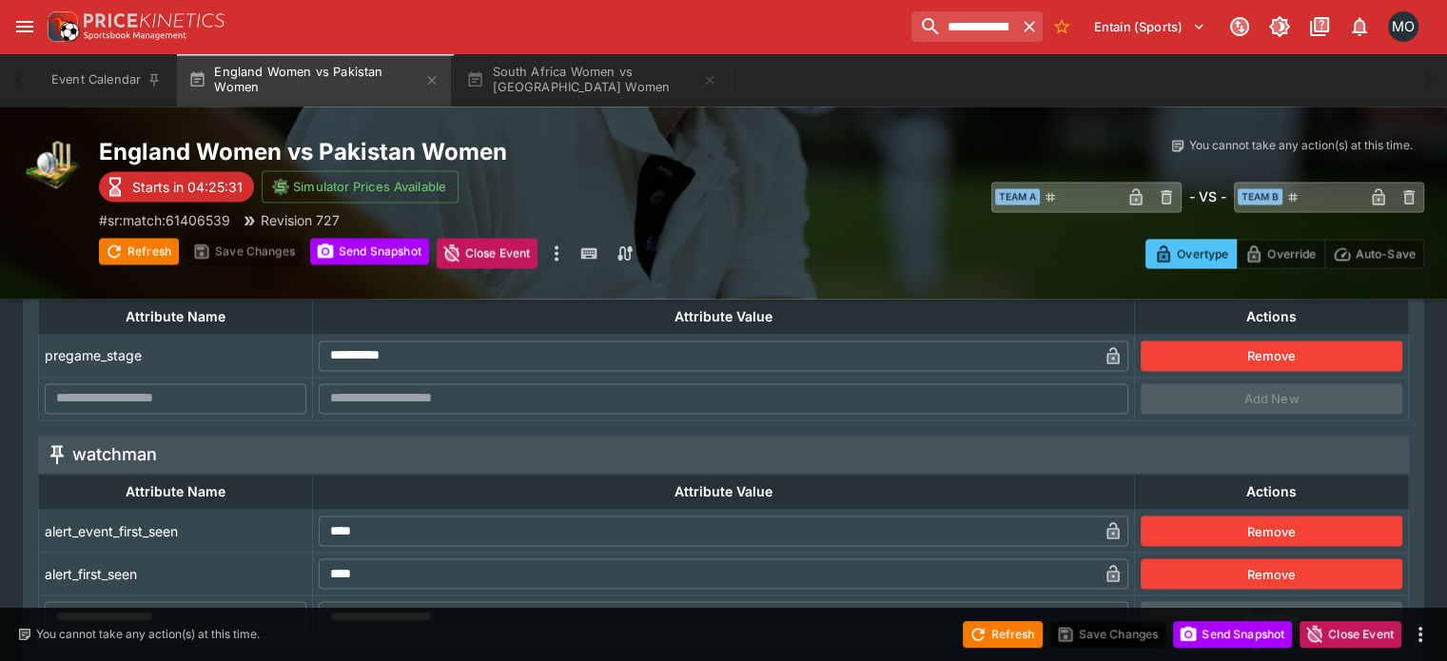
scroll to position [3021, 0]
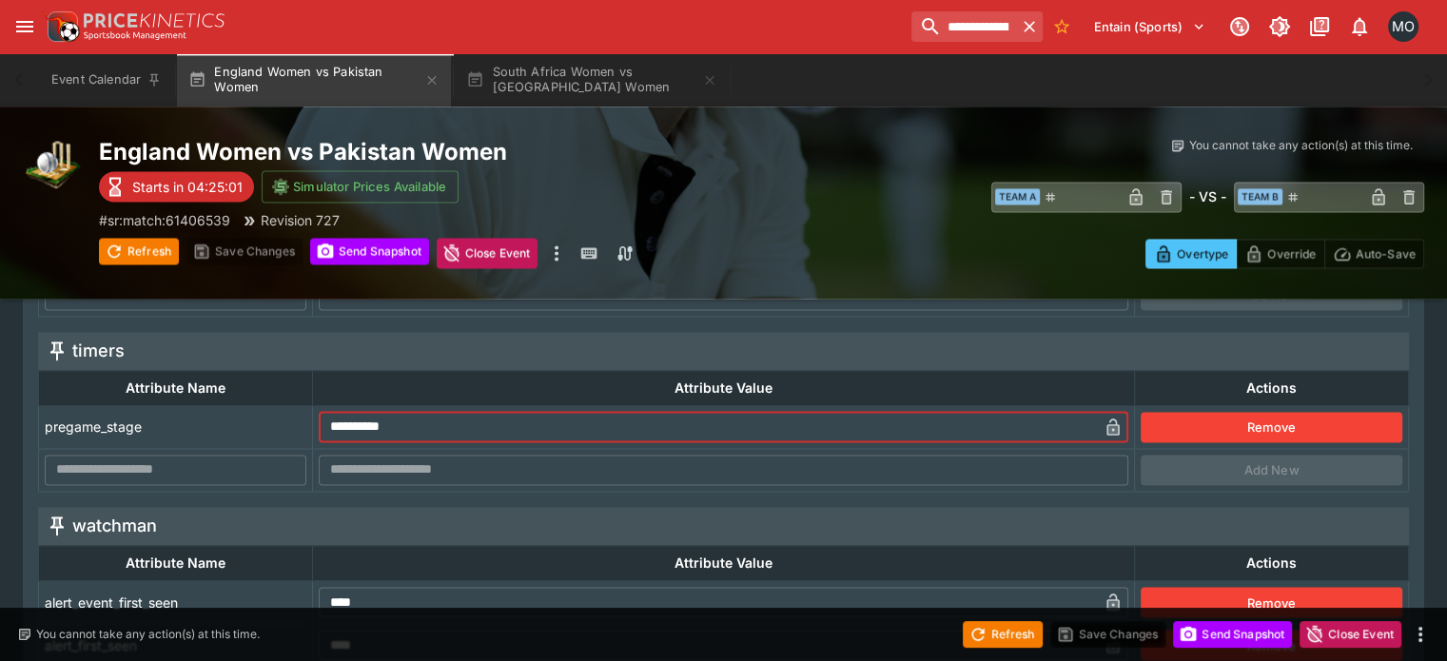
click at [461, 424] on input "**********" at bounding box center [708, 427] width 779 height 30
click at [1224, 412] on button "Remove" at bounding box center [1272, 427] width 262 height 30
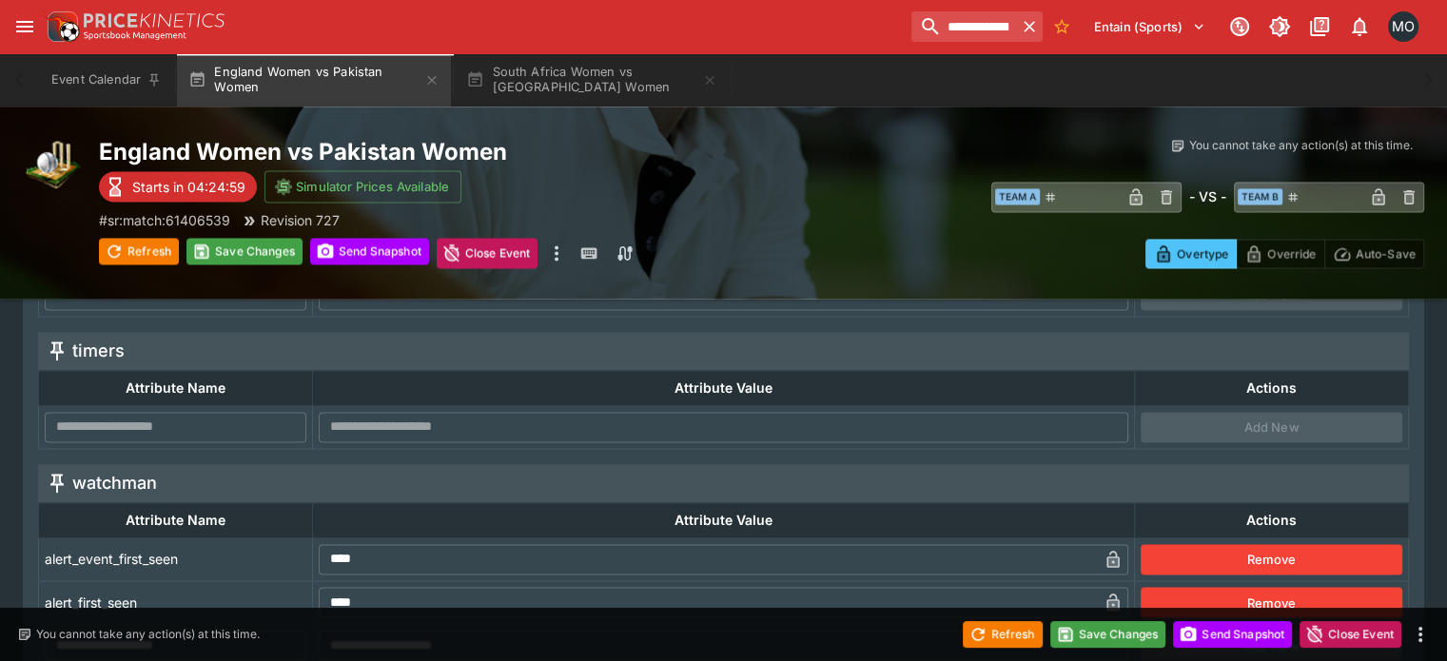
click at [1110, 621] on div "Save Changes" at bounding box center [1109, 634] width 116 height 27
click at [1109, 632] on button "Save Changes" at bounding box center [1109, 634] width 116 height 27
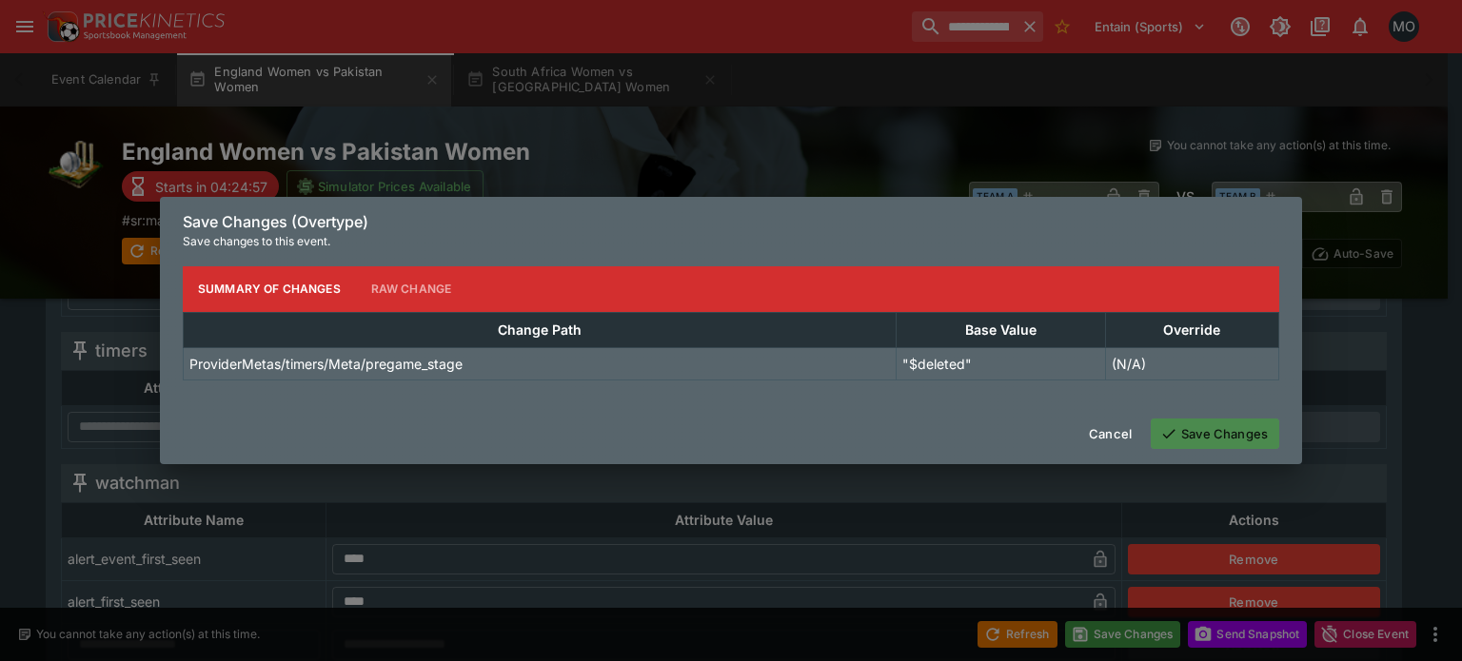
click at [1186, 432] on button "Save Changes" at bounding box center [1214, 434] width 128 height 30
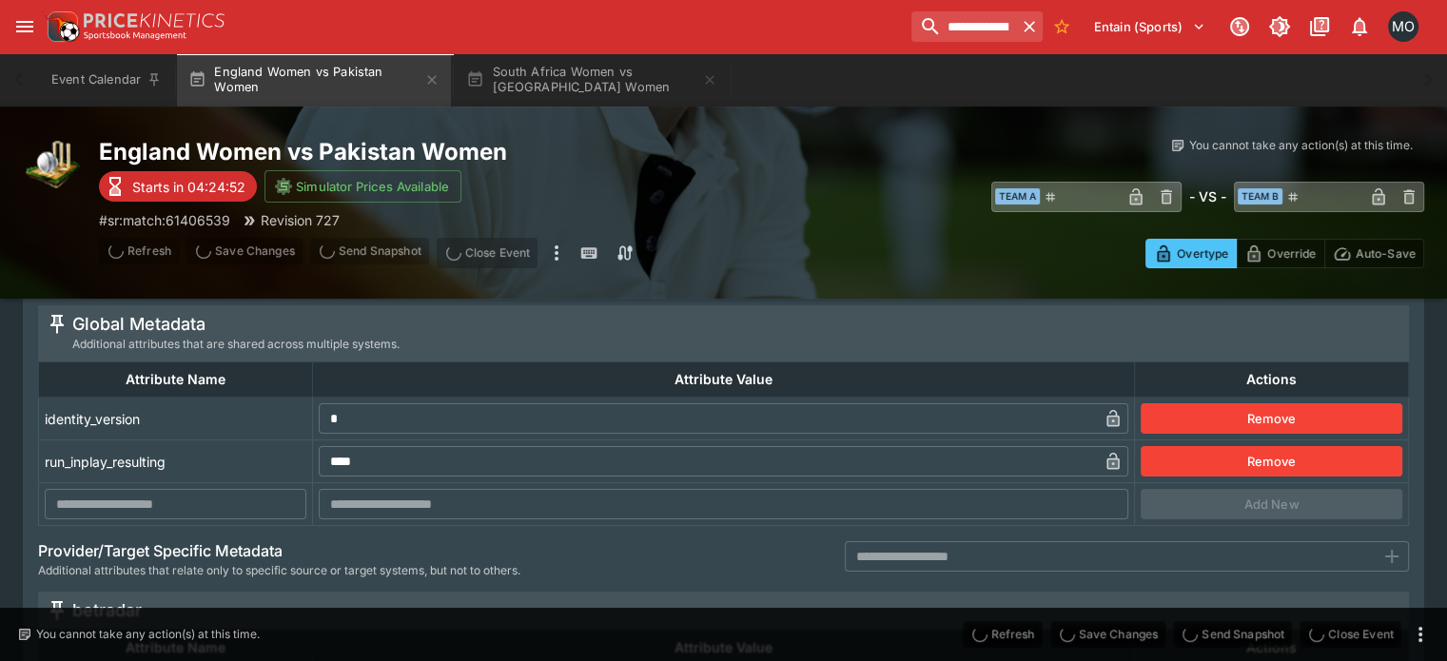
scroll to position [0, 0]
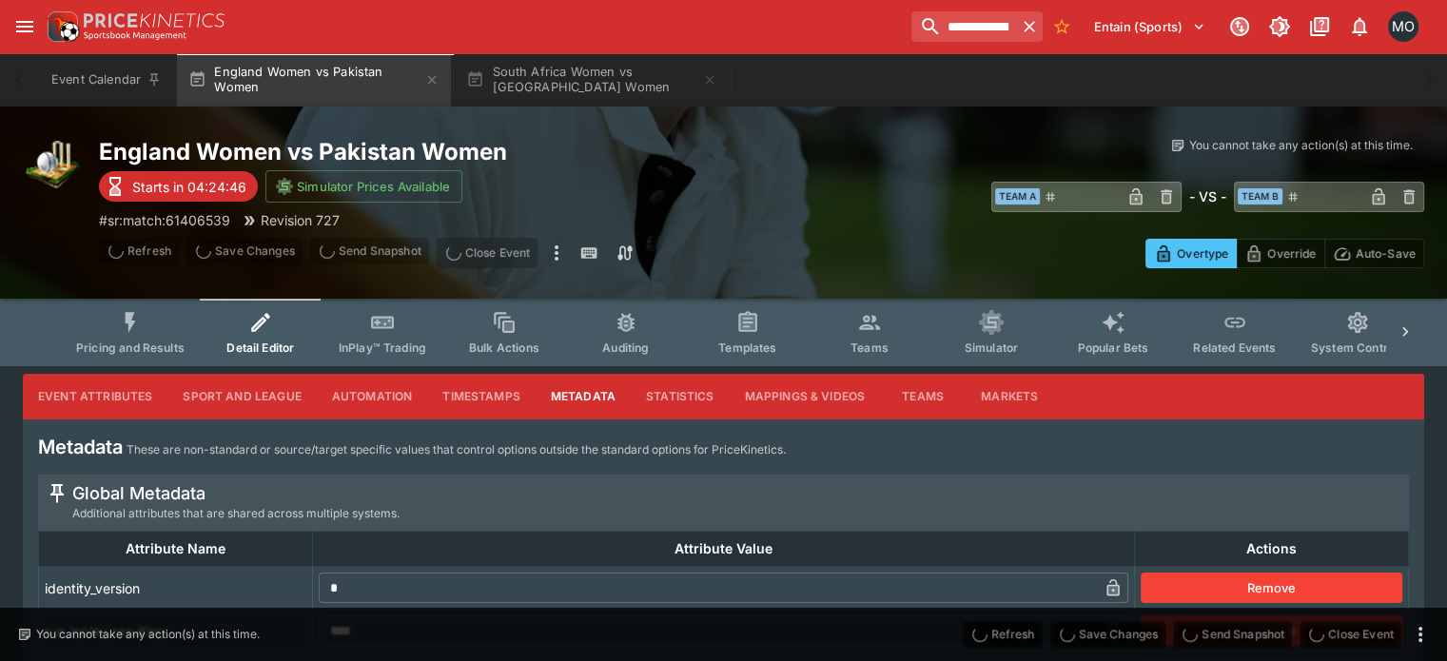
click at [143, 319] on icon "Event type filters" at bounding box center [130, 322] width 25 height 25
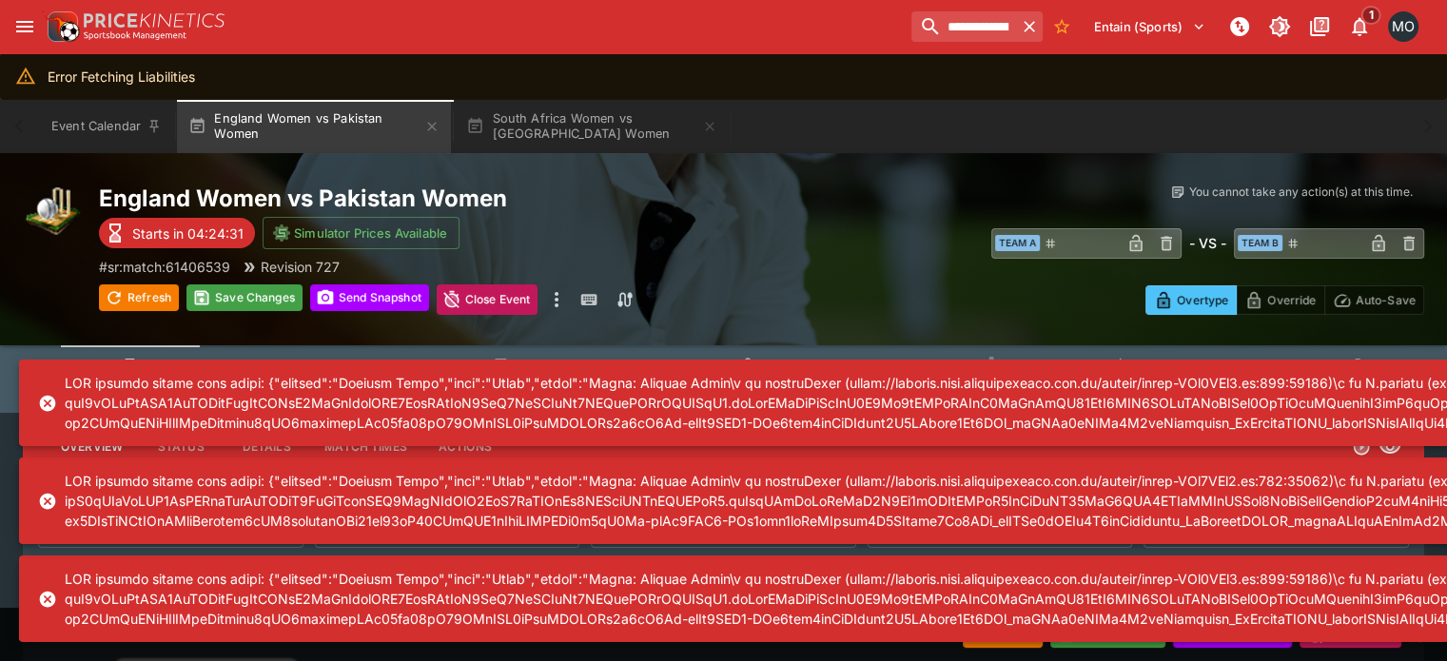
click at [818, 171] on div "England Women vs [DEMOGRAPHIC_DATA] Women Starts in 04:24:31 Simulator Prices A…" at bounding box center [723, 249] width 1447 height 192
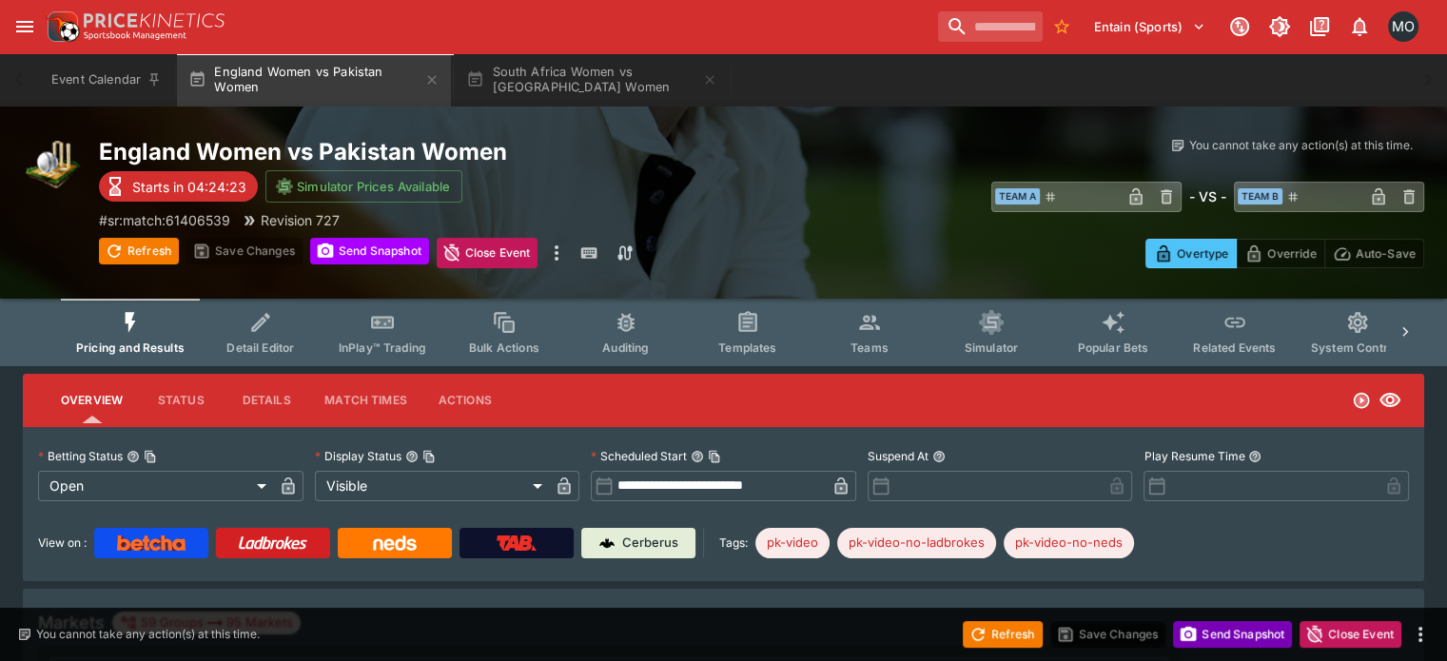
click at [1264, 646] on button "Send Snapshot" at bounding box center [1232, 634] width 119 height 27
click at [982, 643] on icon "button" at bounding box center [978, 634] width 19 height 19
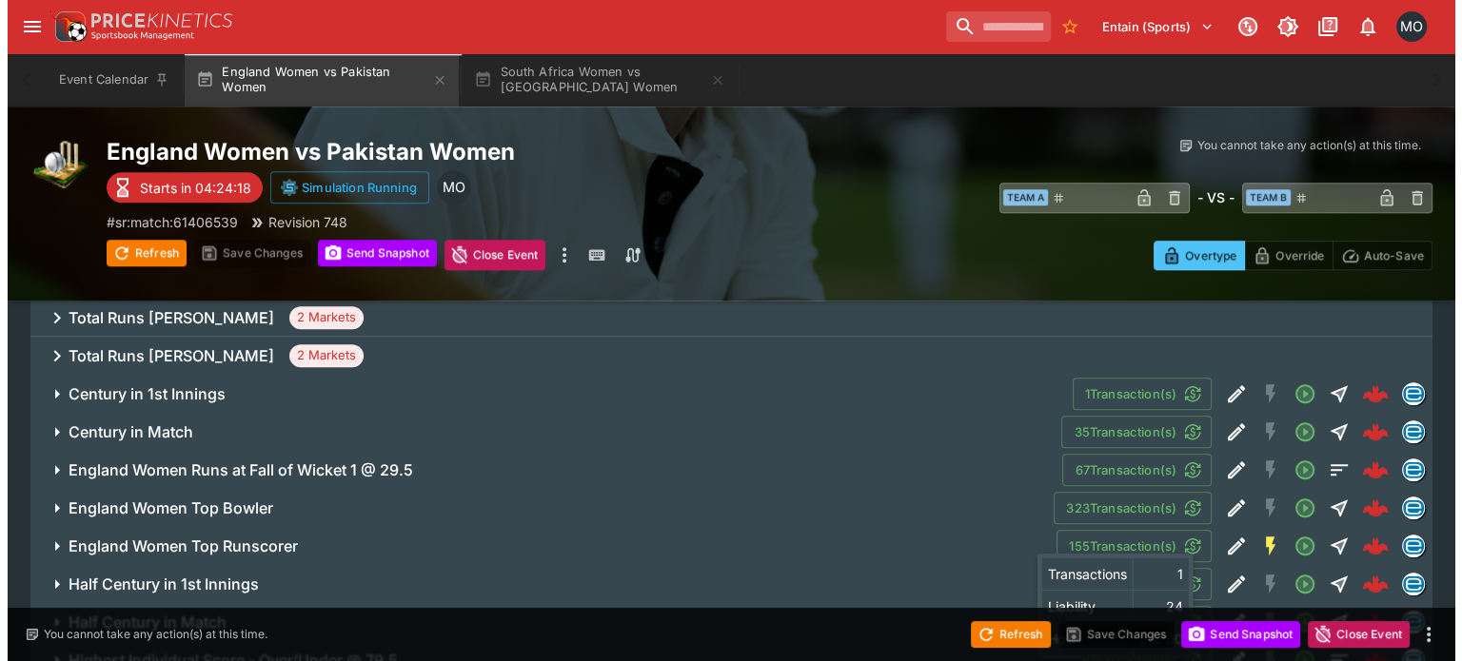
scroll to position [1676, 0]
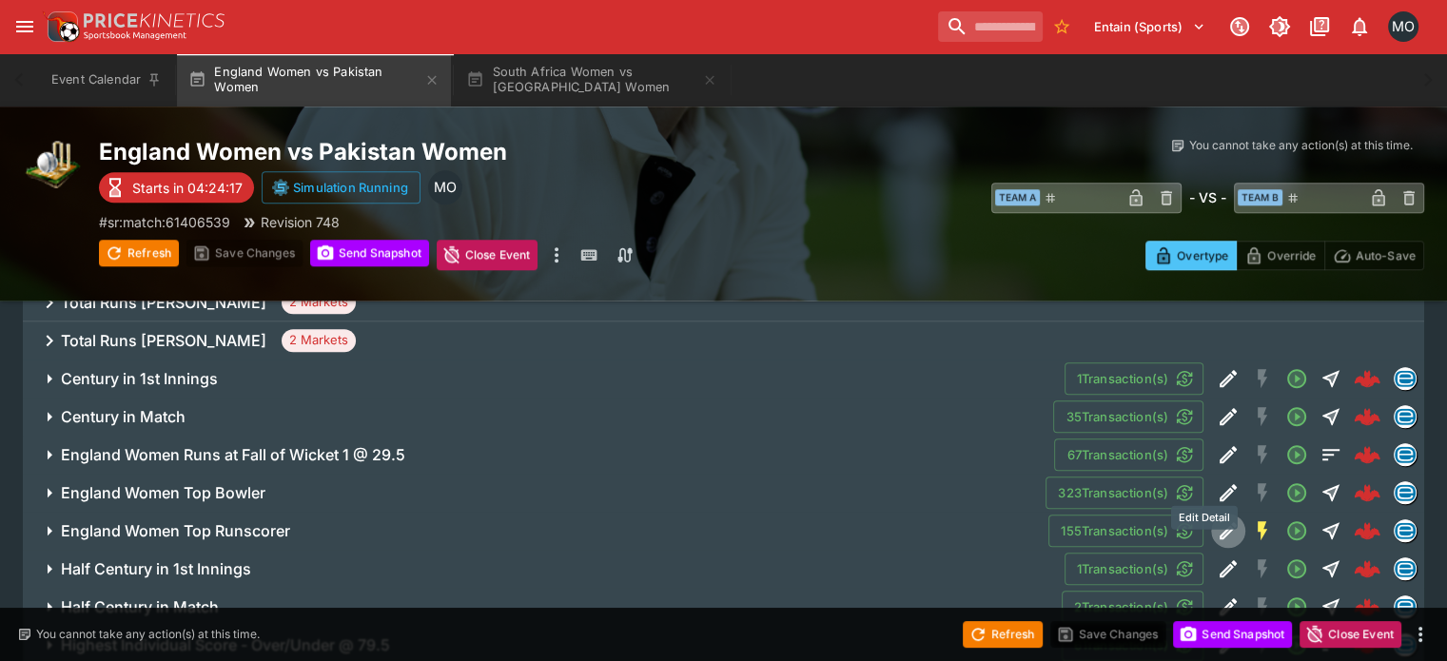
click at [1217, 520] on icon "Edit Detail" at bounding box center [1228, 531] width 23 height 23
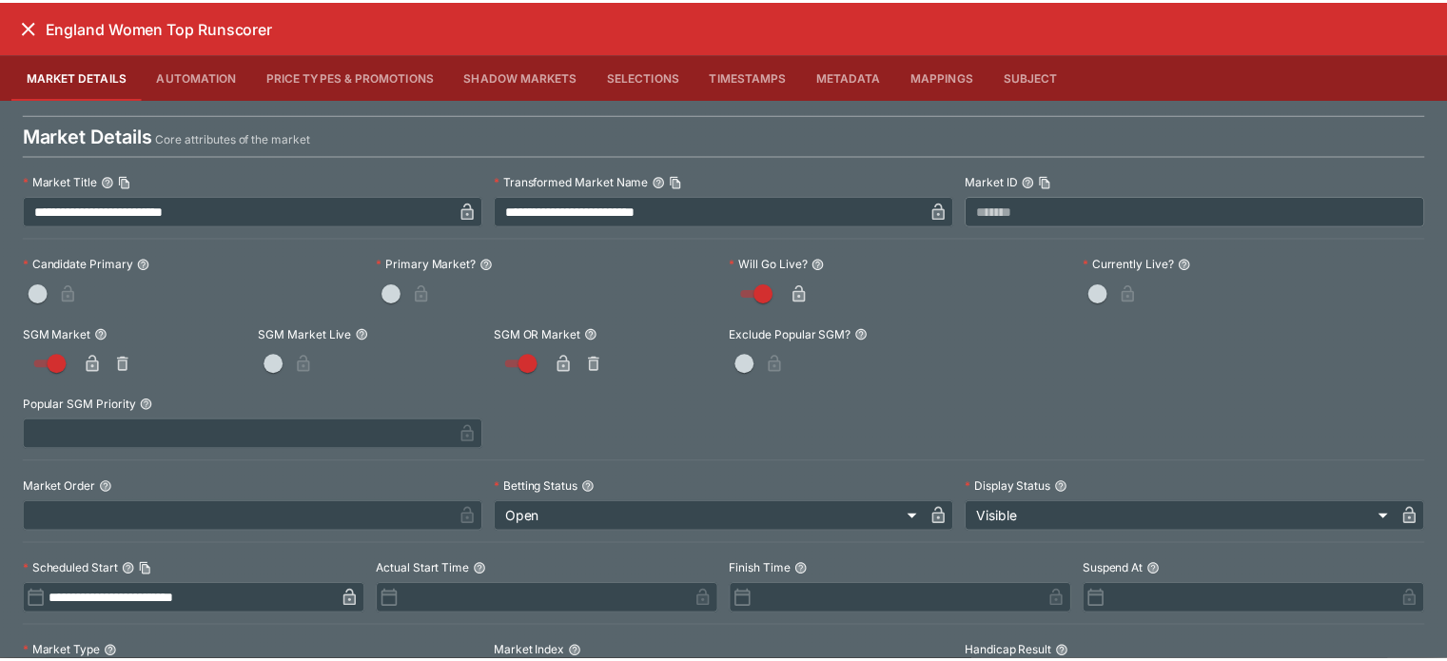
scroll to position [0, 0]
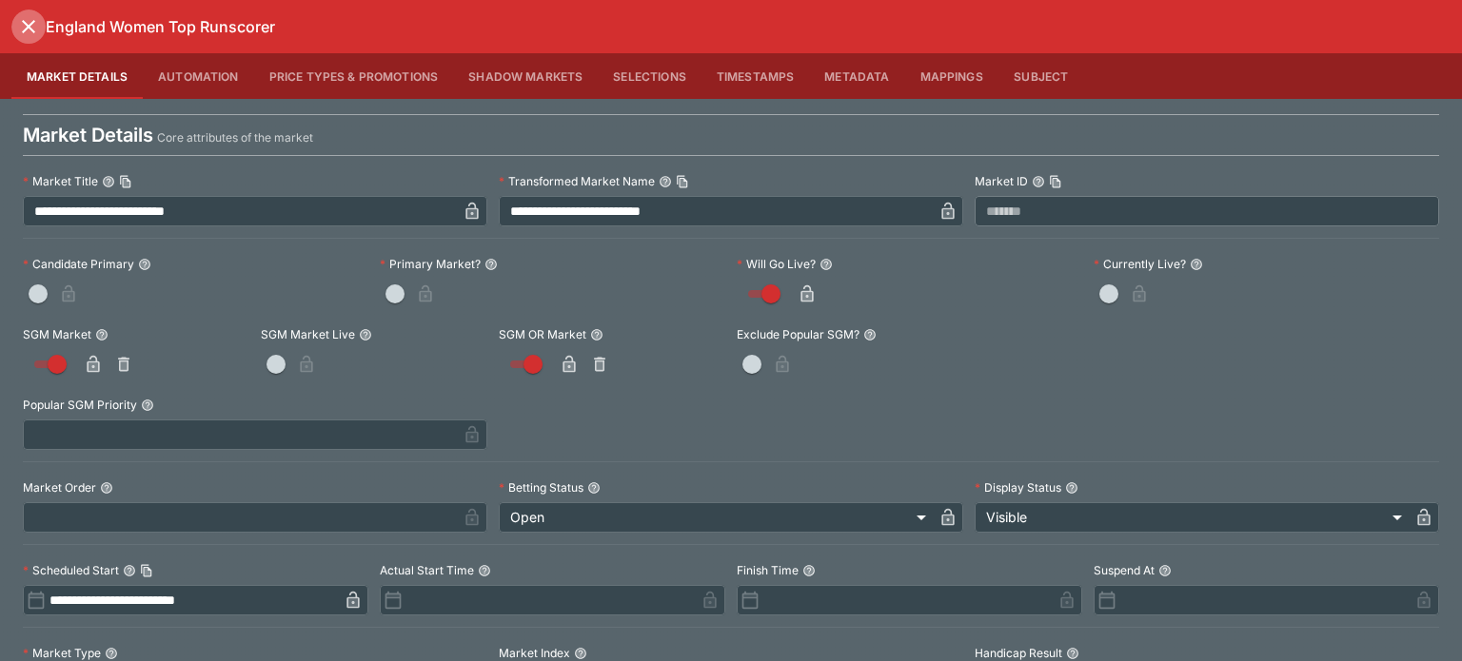
click at [34, 35] on icon "close" at bounding box center [28, 26] width 23 height 23
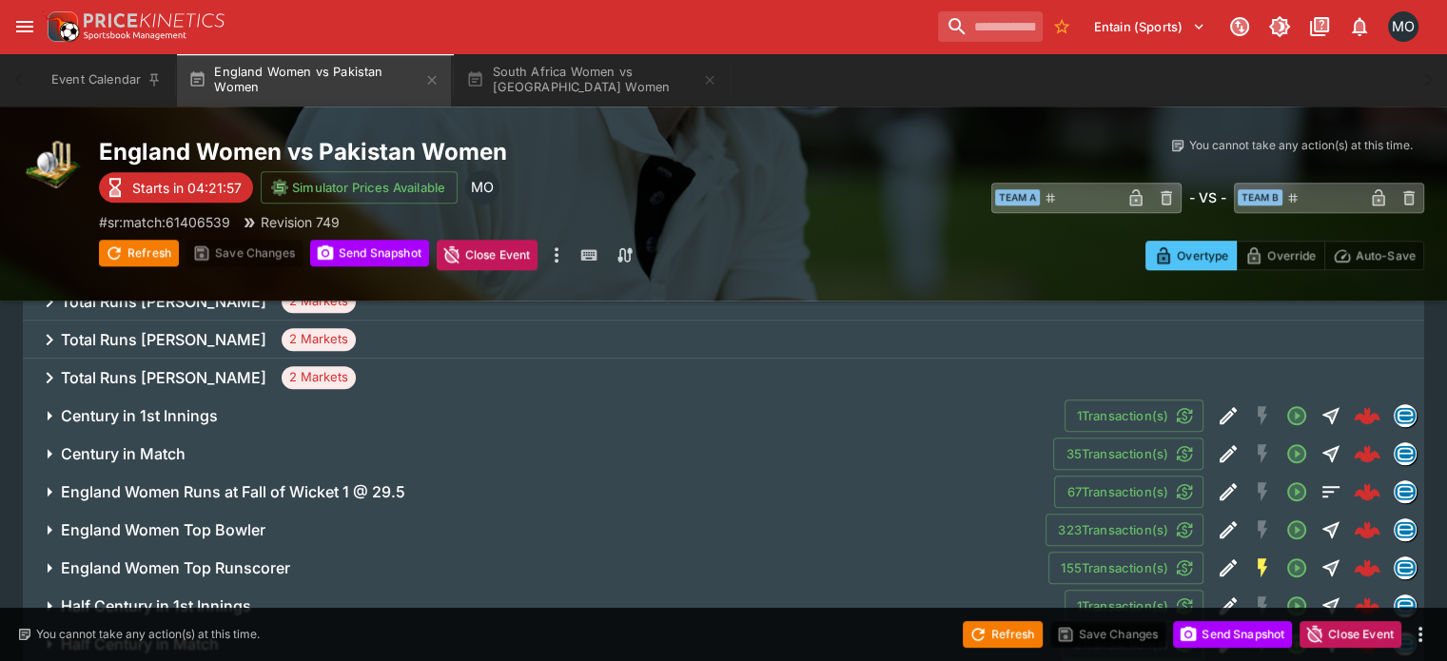
scroll to position [1637, 0]
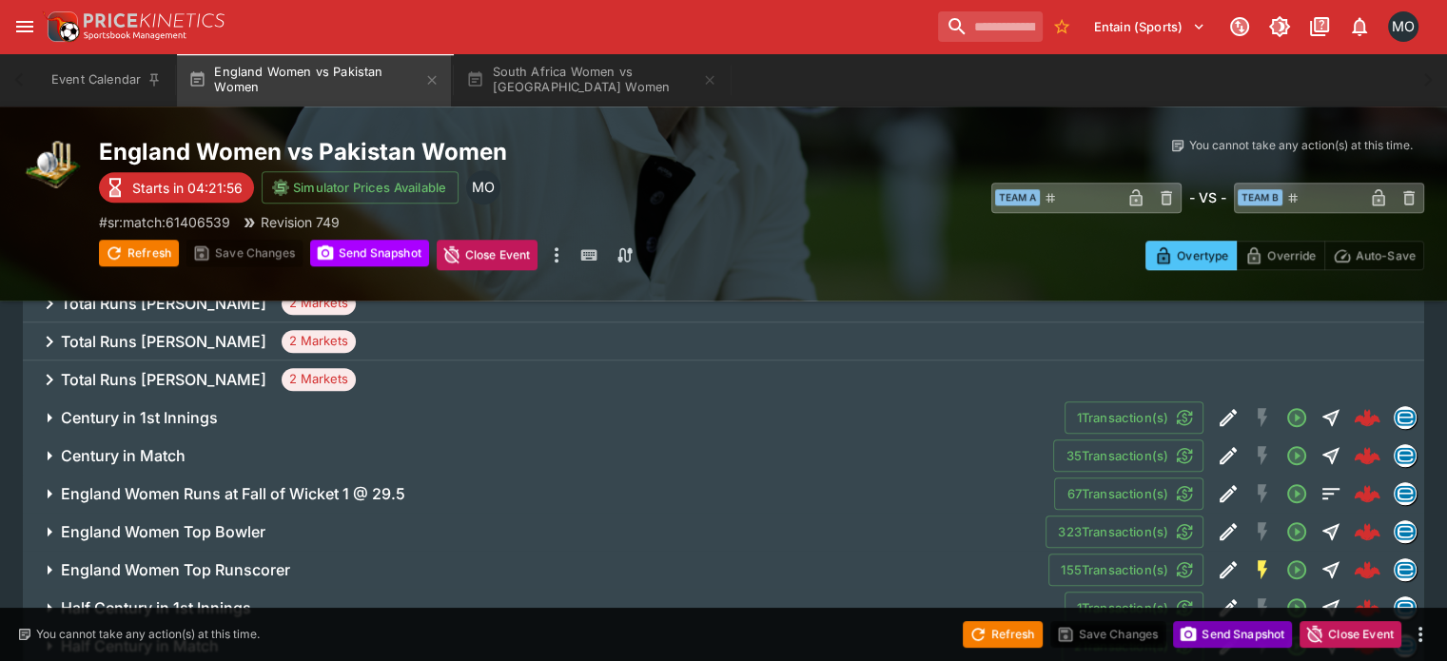
click at [1199, 628] on button "Send Snapshot" at bounding box center [1232, 634] width 119 height 27
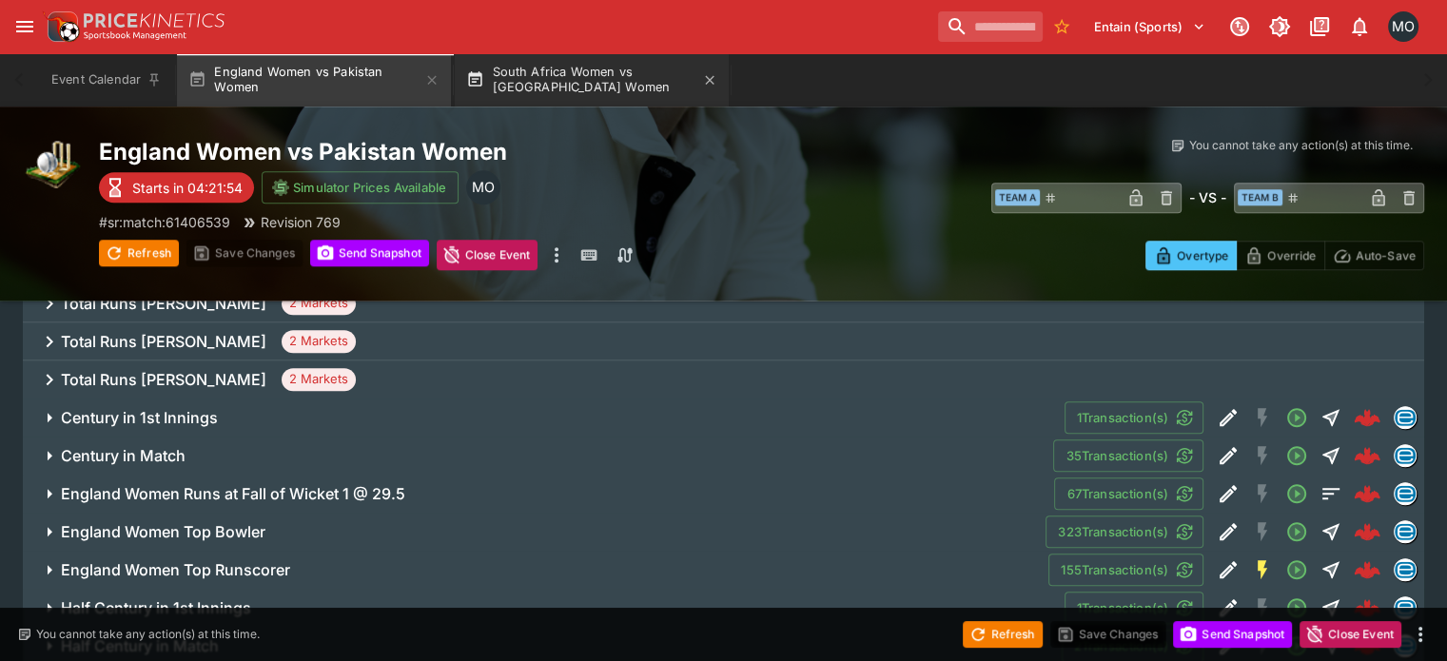
click at [535, 88] on button "South Africa Women vs [GEOGRAPHIC_DATA] Women" at bounding box center [592, 79] width 274 height 53
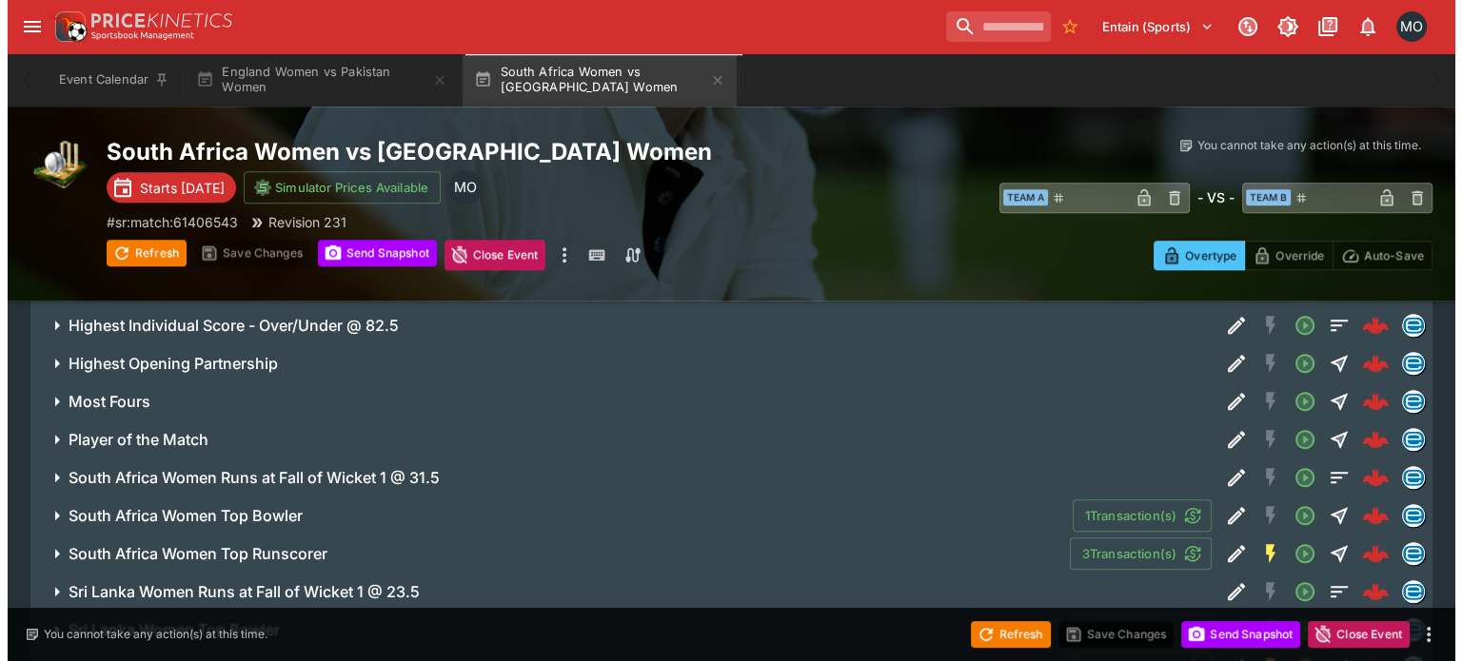
scroll to position [1614, 0]
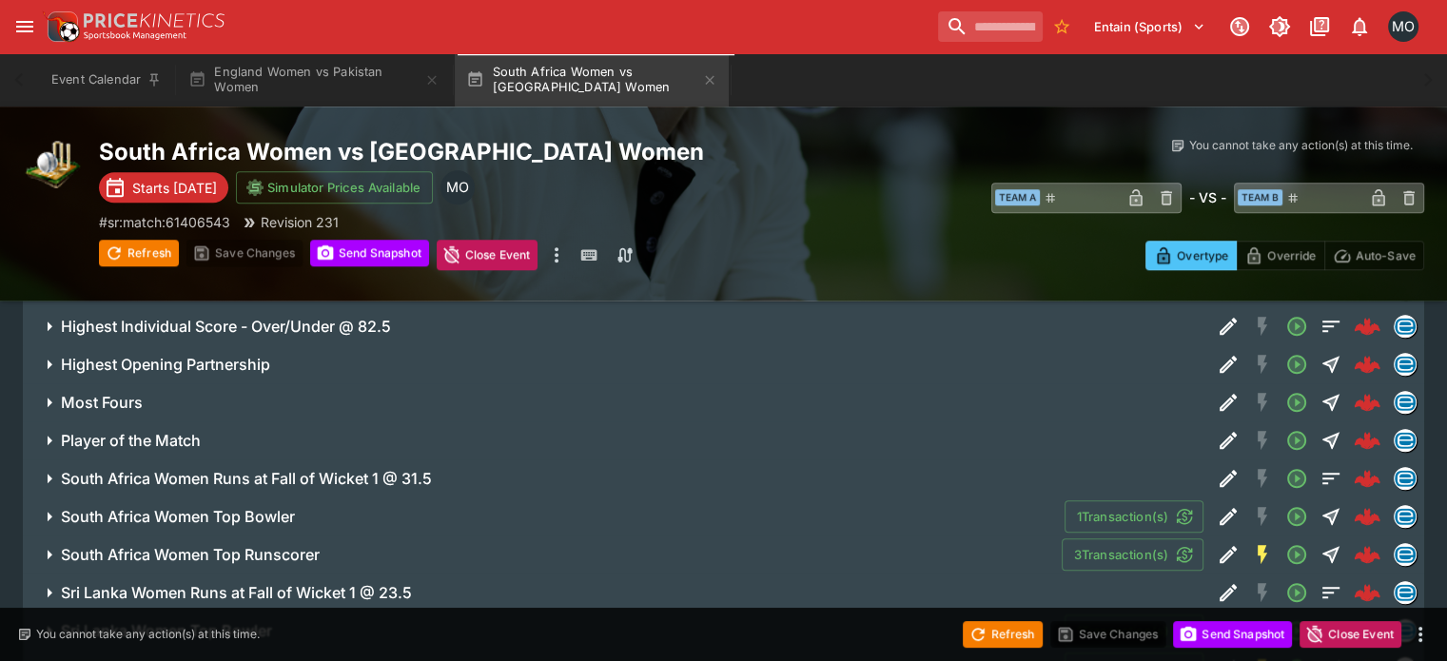
click at [1217, 543] on icon "Edit Detail" at bounding box center [1228, 554] width 23 height 23
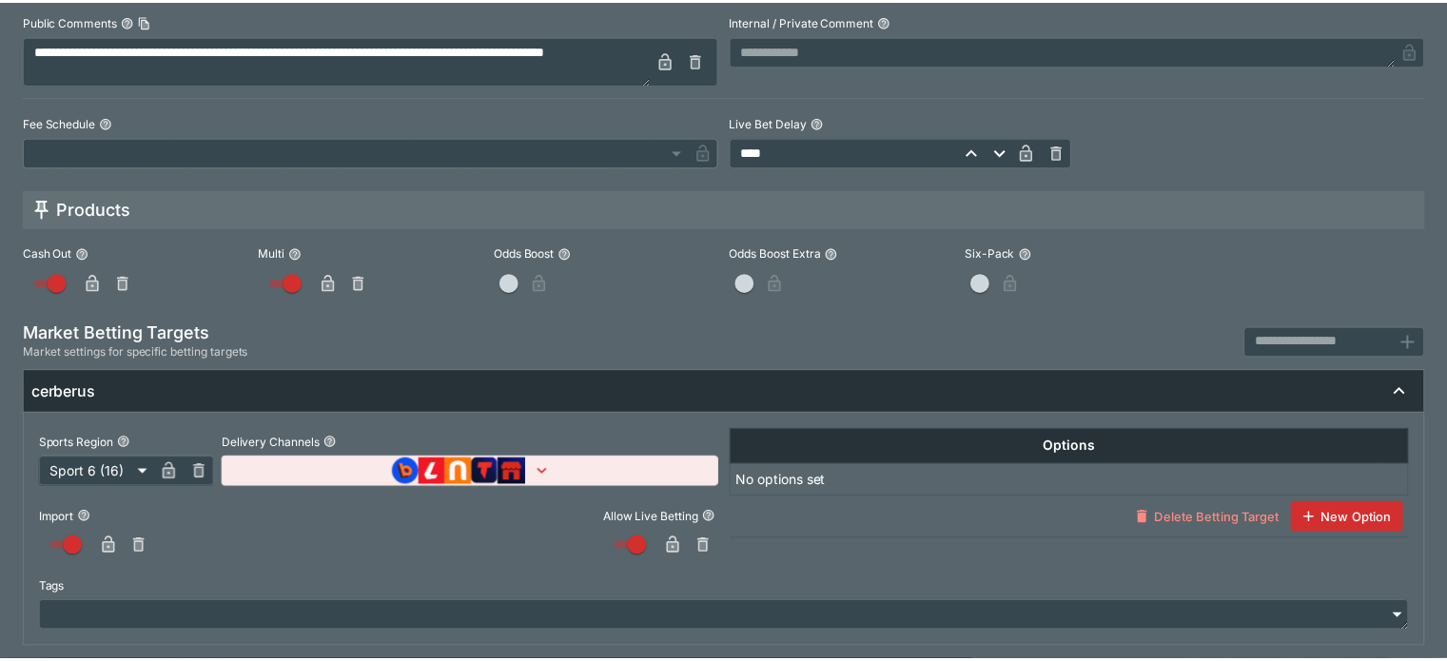
scroll to position [0, 0]
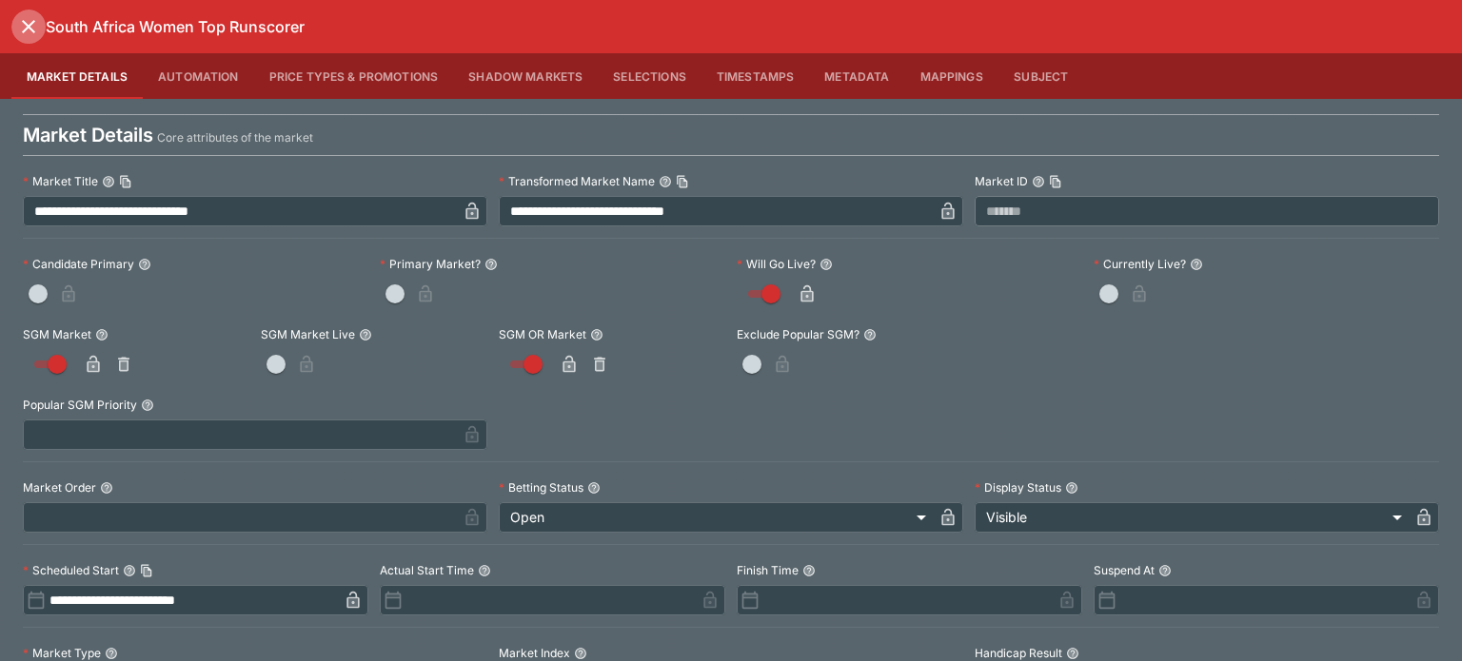
click at [20, 21] on icon "close" at bounding box center [28, 26] width 23 height 23
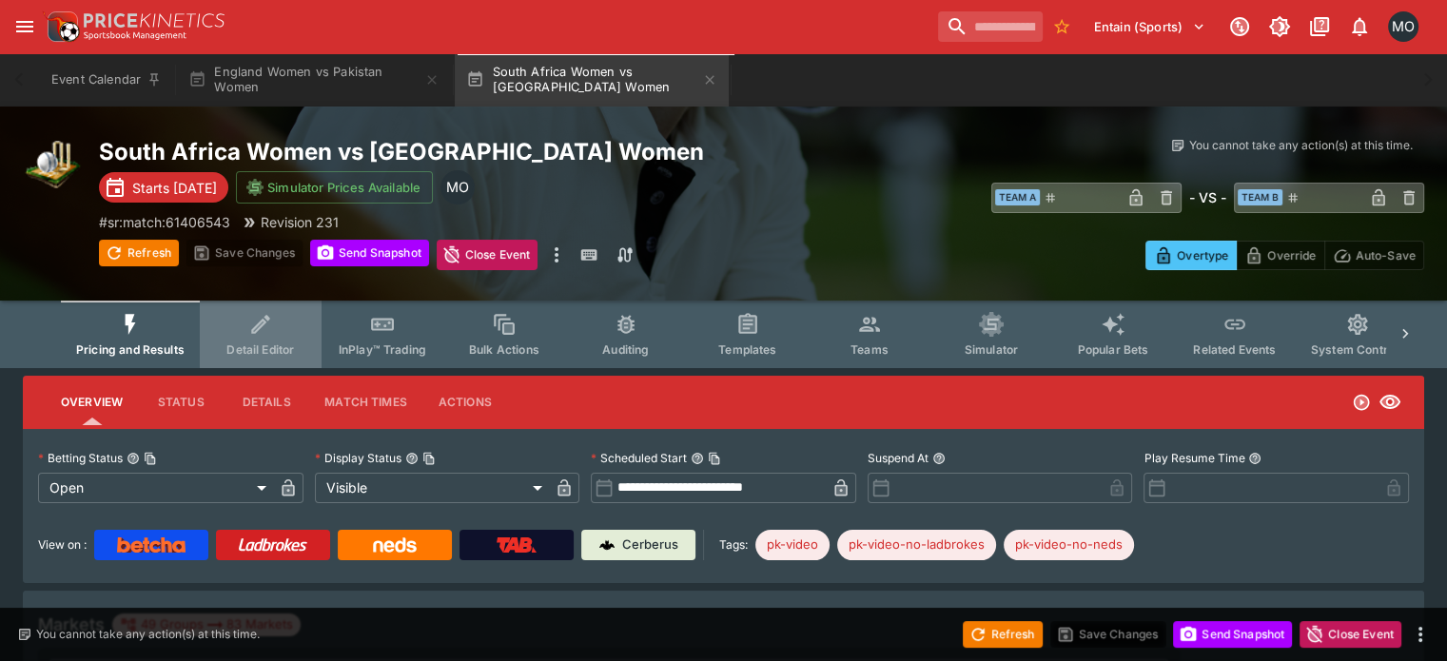
click at [266, 315] on button "Detail Editor" at bounding box center [261, 335] width 122 height 68
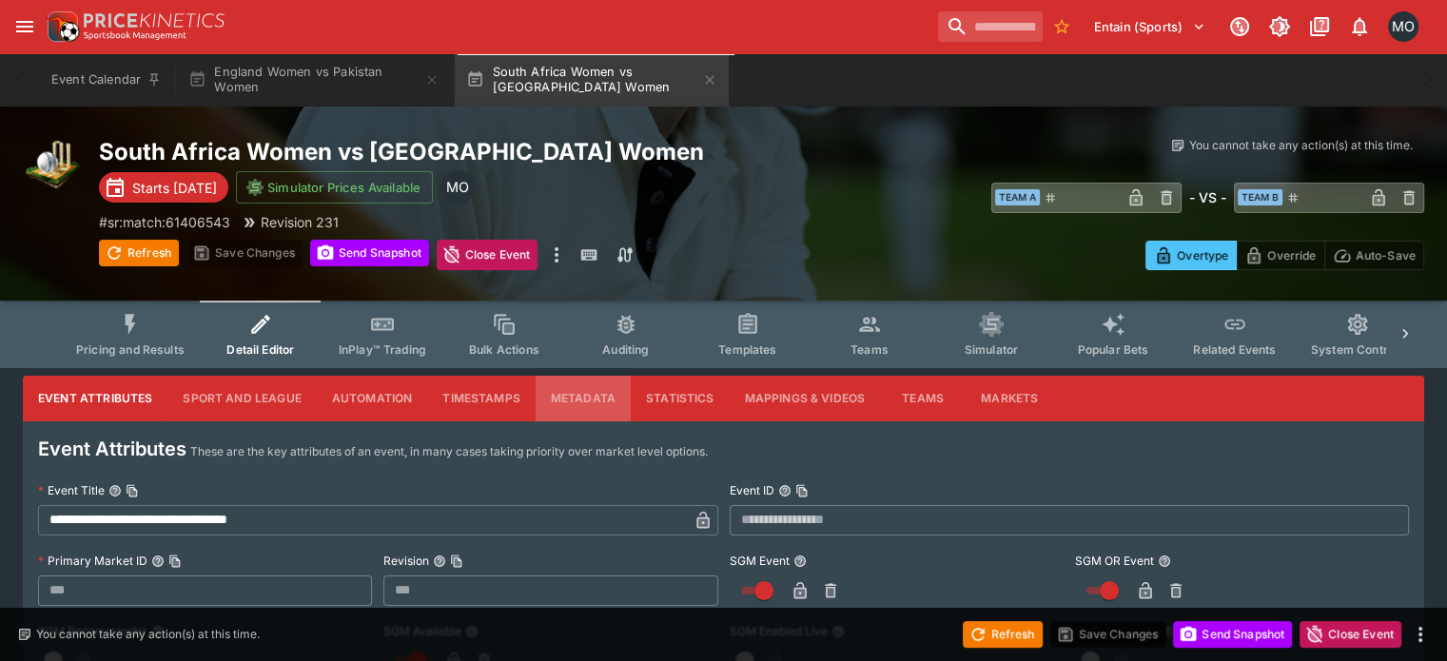
click at [587, 402] on button "Metadata" at bounding box center [583, 399] width 95 height 46
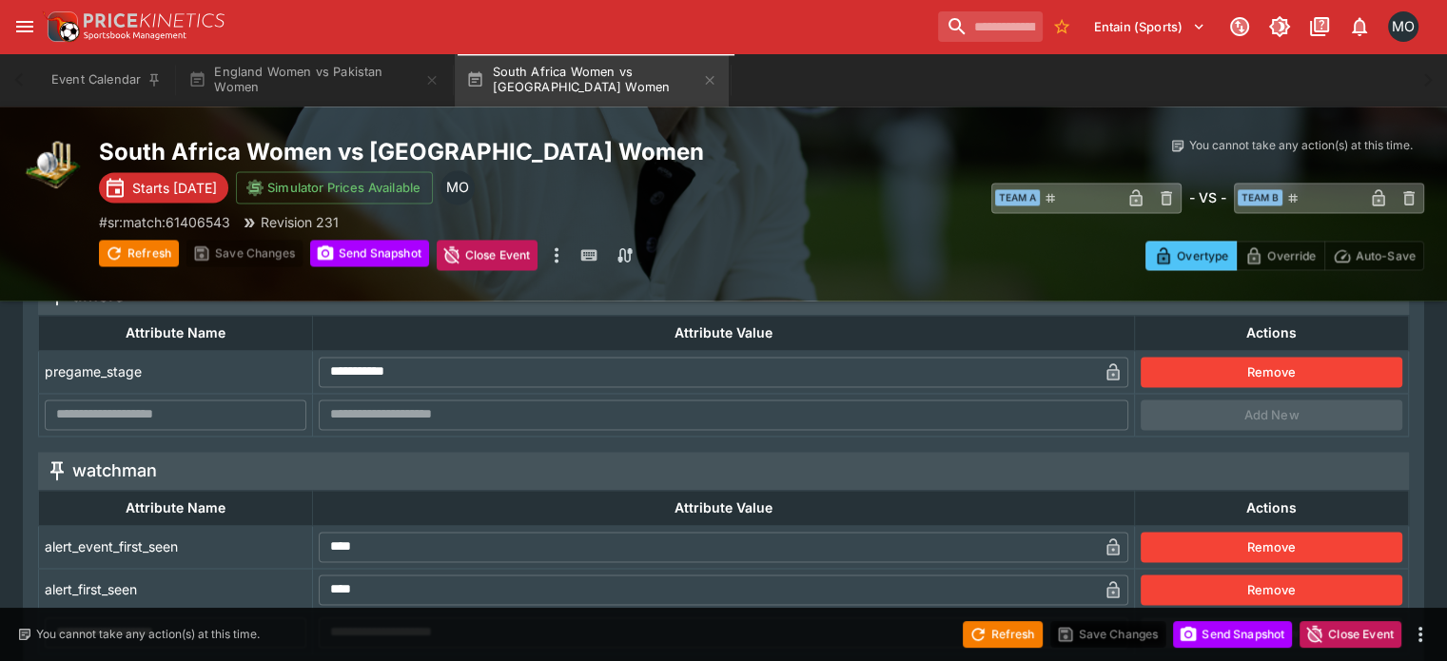
scroll to position [2952, 0]
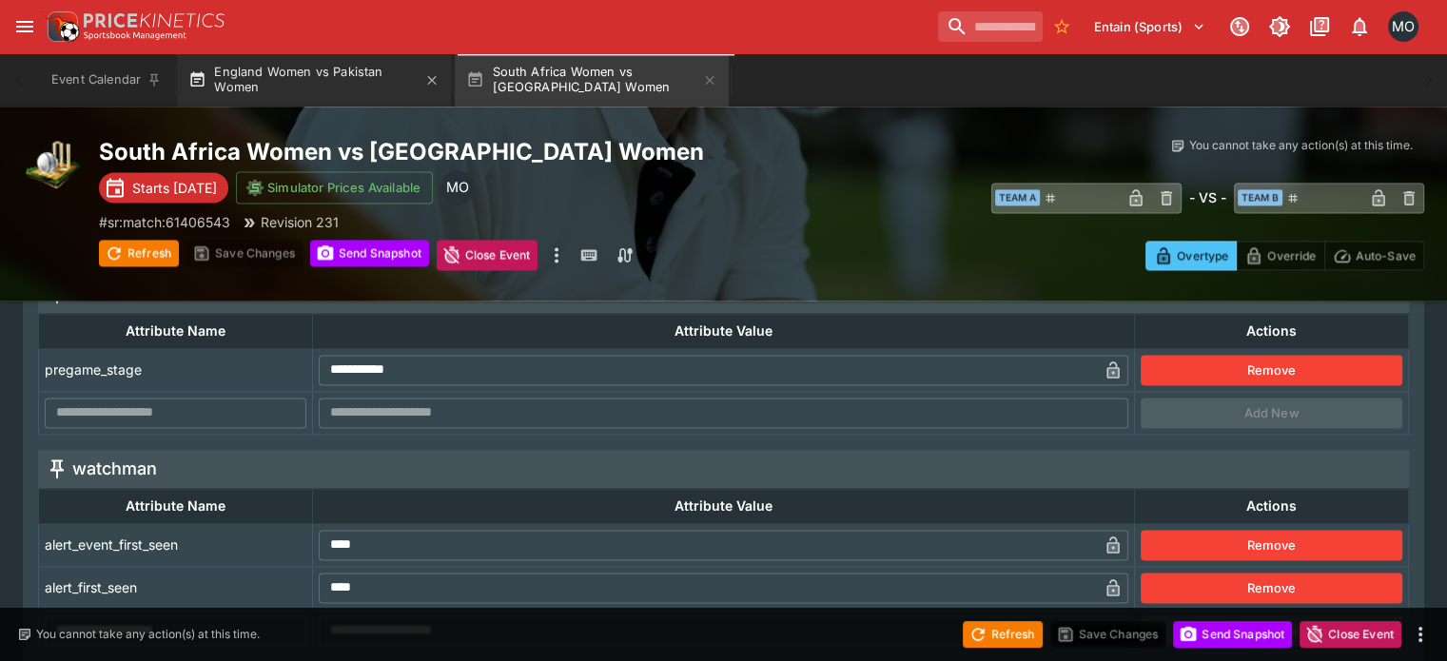
click at [358, 83] on button "England Women vs Pakistan Women" at bounding box center [314, 79] width 274 height 53
